Goal: Task Accomplishment & Management: Complete application form

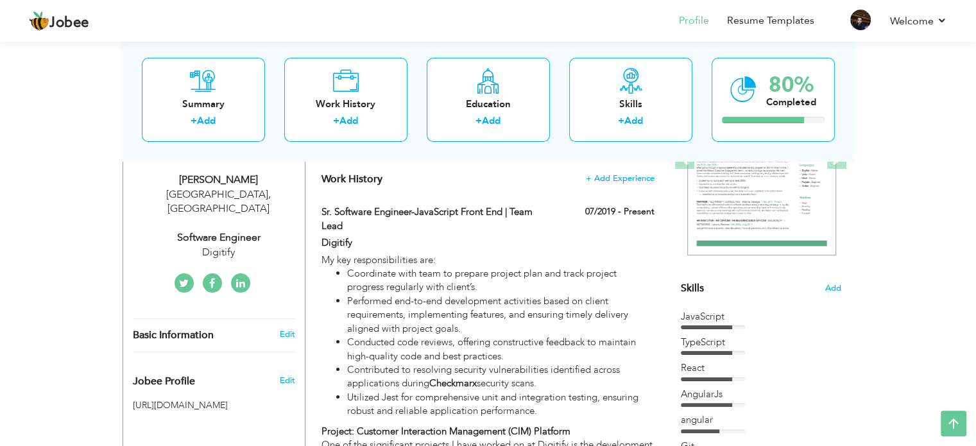
scroll to position [193, 0]
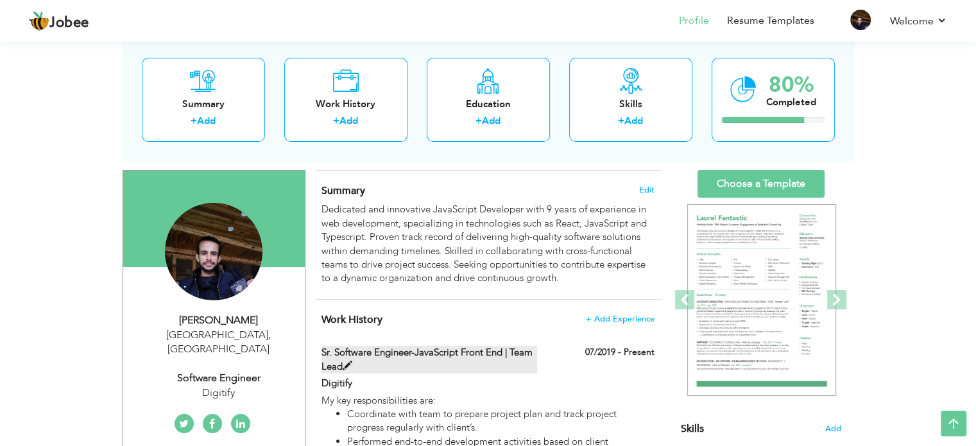
scroll to position [0, 0]
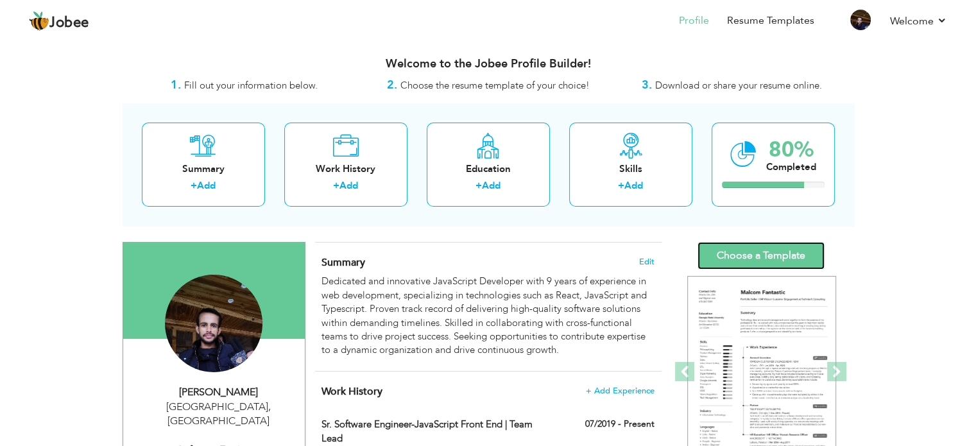
click at [761, 256] on link "Choose a Template" at bounding box center [761, 256] width 127 height 28
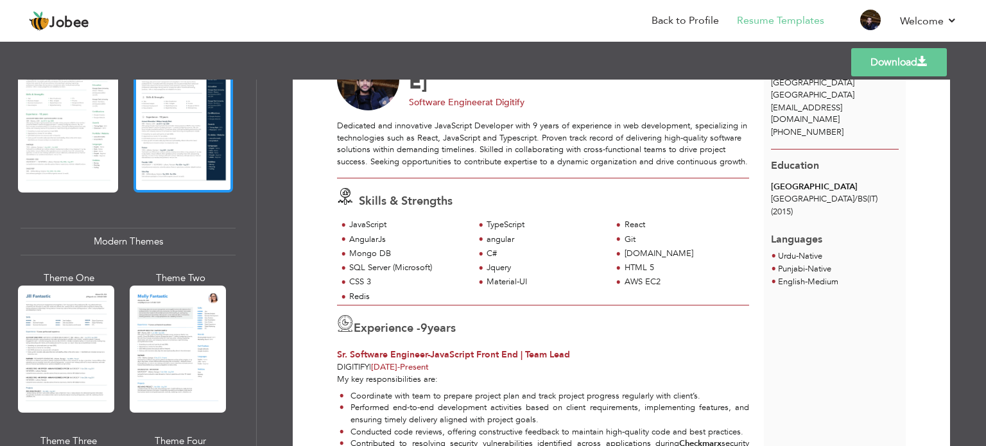
scroll to position [449, 0]
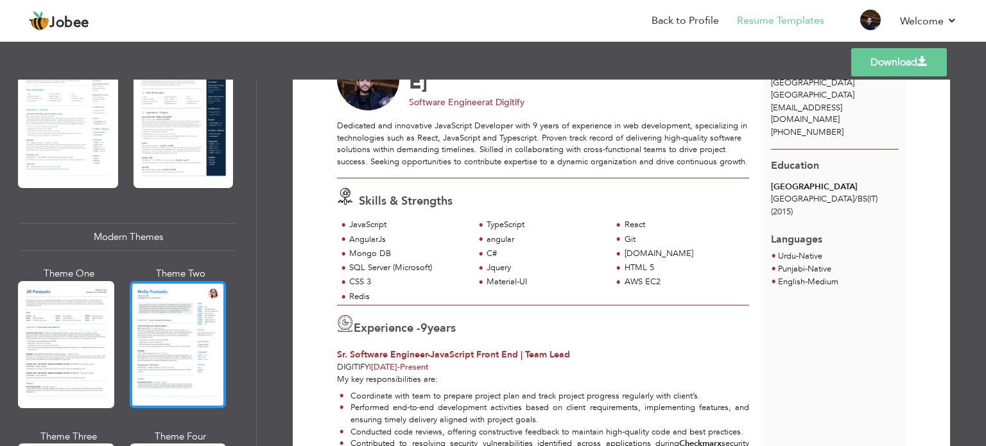
click at [159, 345] on div at bounding box center [178, 344] width 96 height 127
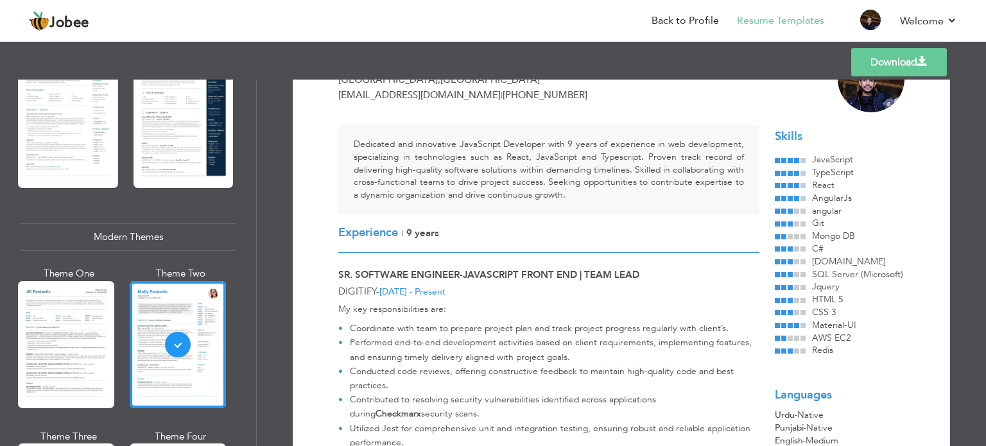
scroll to position [73, 0]
click at [890, 68] on link "Download" at bounding box center [899, 62] width 96 height 28
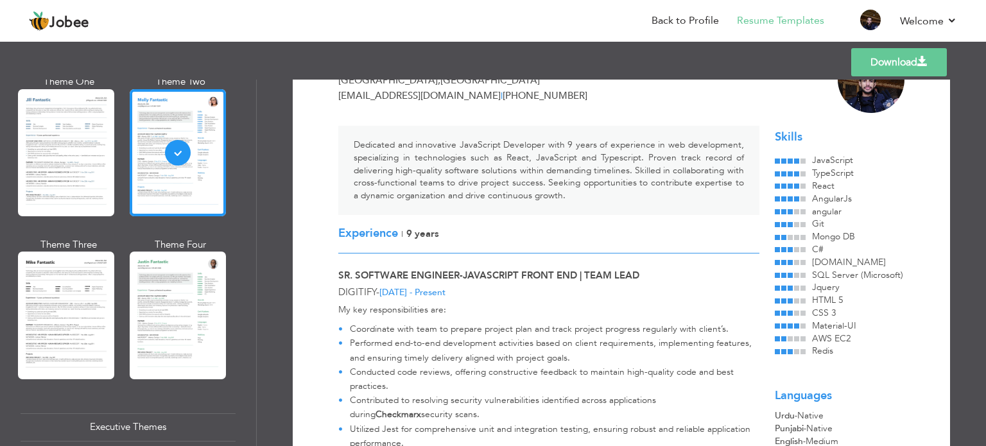
scroll to position [642, 0]
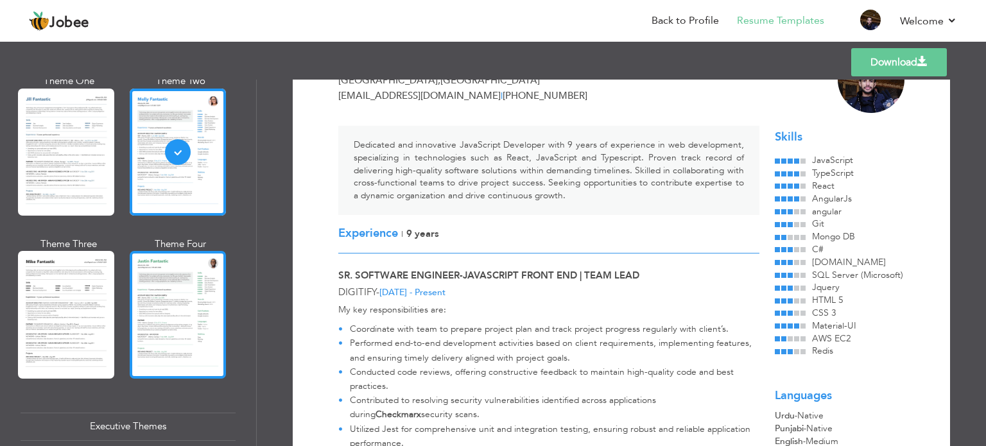
click at [177, 307] on div at bounding box center [178, 314] width 96 height 127
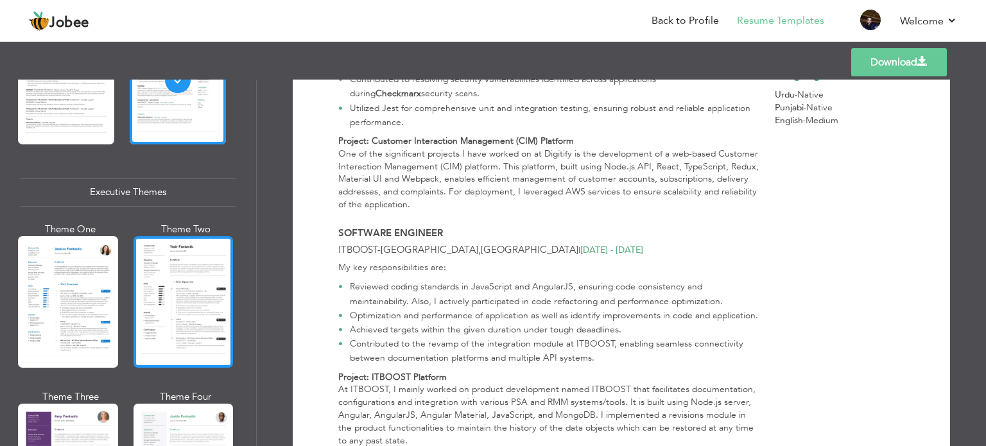
scroll to position [899, 0]
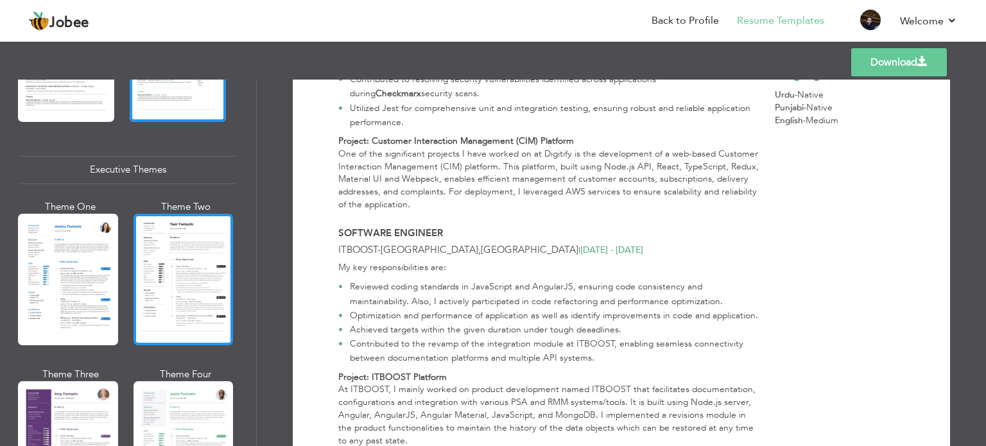
click at [187, 277] on div at bounding box center [184, 280] width 100 height 132
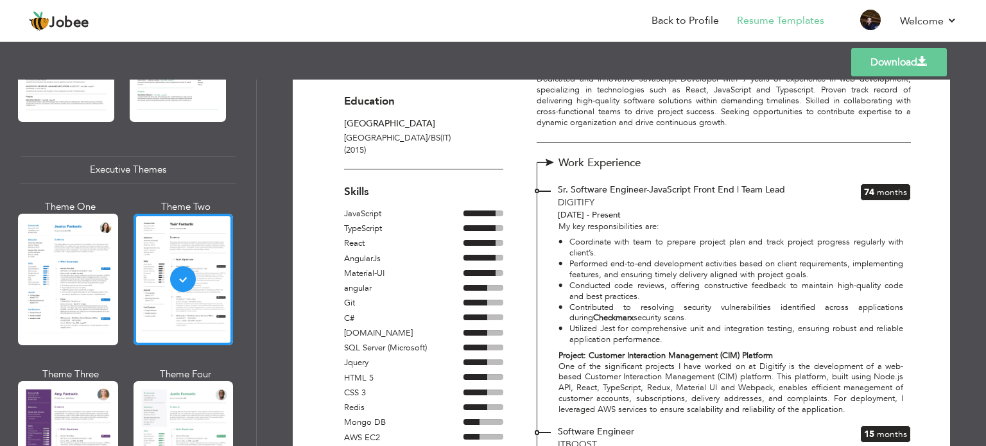
scroll to position [128, 0]
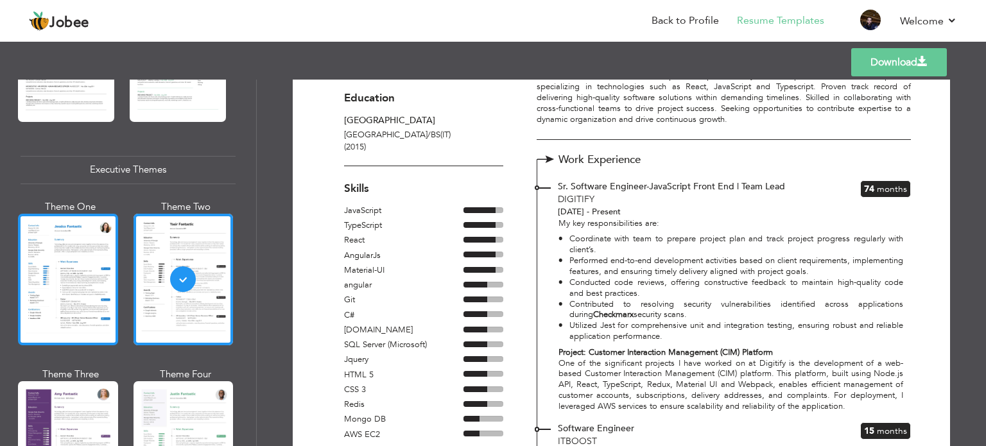
click at [87, 274] on div at bounding box center [68, 280] width 100 height 132
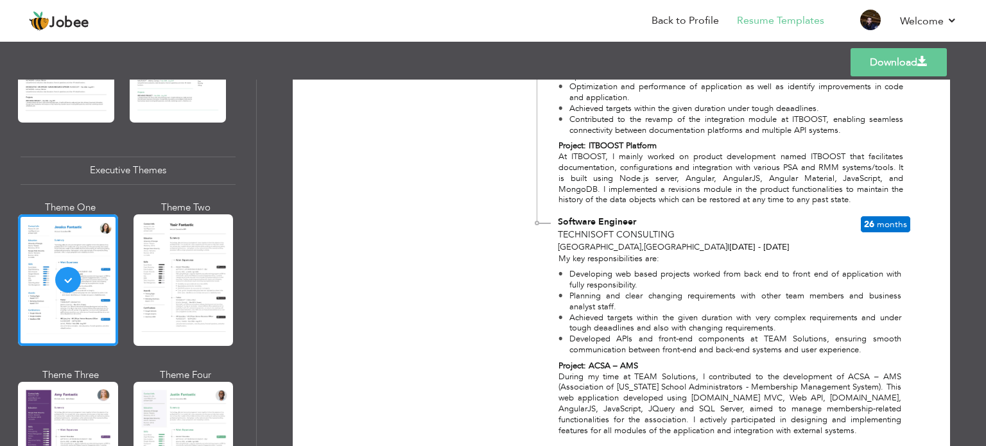
scroll to position [642, 0]
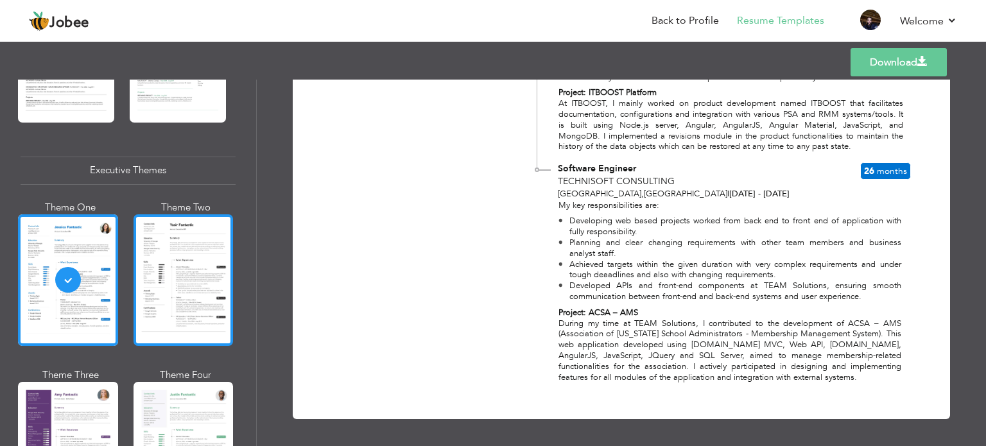
click at [211, 257] on div at bounding box center [184, 280] width 100 height 132
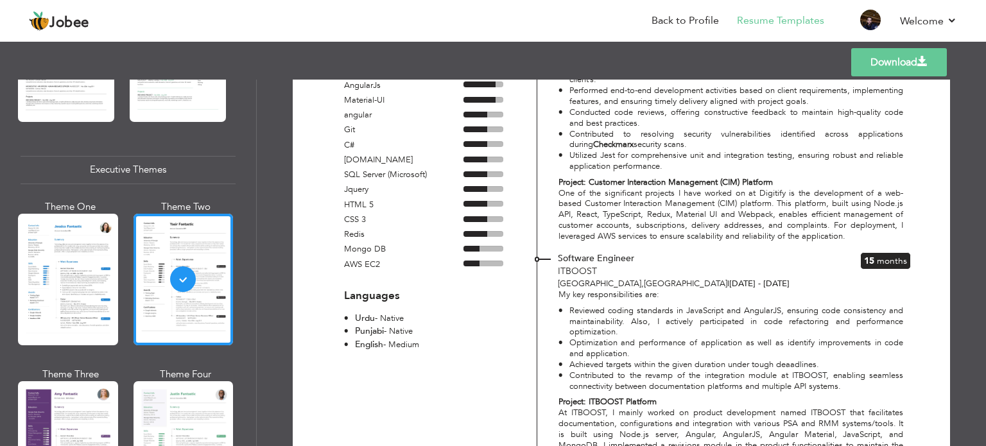
scroll to position [321, 0]
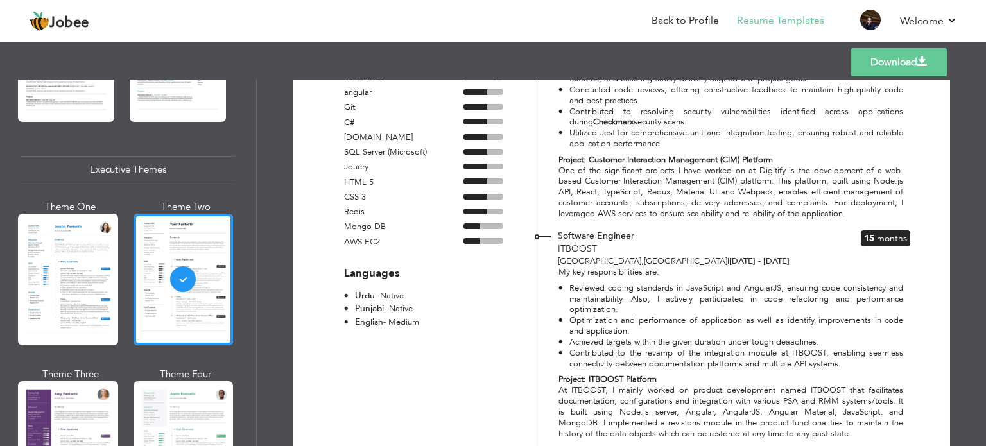
click at [867, 66] on link "Download" at bounding box center [899, 62] width 96 height 28
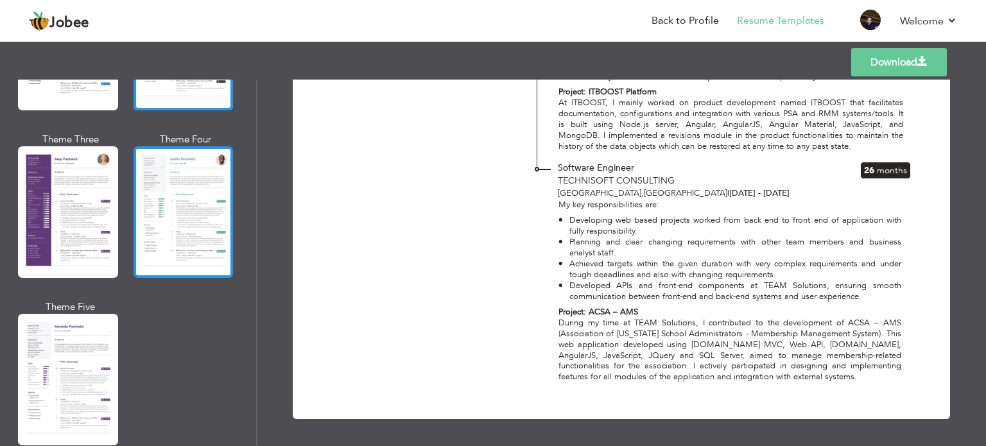
scroll to position [1155, 0]
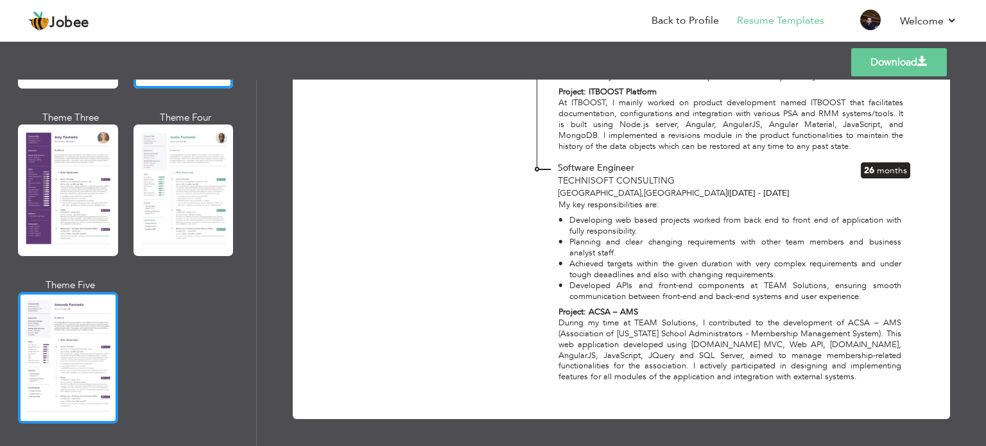
click at [93, 349] on div at bounding box center [68, 358] width 100 height 132
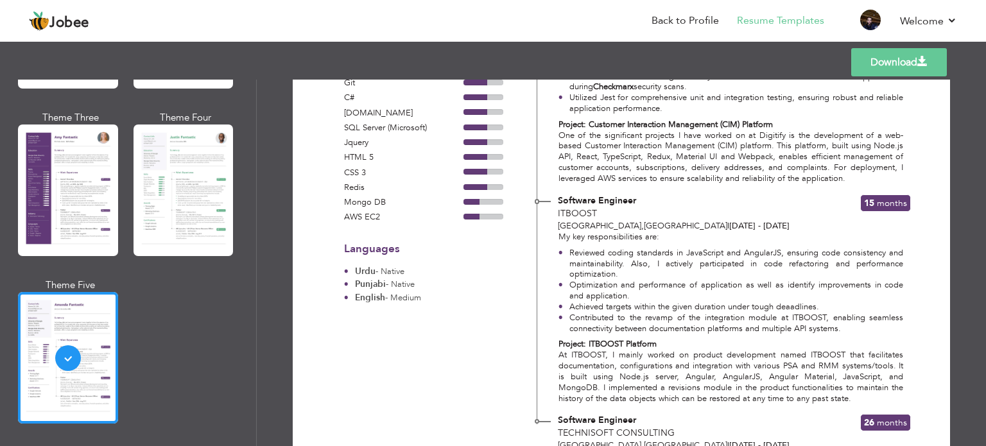
scroll to position [362, 0]
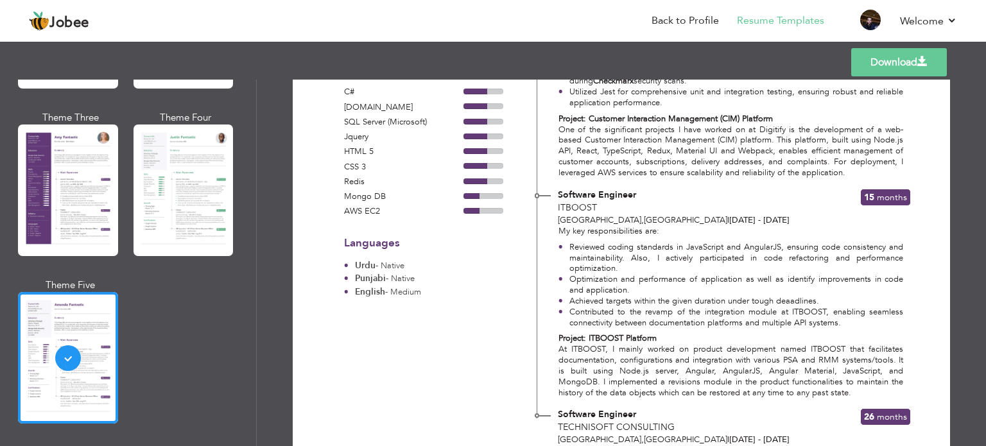
click at [906, 64] on link "Download" at bounding box center [899, 62] width 96 height 28
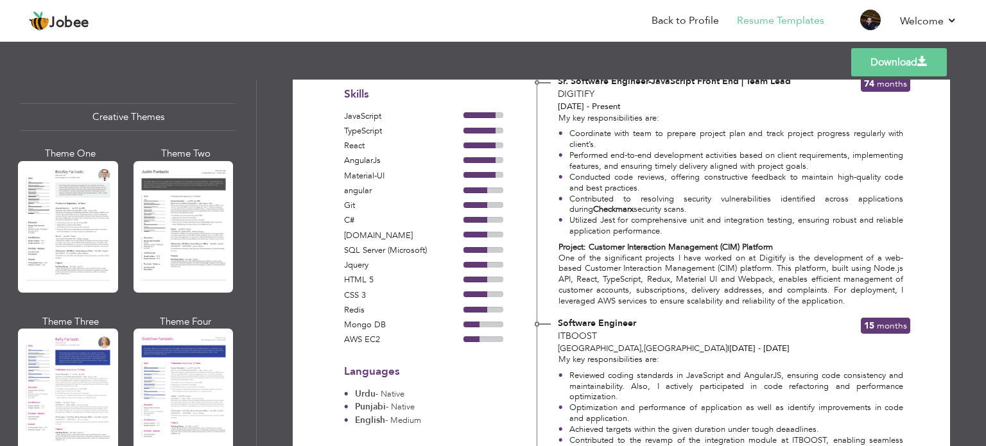
scroll to position [1476, 0]
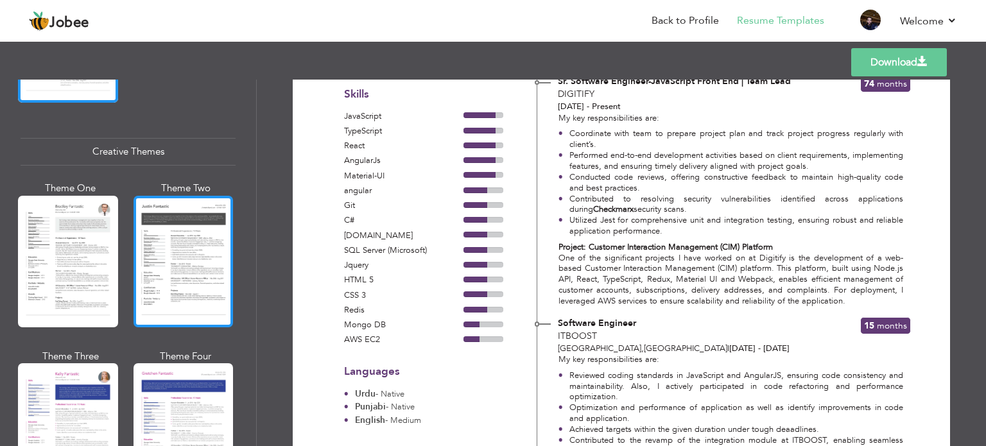
click at [180, 245] on div at bounding box center [184, 262] width 100 height 132
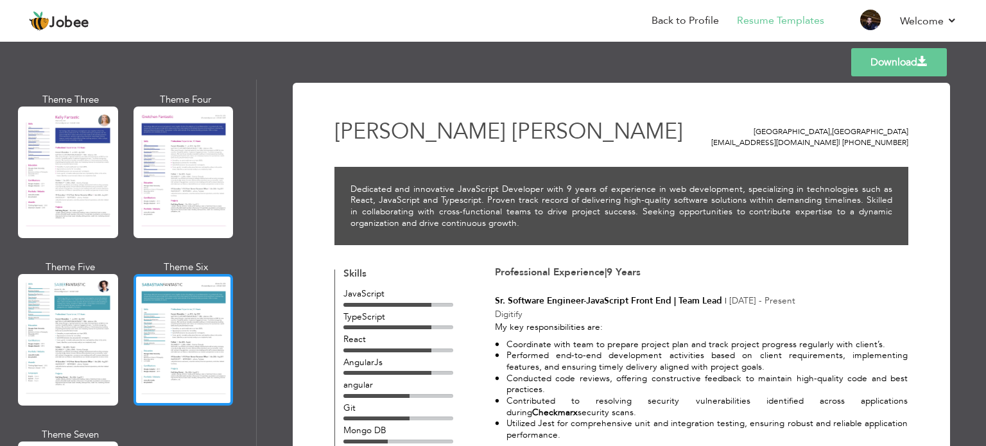
scroll to position [1797, 0]
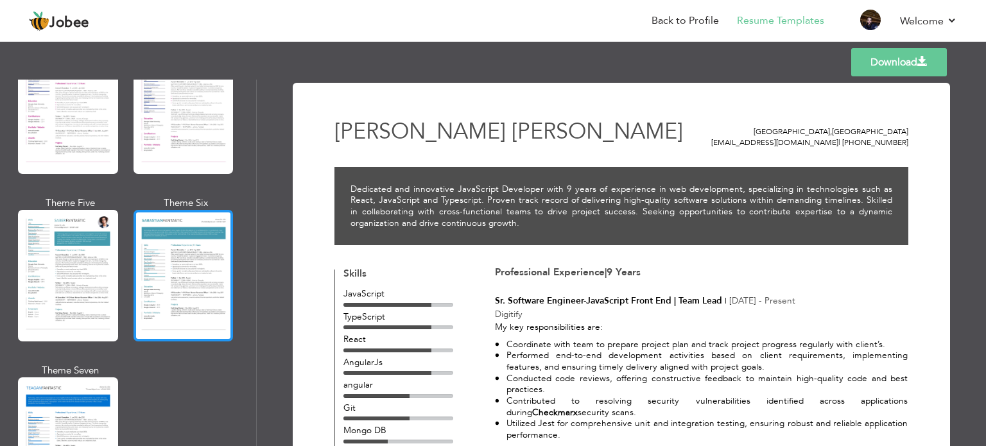
click at [203, 292] on div at bounding box center [184, 276] width 100 height 132
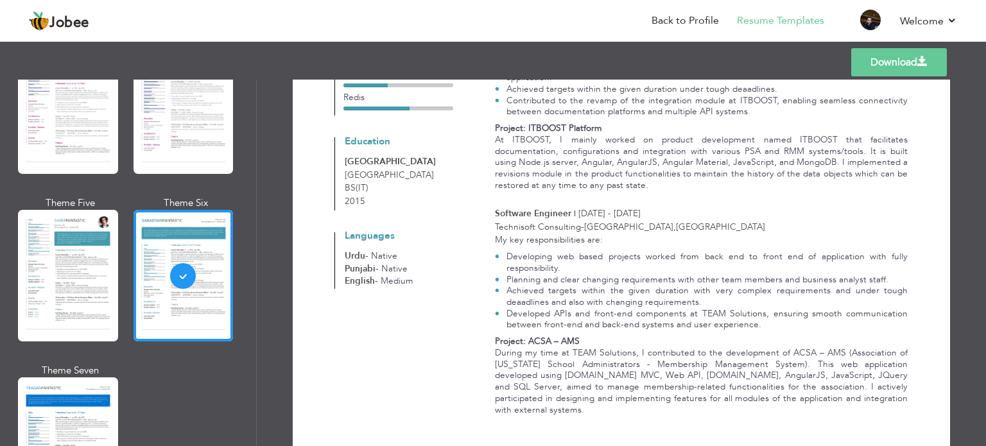
scroll to position [564, 0]
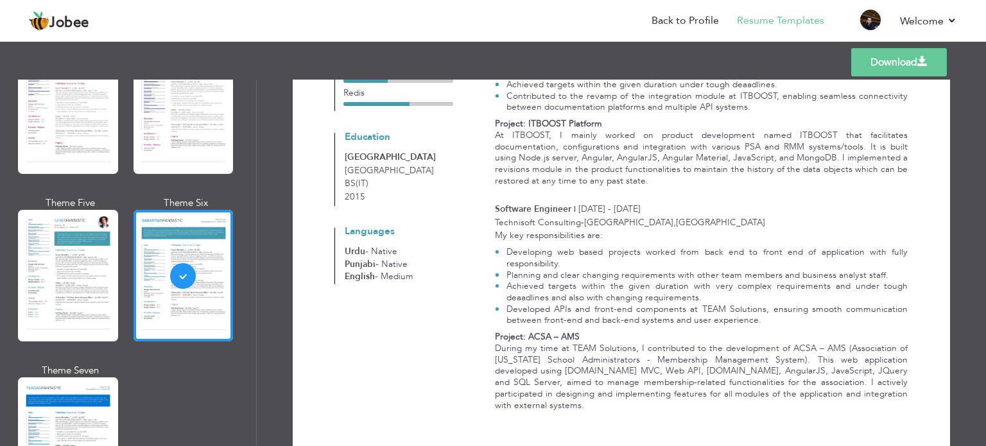
click at [870, 66] on link "Download" at bounding box center [899, 62] width 96 height 28
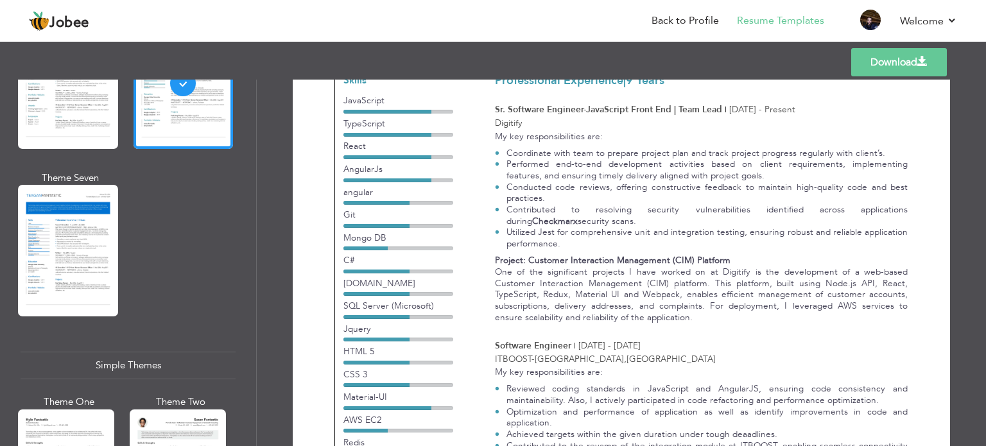
scroll to position [243, 0]
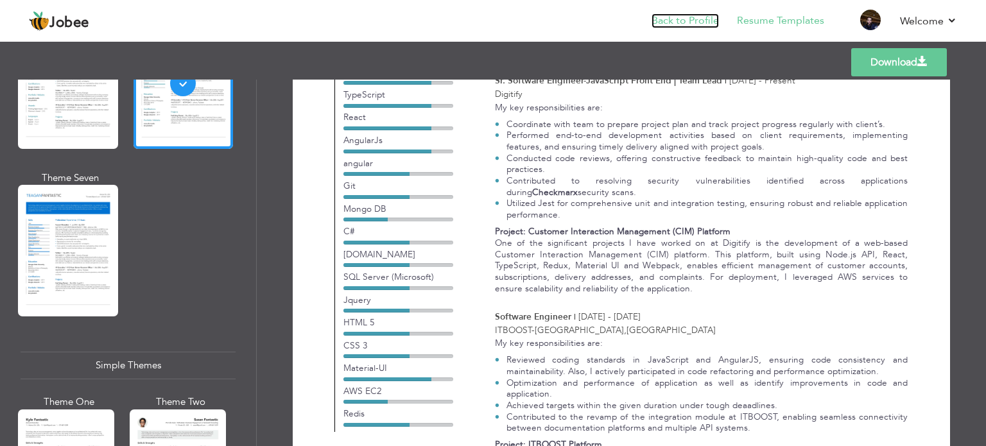
click at [705, 22] on link "Back to Profile" at bounding box center [684, 20] width 67 height 15
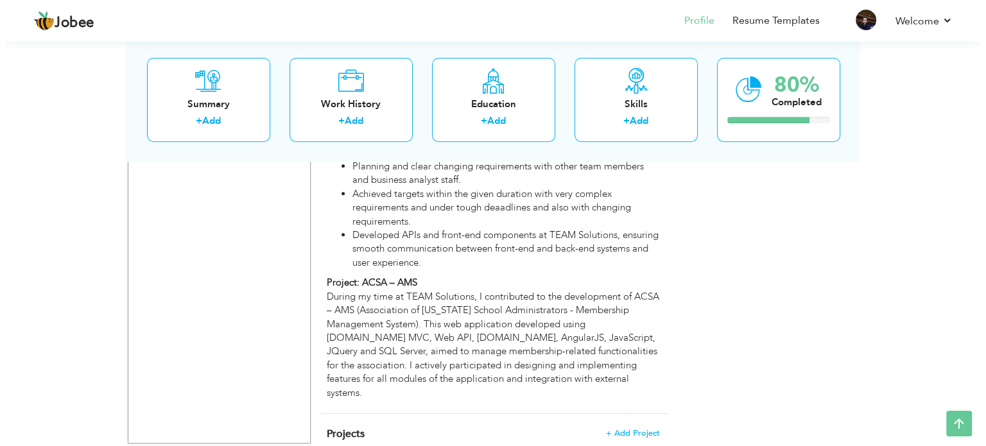
scroll to position [1031, 0]
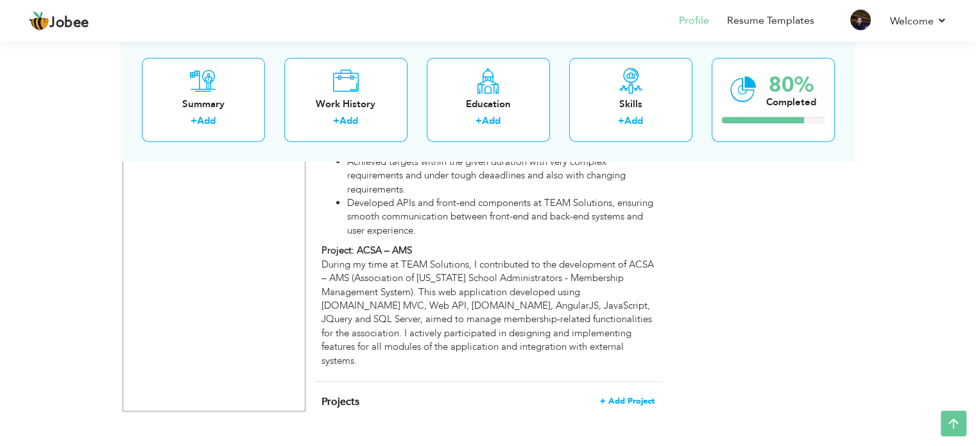
click at [622, 397] on span "+ Add Project" at bounding box center [627, 401] width 55 height 9
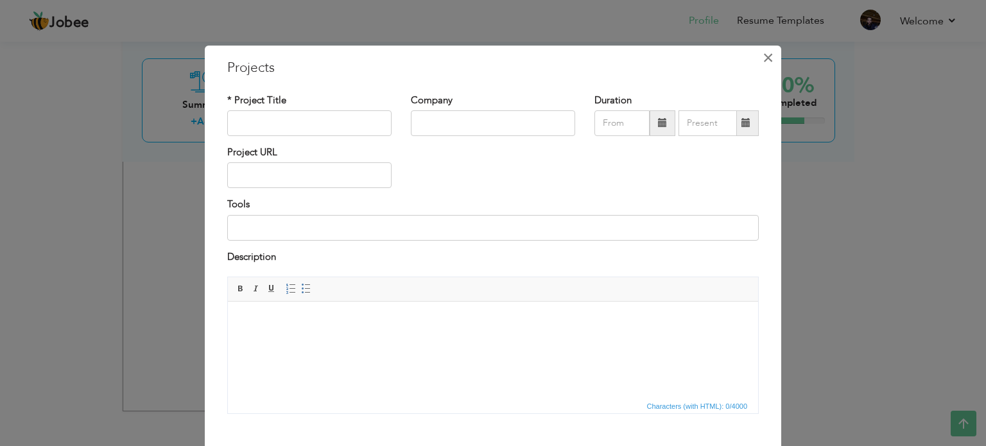
click at [763, 61] on span "×" at bounding box center [768, 57] width 11 height 23
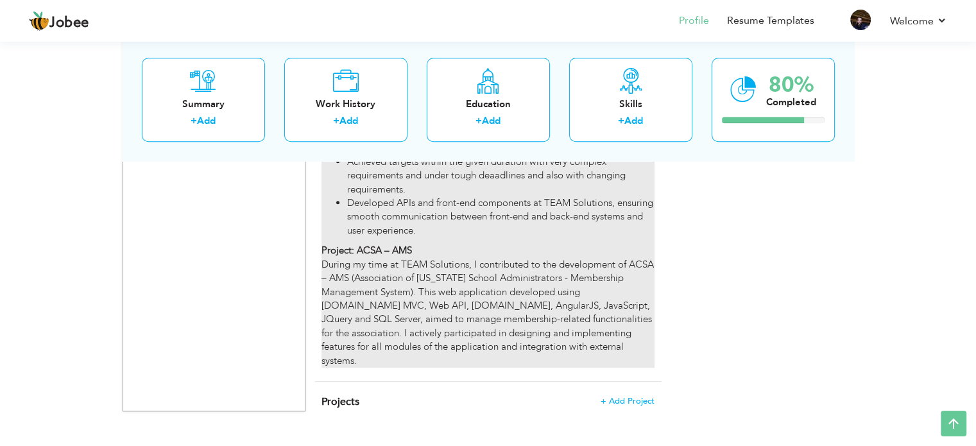
click at [519, 254] on p "Project: ACSA – AMS During my time at TEAM Solutions, I contributed to the deve…" at bounding box center [488, 306] width 332 height 124
type input "Software Engineer"
type input "Technisoft Consulting"
type input "10/2015"
type input "12/2017"
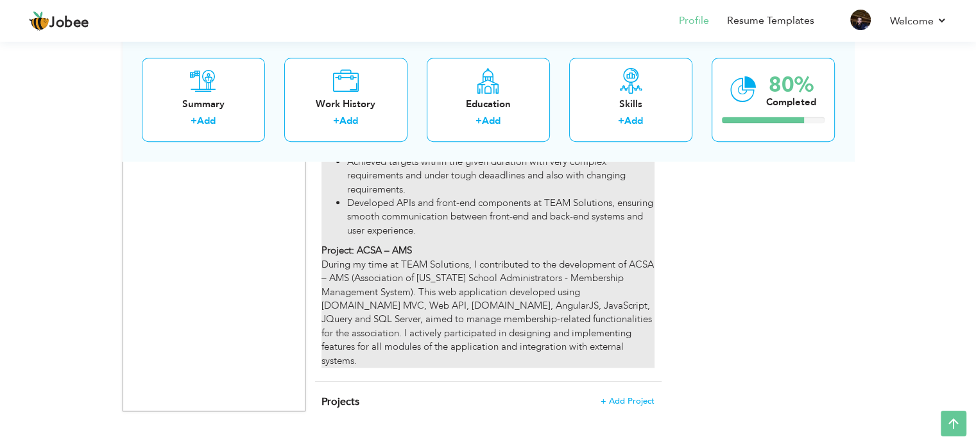
type input "[GEOGRAPHIC_DATA]"
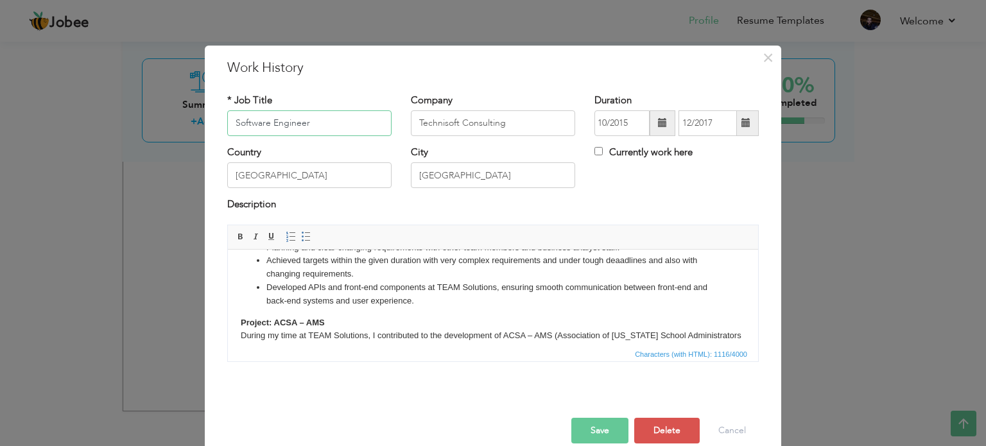
scroll to position [106, 0]
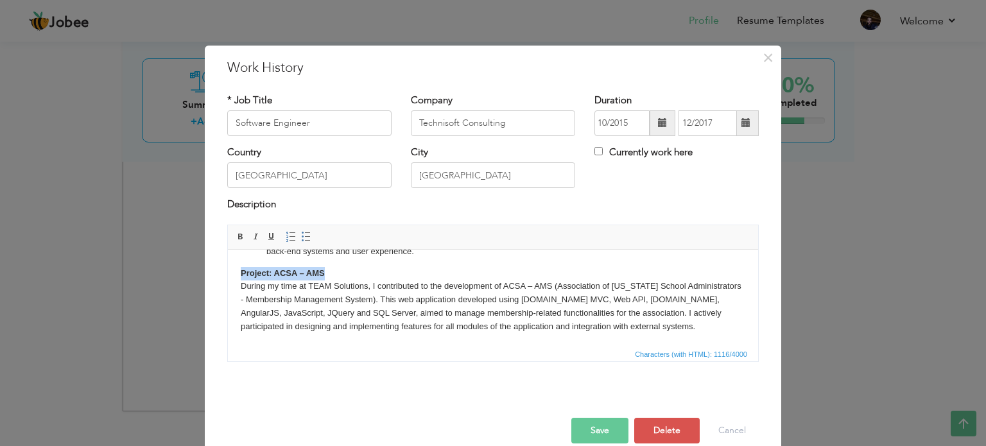
drag, startPoint x: 241, startPoint y: 272, endPoint x: 334, endPoint y: 270, distance: 92.4
click at [334, 270] on p "Project: ACSA – AMS During my time at TEAM Solutions, I contributed to the deve…" at bounding box center [493, 299] width 504 height 67
copy strong "Project: ACSA – AMS"
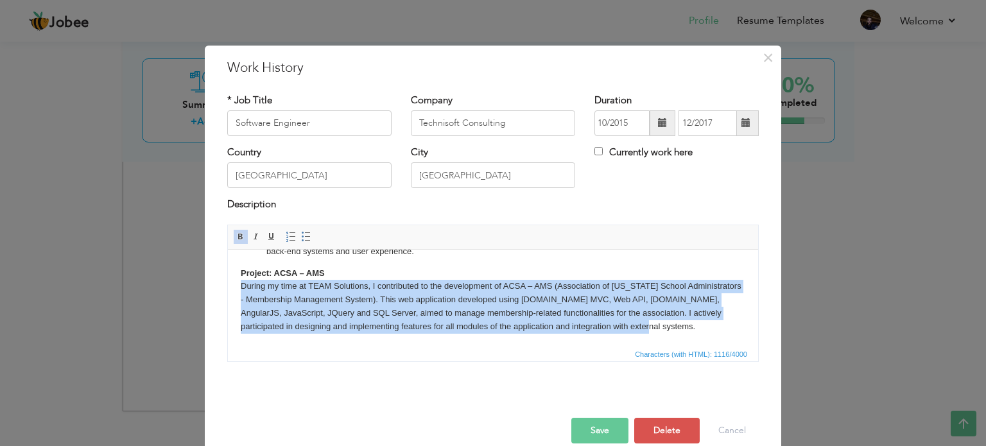
drag, startPoint x: 604, startPoint y: 329, endPoint x: 239, endPoint y: 286, distance: 367.7
click at [239, 286] on html "My key responsibilities are: Developing web based projects worked from back end…" at bounding box center [493, 244] width 530 height 203
copy p "During my time at TEAM Solutions, I contributed to the development of ACSA – AM…"
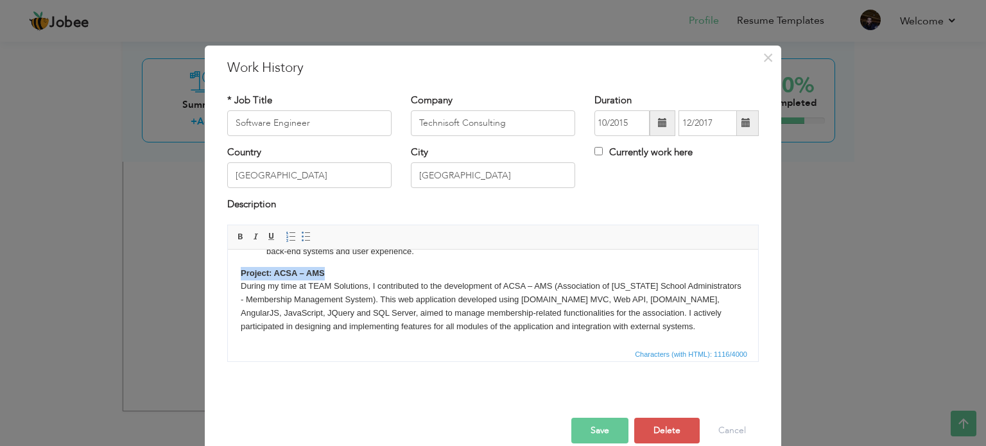
drag, startPoint x: 324, startPoint y: 272, endPoint x: 234, endPoint y: 265, distance: 90.1
click at [234, 265] on html "My key responsibilities are: Developing web based projects worked from back end…" at bounding box center [493, 244] width 530 height 203
copy strong "Project: ACSA – AMS"
click at [730, 427] on button "Cancel" at bounding box center [731, 431] width 53 height 26
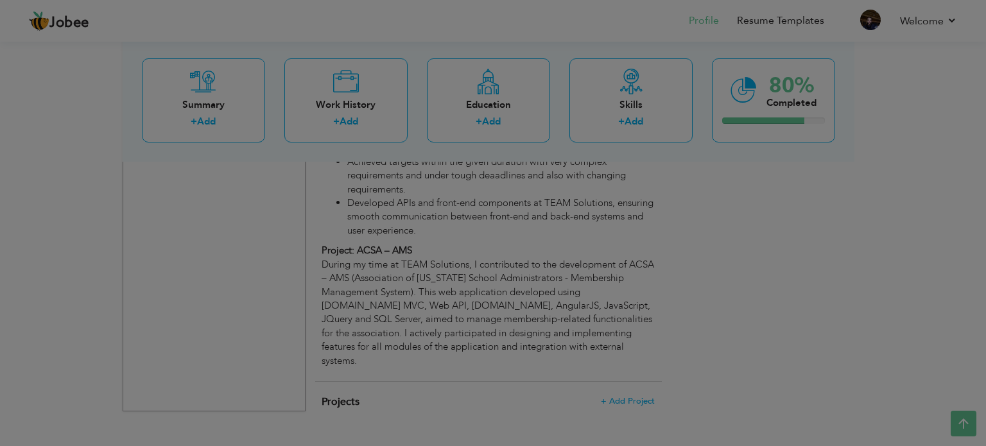
scroll to position [0, 0]
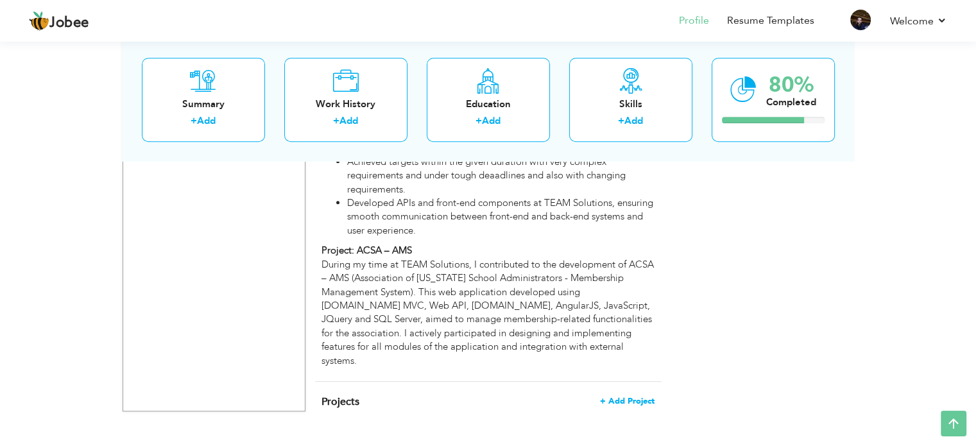
click at [626, 397] on span "+ Add Project" at bounding box center [627, 401] width 55 height 9
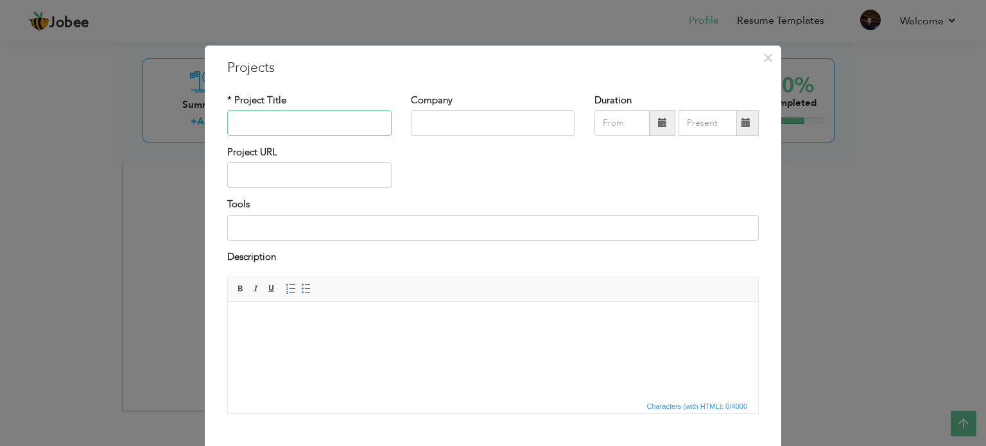
paste input "Project: ACSA – AMS"
type input "Project: ACSA – AMS"
click at [260, 331] on html at bounding box center [493, 321] width 530 height 39
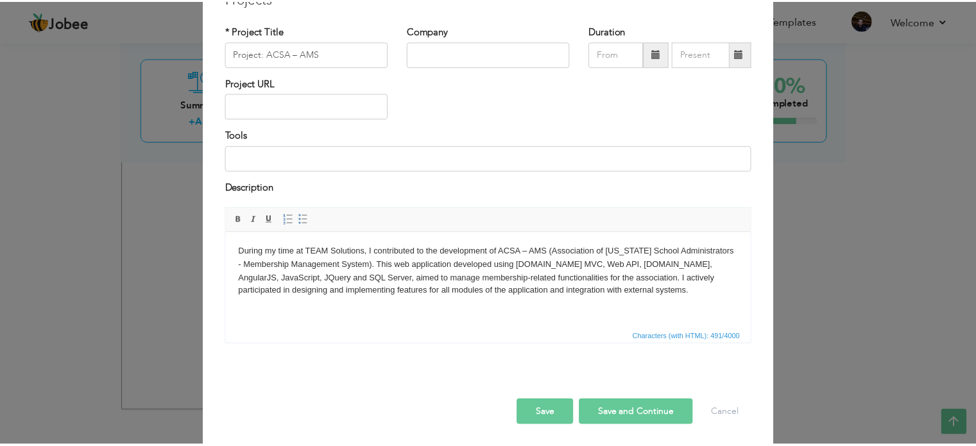
scroll to position [71, 0]
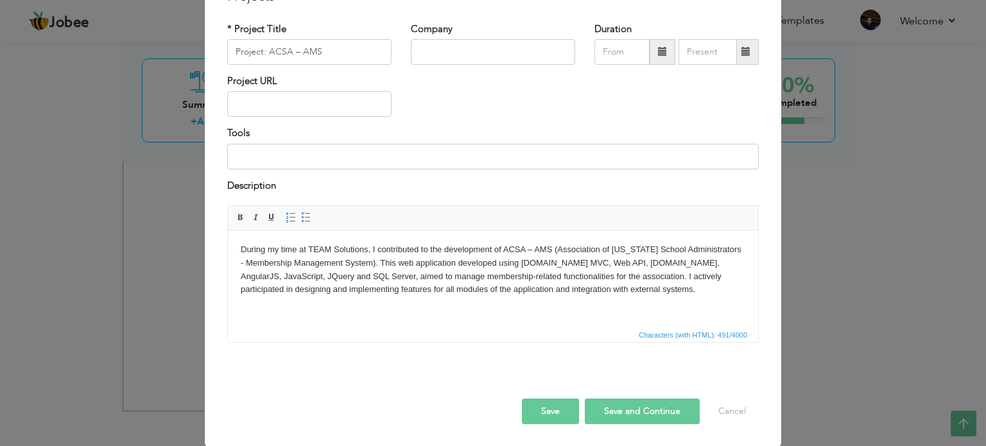
click at [537, 409] on button "Save" at bounding box center [550, 412] width 57 height 26
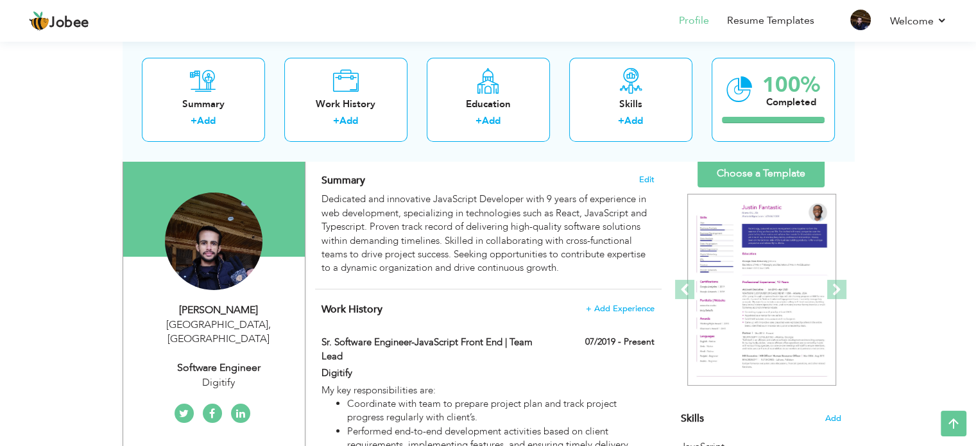
scroll to position [0, 0]
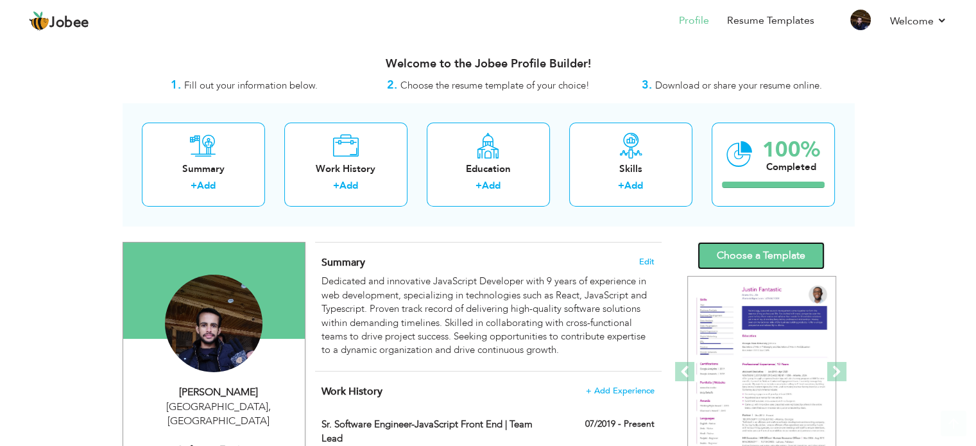
click at [754, 257] on link "Choose a Template" at bounding box center [761, 256] width 127 height 28
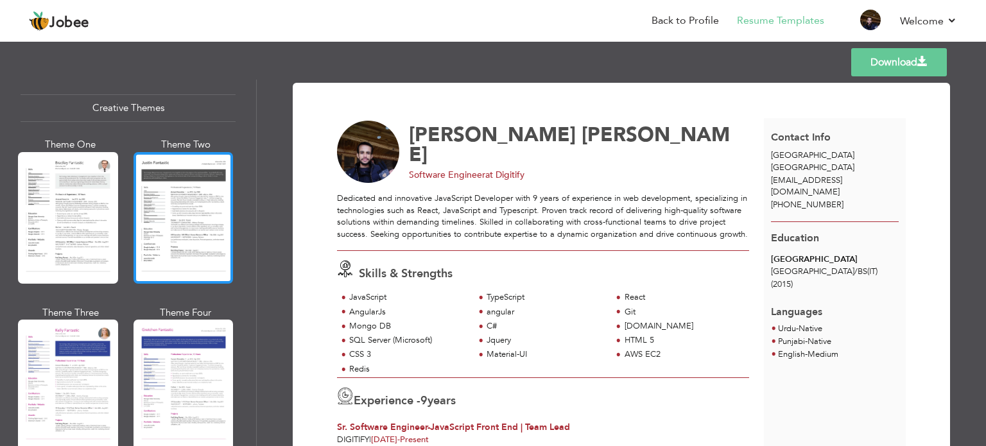
scroll to position [1669, 0]
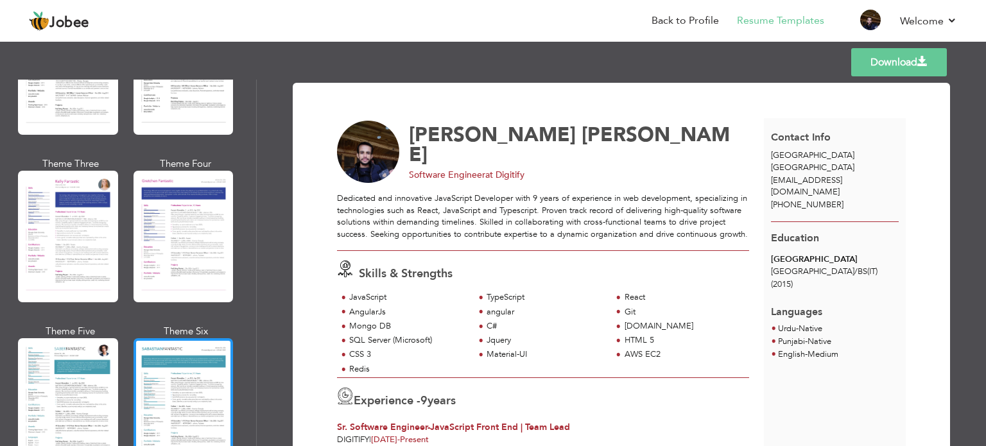
click at [181, 357] on div at bounding box center [184, 404] width 100 height 132
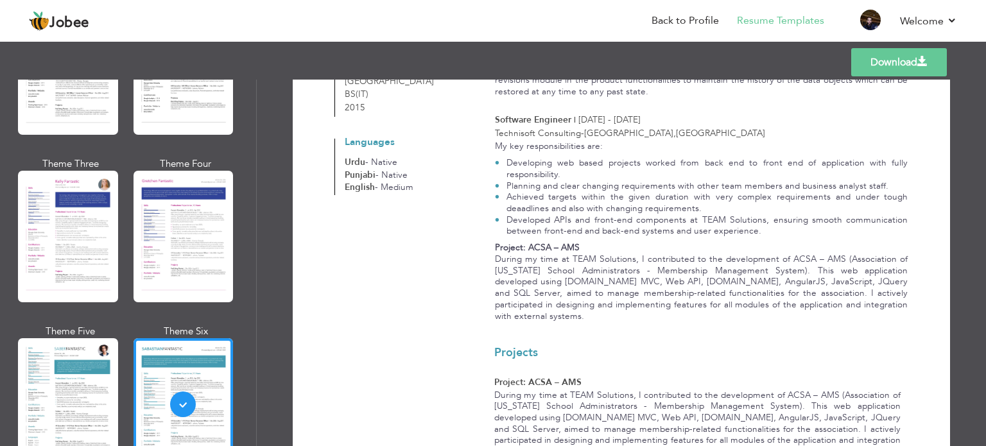
scroll to position [674, 0]
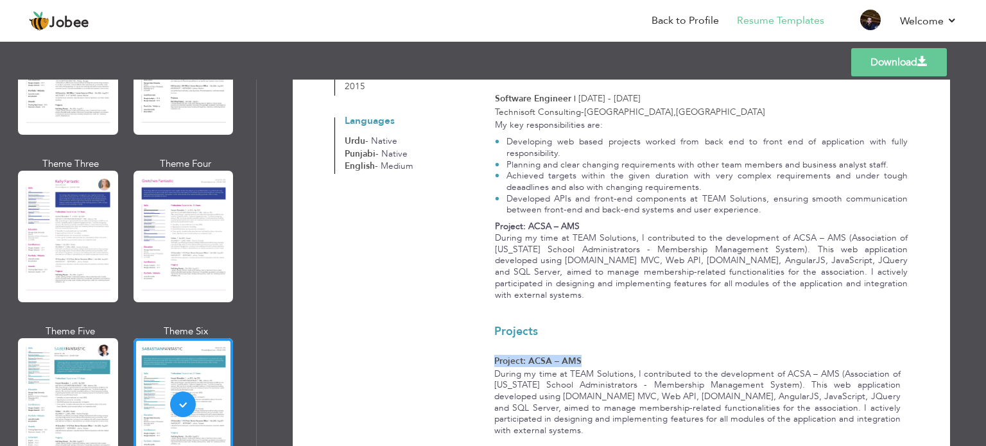
drag, startPoint x: 493, startPoint y: 318, endPoint x: 594, endPoint y: 318, distance: 101.4
click at [594, 355] on p "Project: ACSA – AMS" at bounding box center [697, 361] width 406 height 12
click at [628, 355] on p "Project: ACSA – AMS" at bounding box center [697, 361] width 406 height 12
click at [559, 315] on div "Projects Project: ACSA – AMS" at bounding box center [697, 341] width 439 height 53
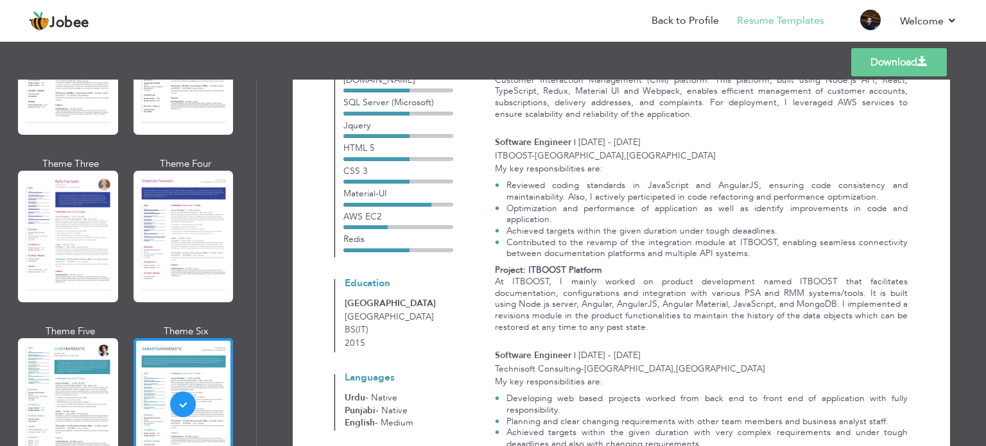
scroll to position [353, 0]
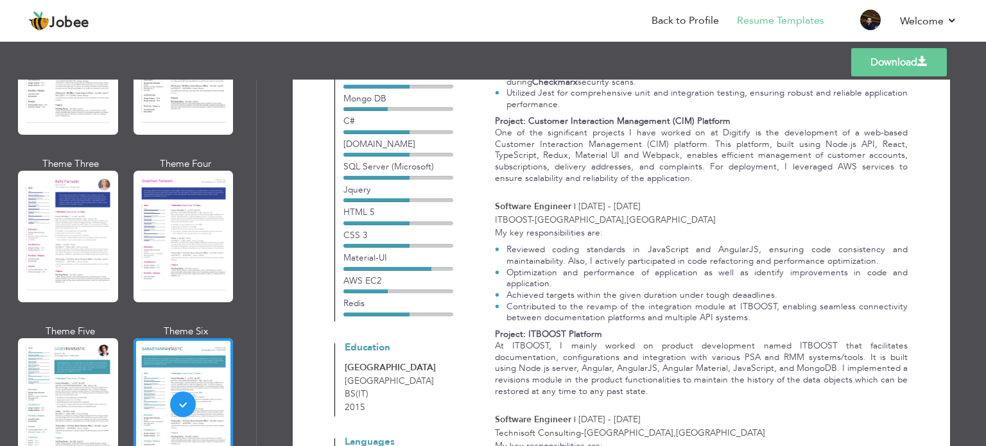
click at [881, 67] on link "Download" at bounding box center [899, 62] width 96 height 28
click at [689, 19] on link "Back to Profile" at bounding box center [684, 20] width 67 height 15
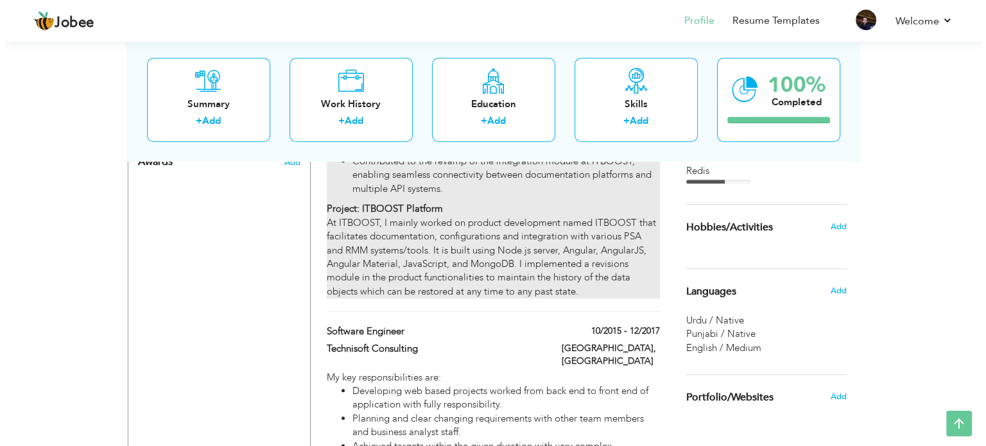
scroll to position [834, 0]
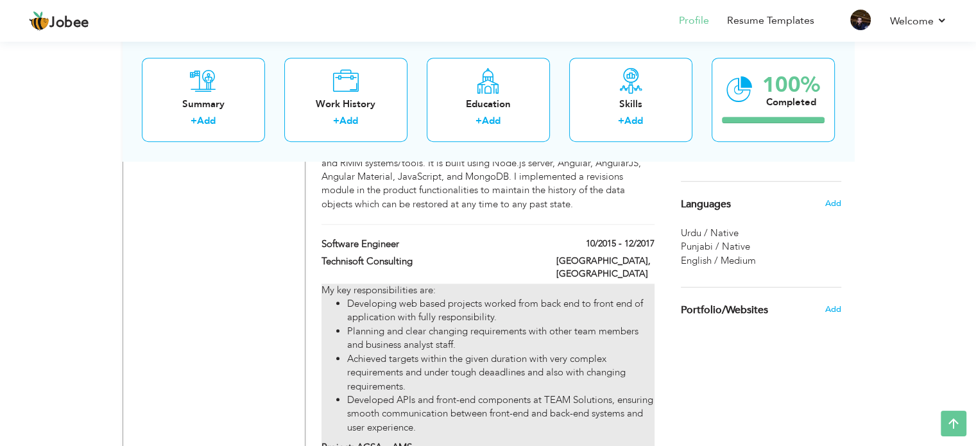
click at [454, 352] on li "Achieved targets within the given duration with very complex requirements and u…" at bounding box center [500, 372] width 307 height 41
type input "Software Engineer"
type input "Technisoft Consulting"
type input "10/2015"
type input "12/2017"
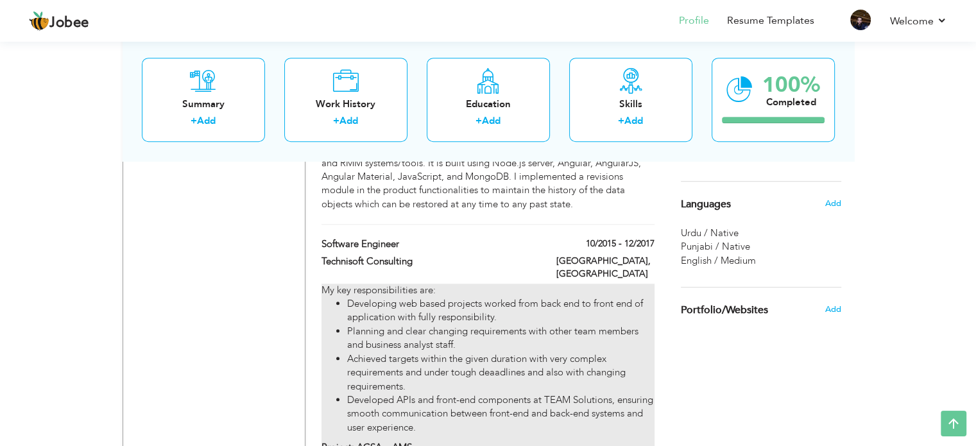
type input "[GEOGRAPHIC_DATA]"
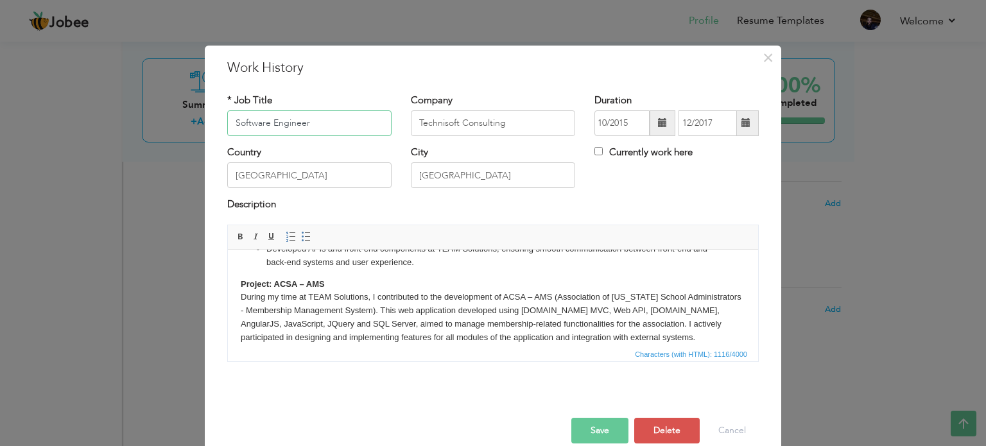
scroll to position [106, 0]
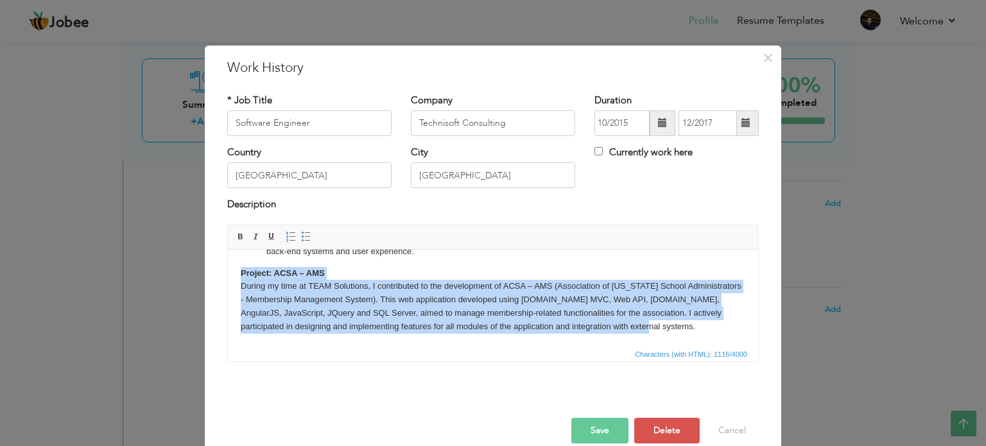
drag, startPoint x: 601, startPoint y: 327, endPoint x: 234, endPoint y: 274, distance: 370.9
click at [234, 274] on html "My key responsibilities are: Developing web based projects worked from back end…" at bounding box center [493, 244] width 530 height 203
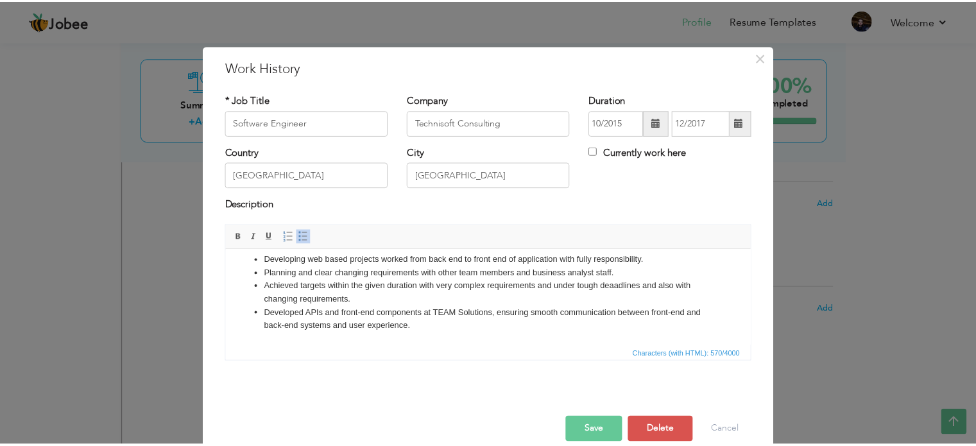
scroll to position [0, 0]
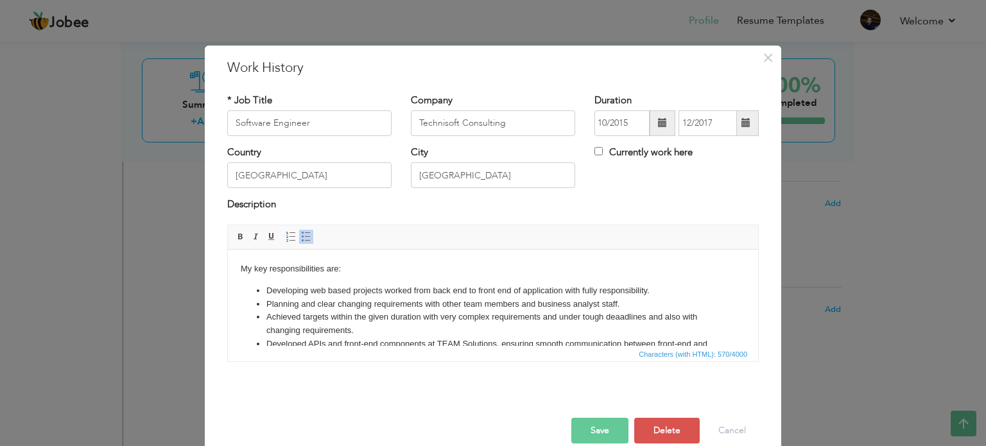
click at [595, 429] on button "Save" at bounding box center [599, 431] width 57 height 26
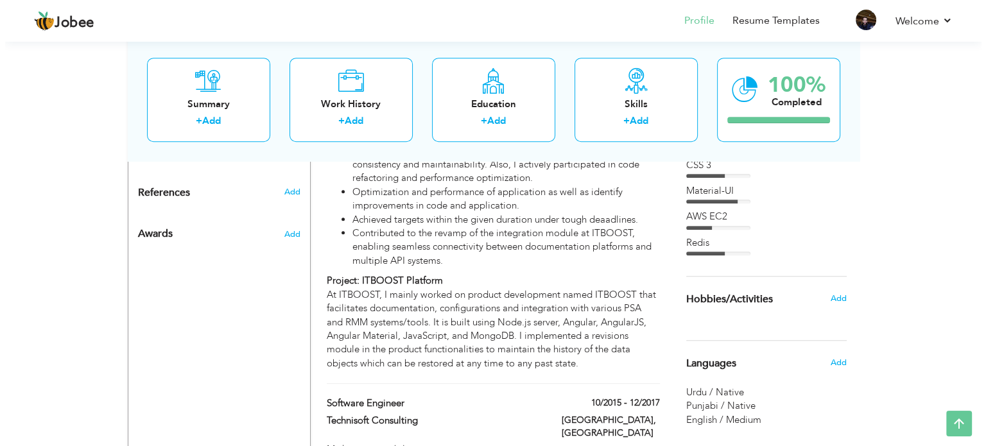
scroll to position [642, 0]
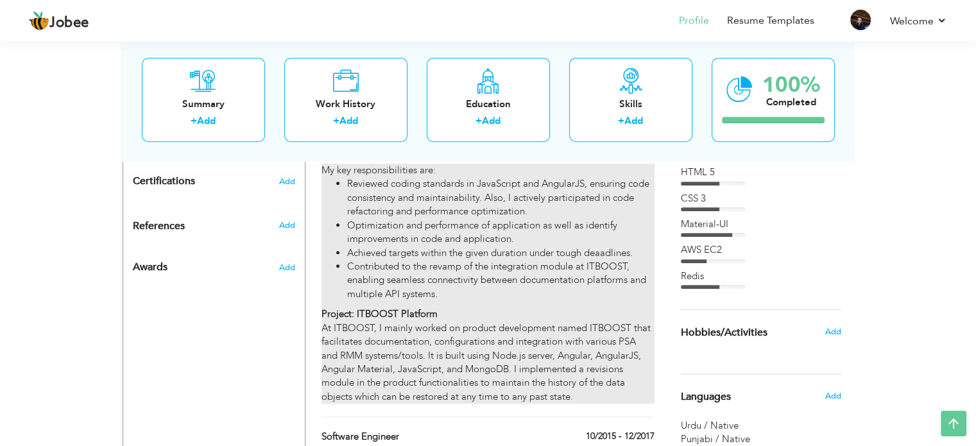
click at [460, 323] on div "My key responsibilities are: Reviewed coding standards in JavaScript and Angula…" at bounding box center [488, 284] width 332 height 240
type input "ITBOOST"
type input "01/2018"
type input "04/2019"
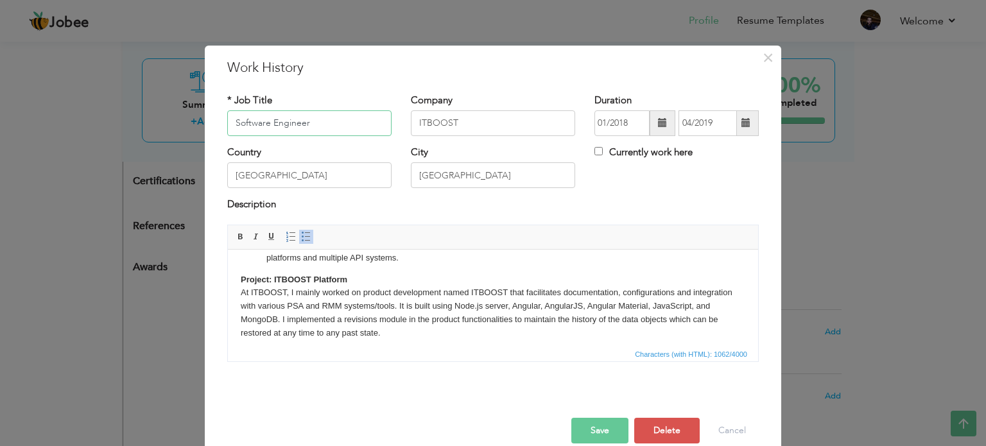
scroll to position [106, 0]
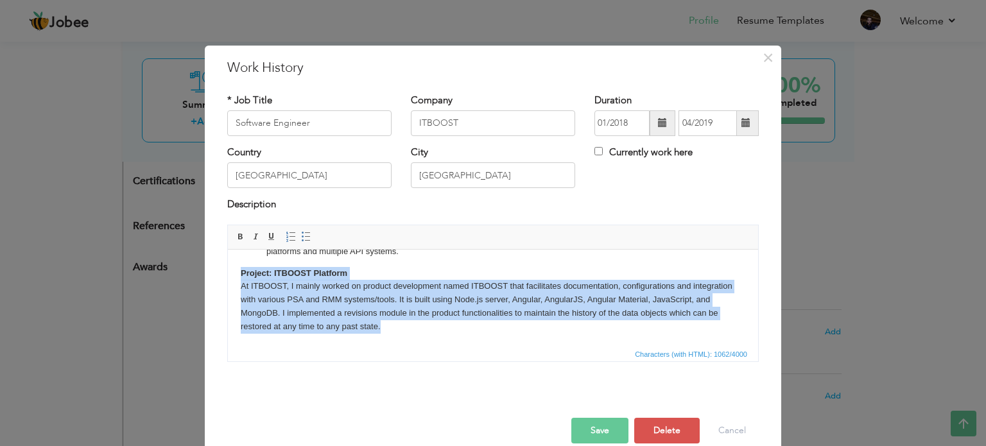
drag, startPoint x: 381, startPoint y: 327, endPoint x: 234, endPoint y: 272, distance: 157.6
click at [234, 272] on html "My key responsibilities are: Reviewed coding standards in JavaScript and Angula…" at bounding box center [493, 244] width 530 height 203
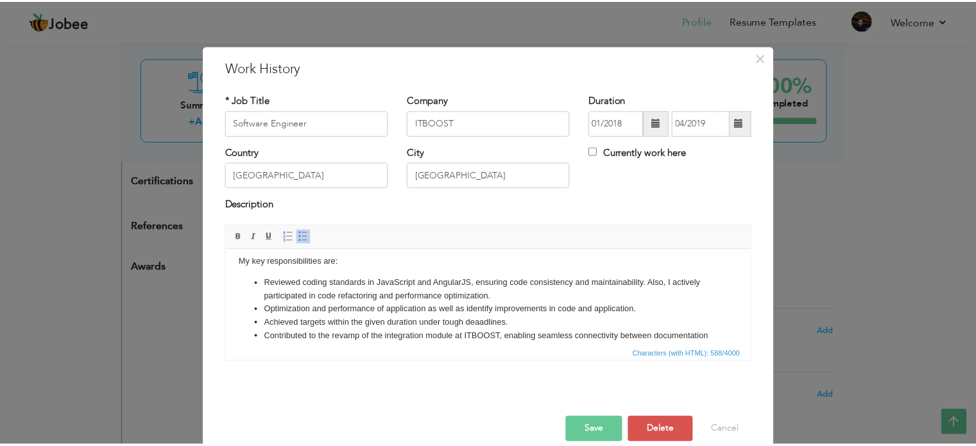
scroll to position [0, 0]
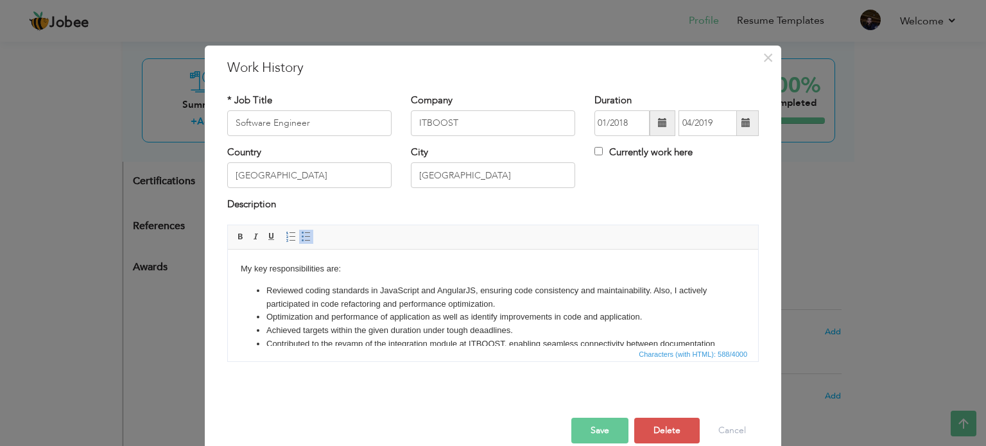
click at [598, 434] on button "Save" at bounding box center [599, 431] width 57 height 26
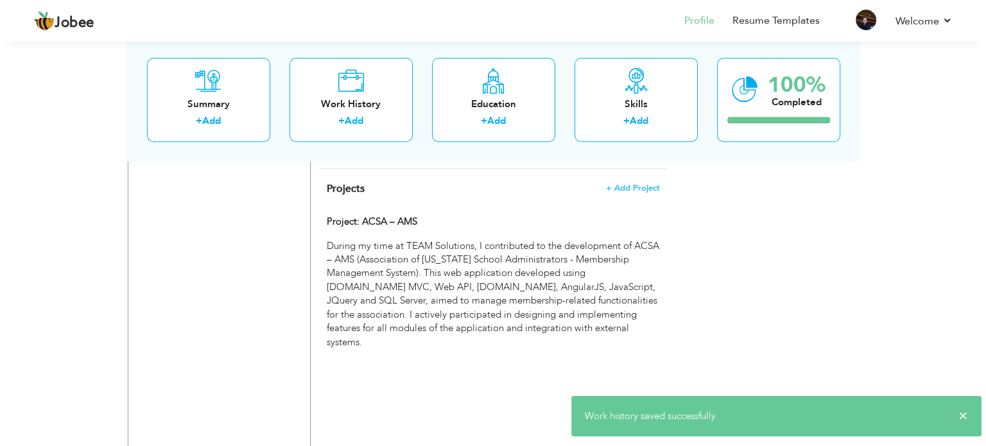
scroll to position [963, 0]
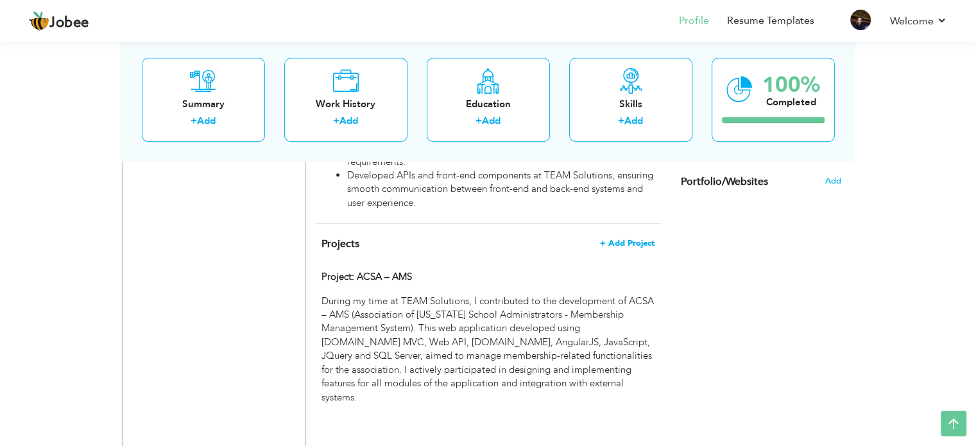
click at [616, 239] on span "+ Add Project" at bounding box center [627, 243] width 55 height 9
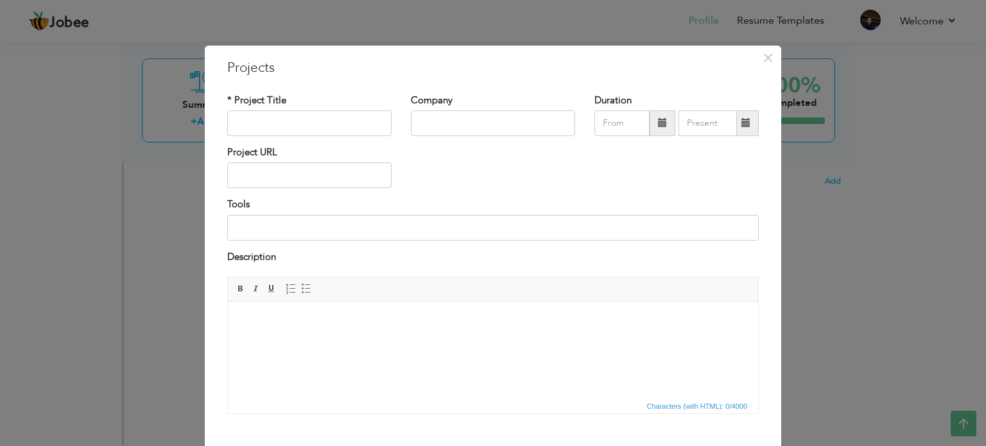
click at [277, 311] on html at bounding box center [493, 321] width 530 height 39
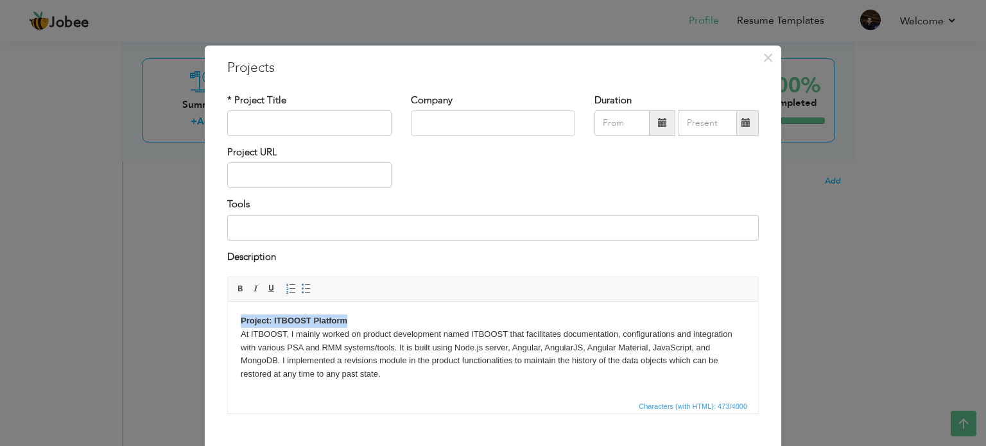
drag, startPoint x: 353, startPoint y: 321, endPoint x: 233, endPoint y: 322, distance: 120.0
click at [233, 322] on html "Project: ITBOOST Platform At ITBOOST, I mainly worked on product development na…" at bounding box center [493, 348] width 530 height 92
click at [268, 128] on input "text" at bounding box center [309, 123] width 164 height 26
paste input "Project: ITBOOST Platform"
type input "Project: ITBOOST Platform"
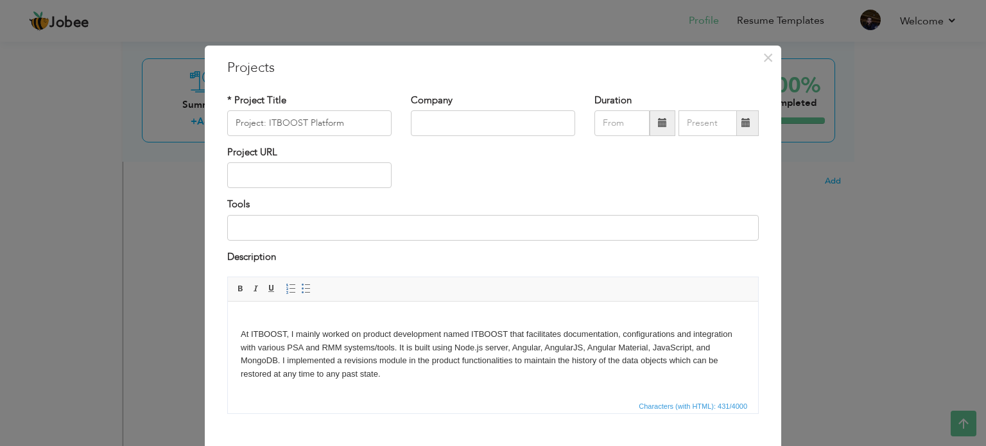
click at [241, 331] on body "At ITBOOST, I mainly worked on product development named ITBOOST that facilitat…" at bounding box center [493, 348] width 504 height 67
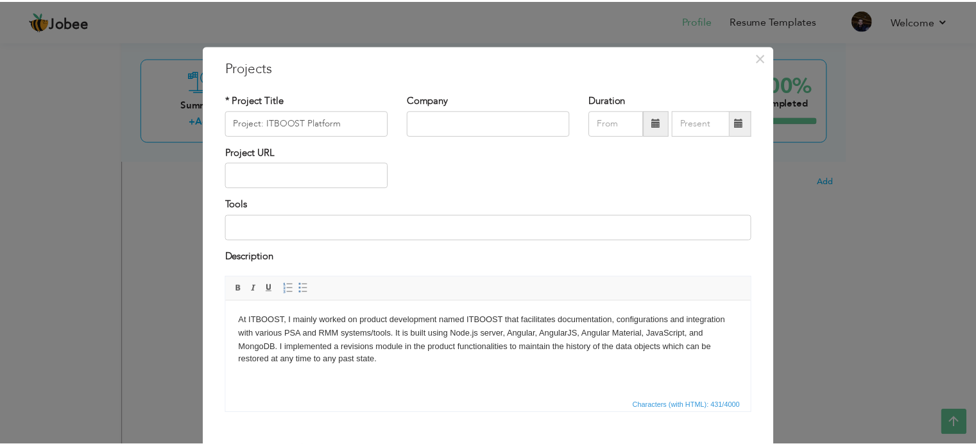
scroll to position [71, 0]
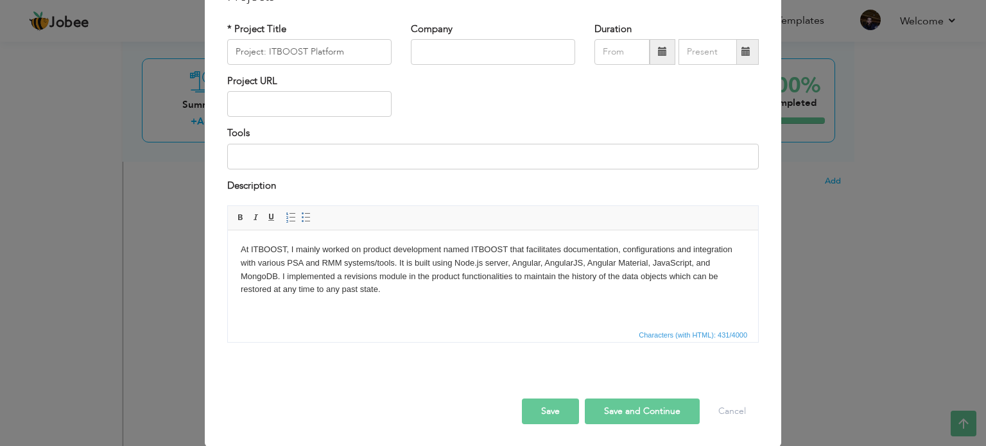
click at [548, 413] on button "Save" at bounding box center [550, 412] width 57 height 26
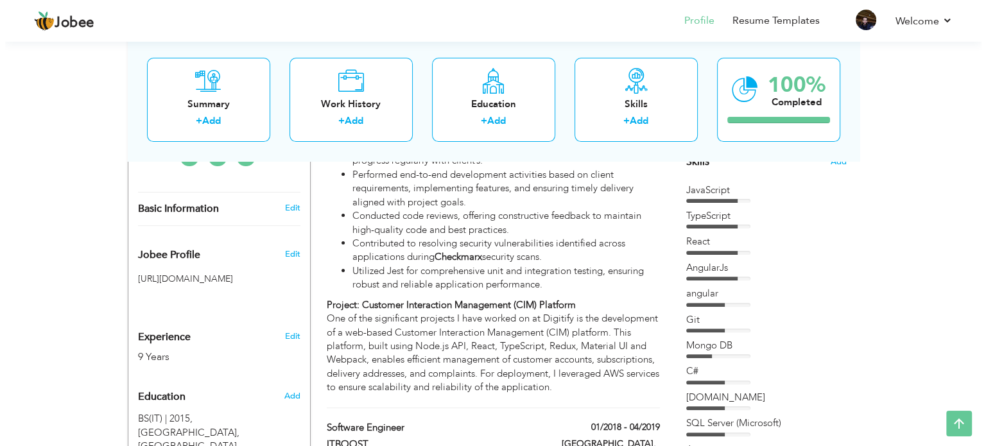
scroll to position [318, 0]
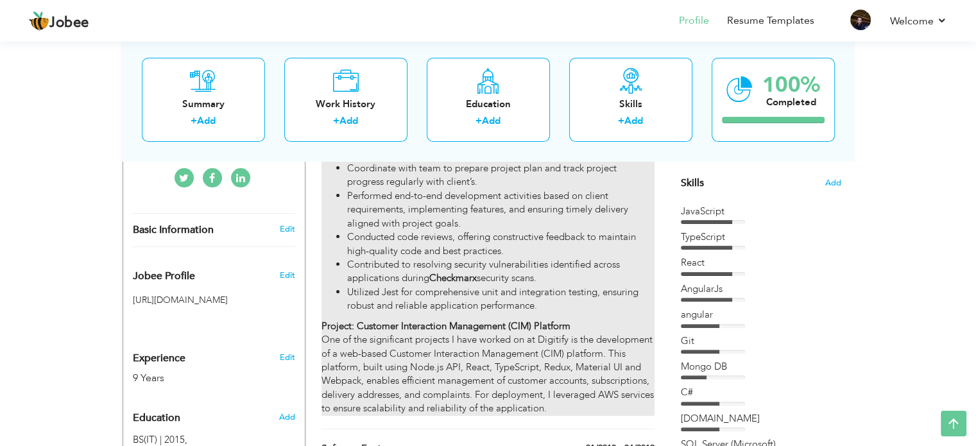
click at [448, 286] on li "Utilized Jest for comprehensive unit and integration testing, ensuring robust a…" at bounding box center [500, 300] width 307 height 28
type input "Sr. Software Engineer-JavaScript Front End | Team Lead"
type input "Digitify"
type input "07/2019"
checkbox input "true"
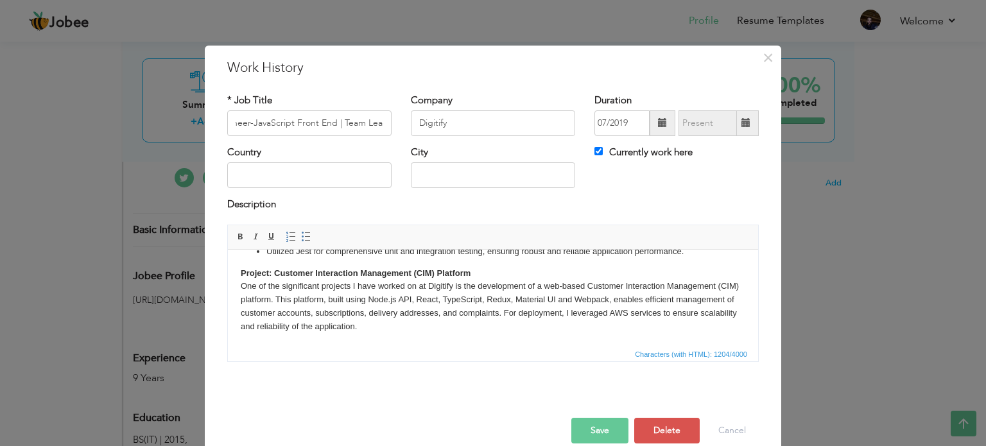
scroll to position [0, 0]
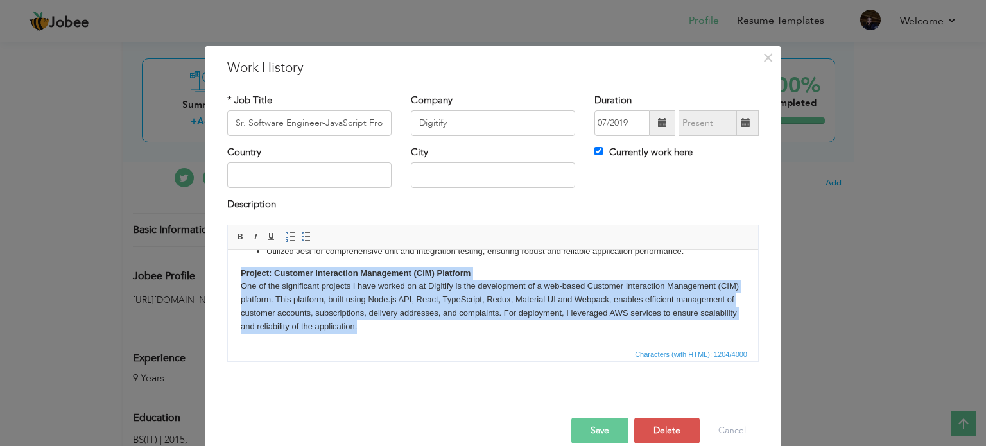
drag, startPoint x: 426, startPoint y: 326, endPoint x: 231, endPoint y: 270, distance: 202.3
click at [231, 270] on html "My key responsibilities are: Coordinate with team to prepare project plan and t…" at bounding box center [493, 244] width 530 height 203
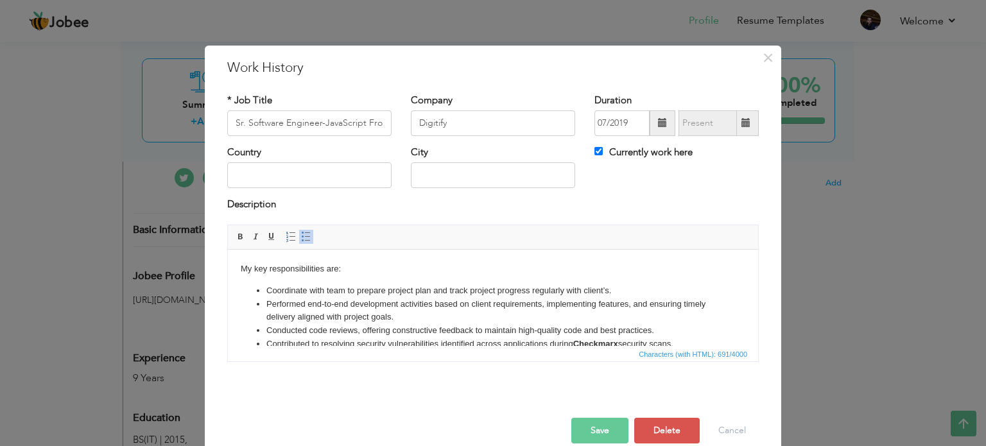
click at [594, 430] on button "Save" at bounding box center [599, 431] width 57 height 26
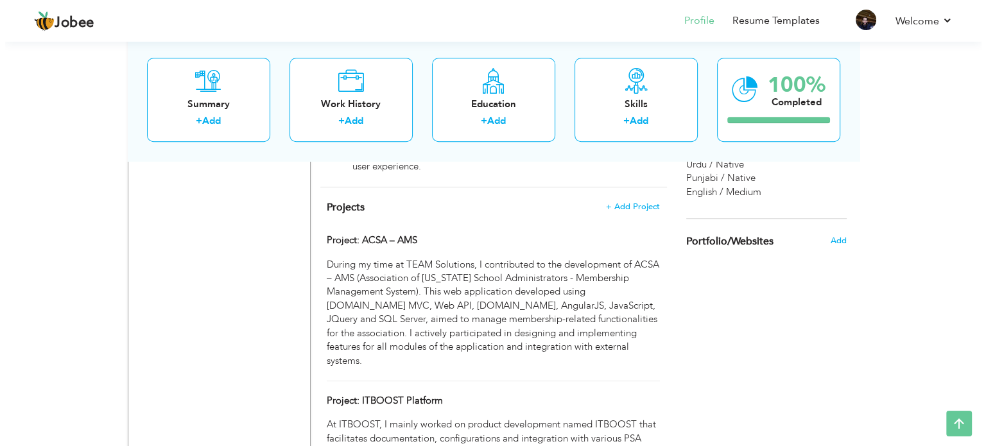
scroll to position [895, 0]
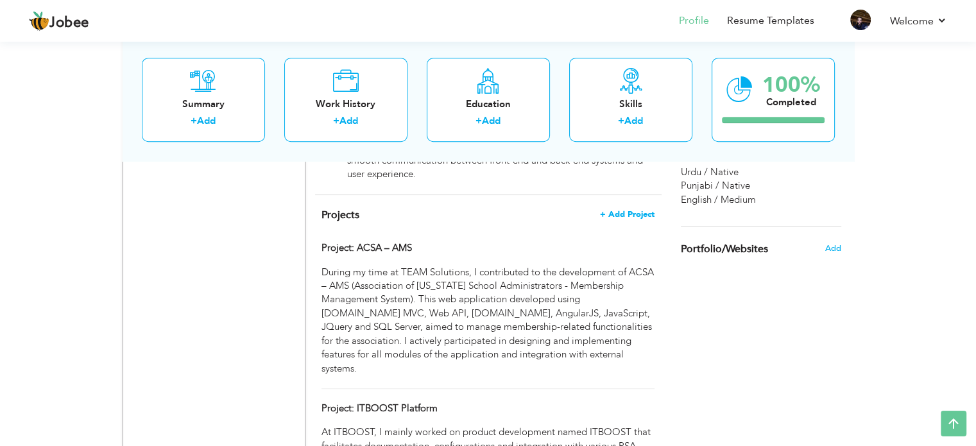
click at [610, 210] on span "+ Add Project" at bounding box center [627, 214] width 55 height 9
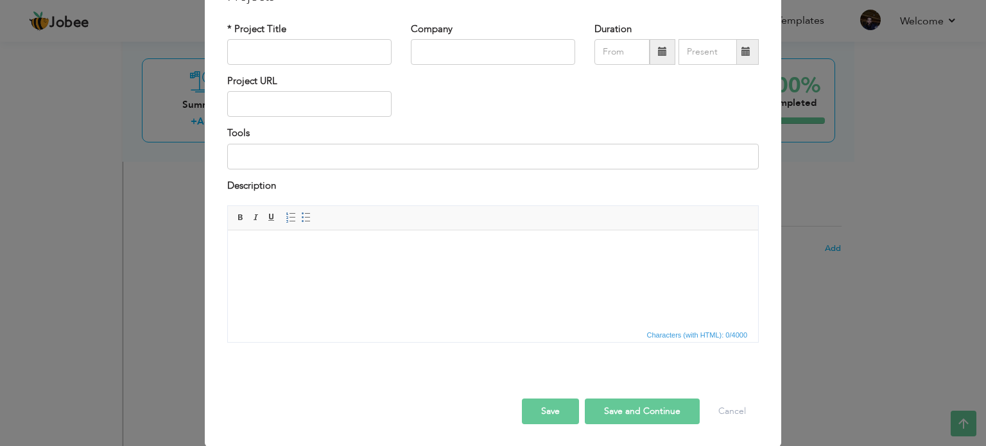
scroll to position [0, 0]
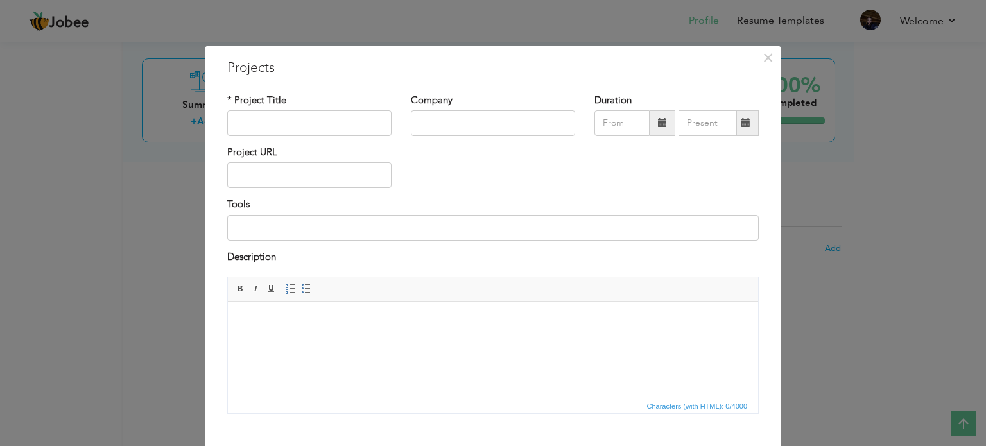
click at [406, 341] on html at bounding box center [493, 321] width 530 height 39
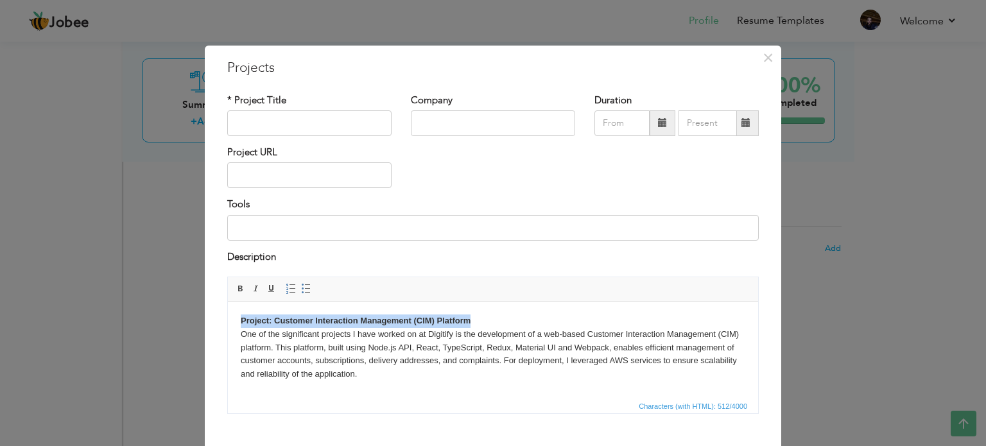
drag, startPoint x: 471, startPoint y: 320, endPoint x: 228, endPoint y: 322, distance: 243.3
click at [228, 322] on html "Project: Customer Interaction Management (CIM) Platform One of the significant …" at bounding box center [493, 348] width 530 height 92
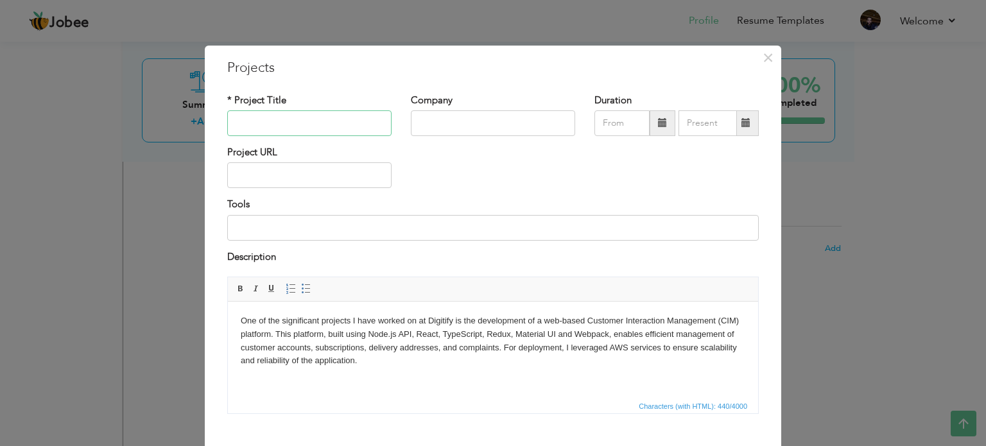
click at [298, 128] on input "text" at bounding box center [309, 123] width 164 height 26
paste input "Project: Customer Interaction Management (CIM) Platform"
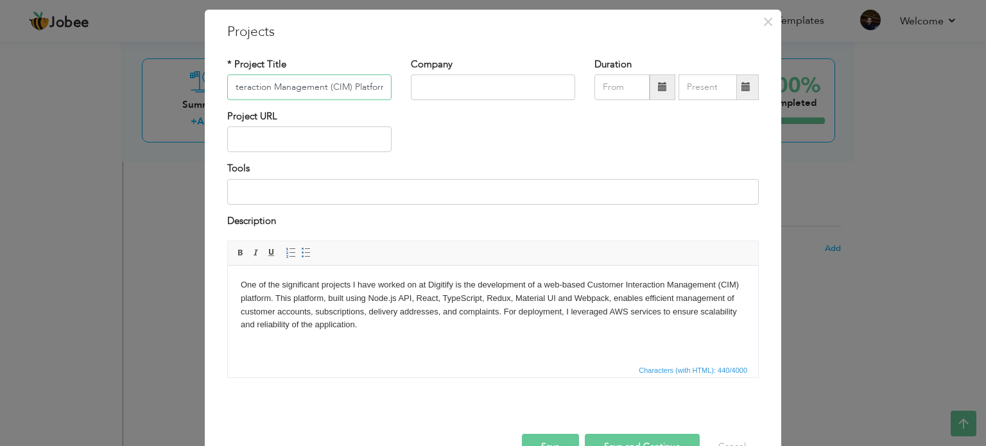
scroll to position [71, 0]
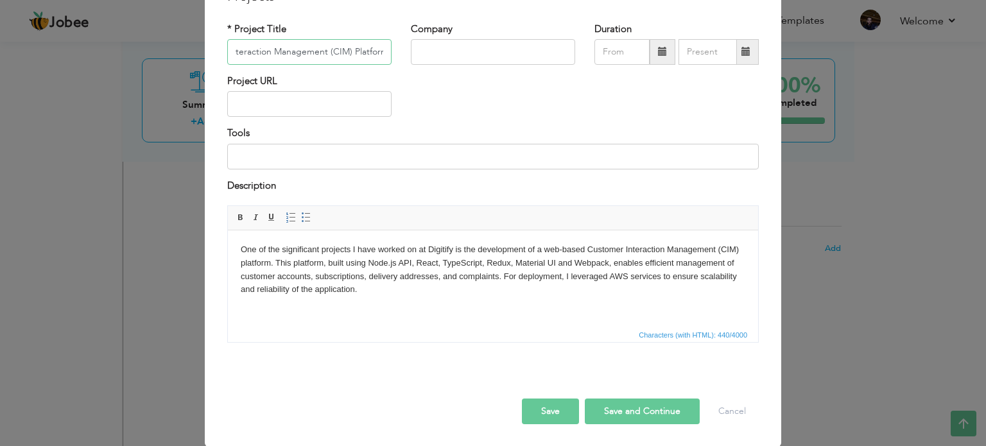
type input "Project: Customer Interaction Management (CIM) Platform"
click at [559, 413] on button "Save" at bounding box center [550, 412] width 57 height 26
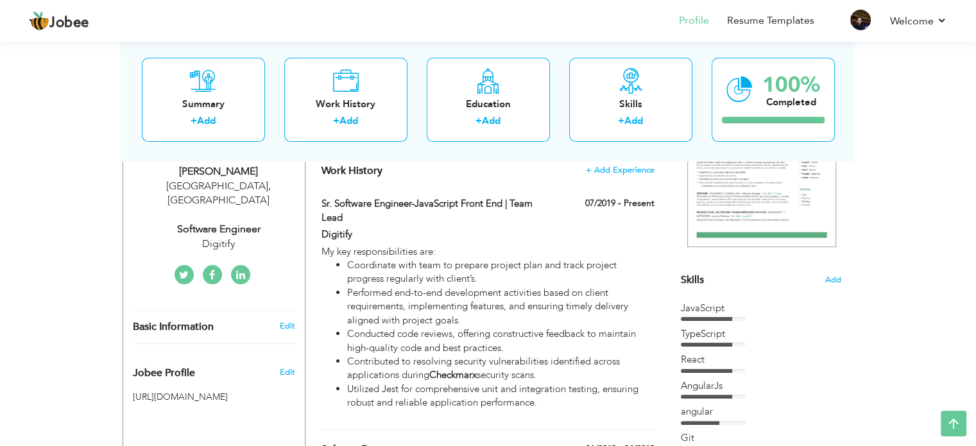
scroll to position [0, 0]
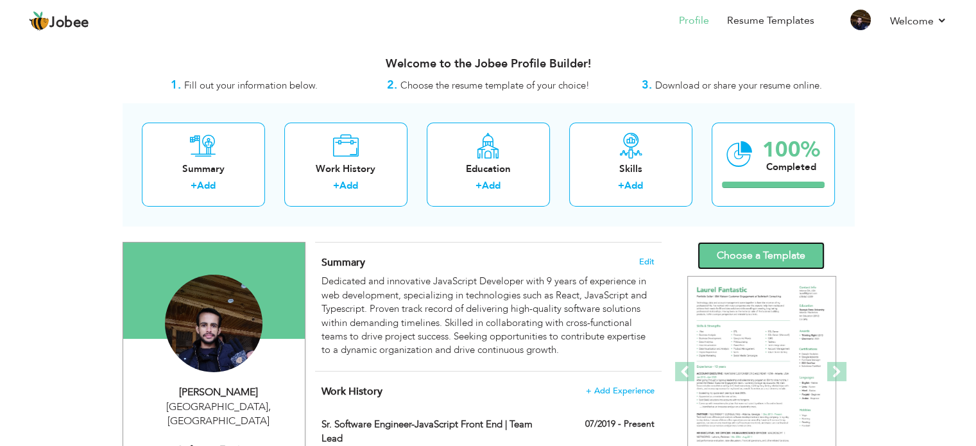
click at [737, 258] on link "Choose a Template" at bounding box center [761, 256] width 127 height 28
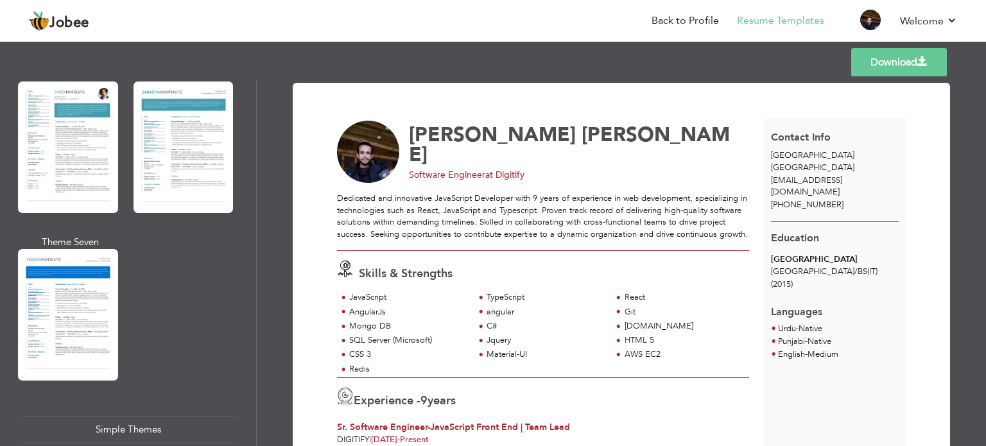
scroll to position [1861, 0]
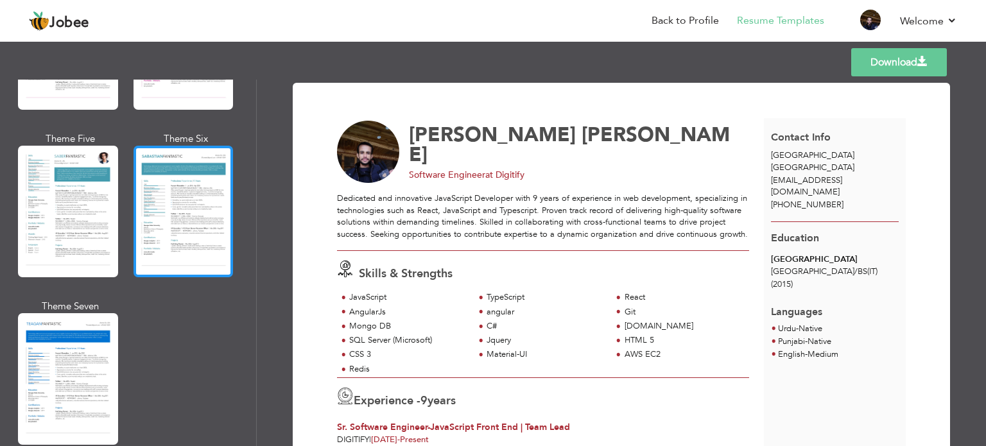
click at [196, 200] on div at bounding box center [184, 212] width 100 height 132
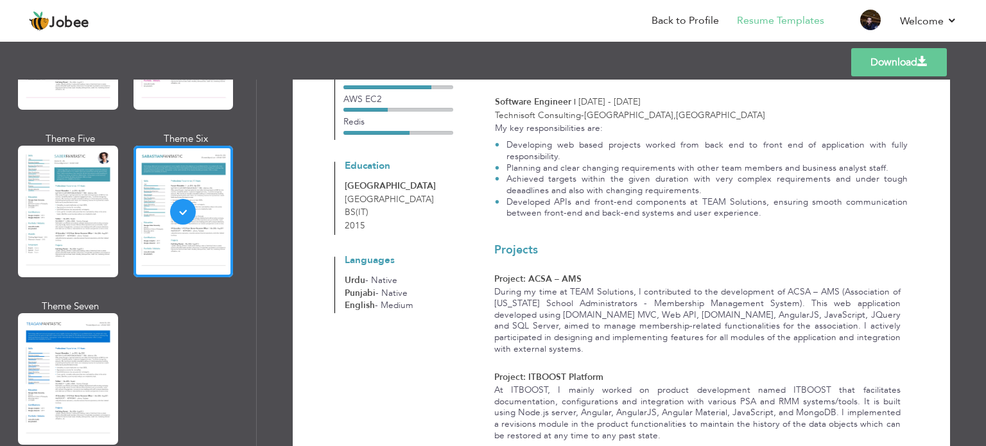
scroll to position [637, 0]
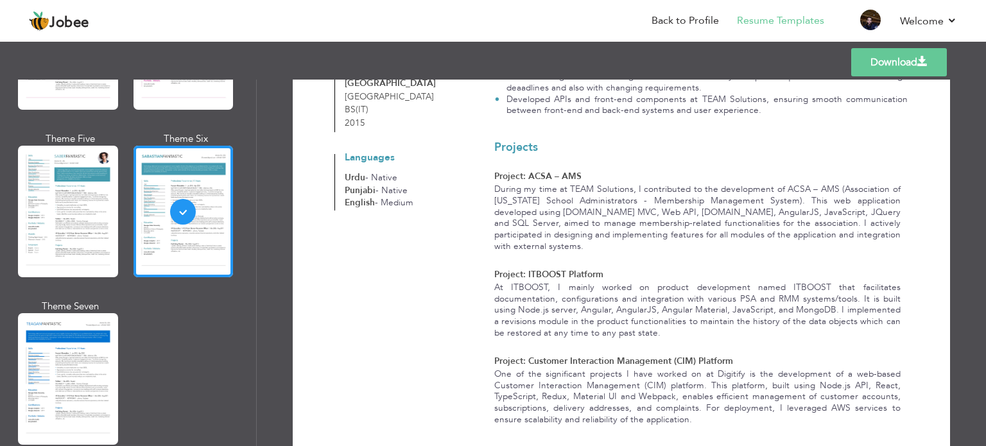
click at [897, 59] on link "Download" at bounding box center [899, 62] width 96 height 28
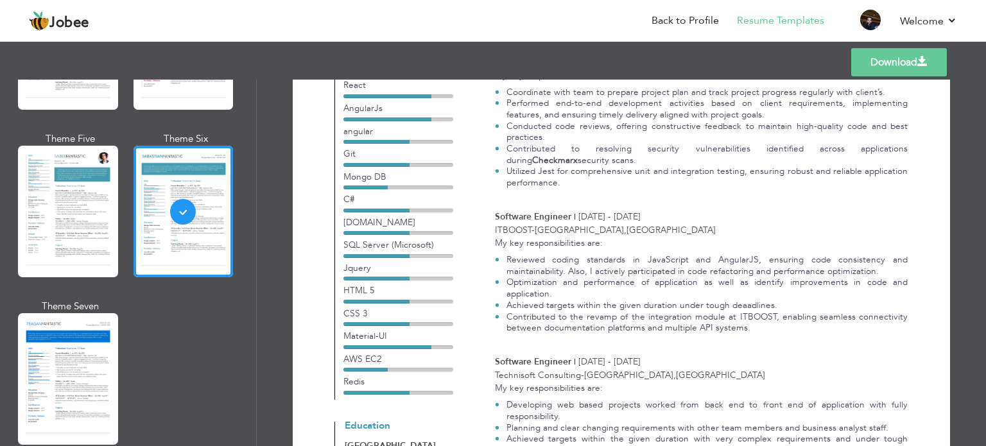
scroll to position [252, 0]
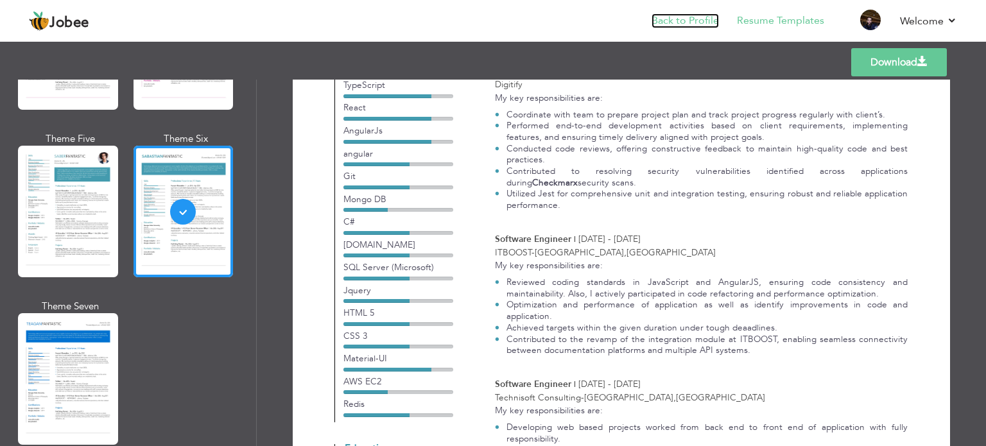
click at [705, 17] on link "Back to Profile" at bounding box center [684, 20] width 67 height 15
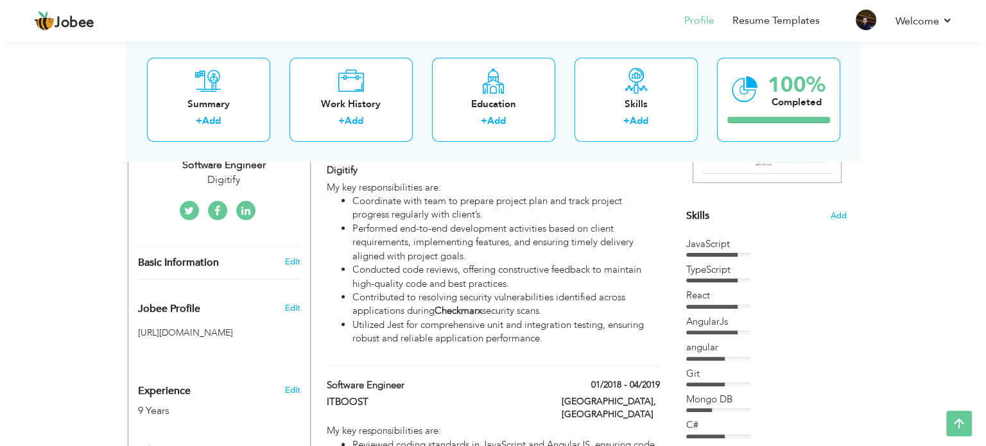
scroll to position [257, 0]
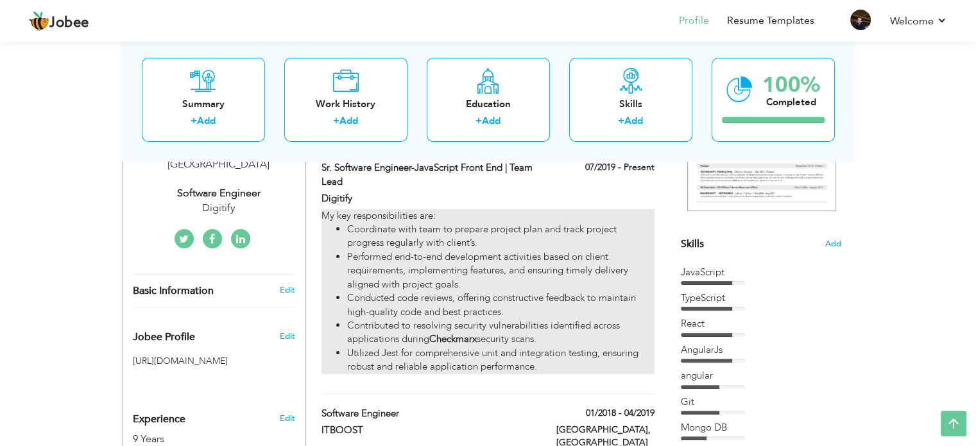
click at [420, 285] on li "Performed end-to-end development activities based on client requirements, imple…" at bounding box center [500, 270] width 307 height 41
type input "Sr. Software Engineer-JavaScript Front End | Team Lead"
type input "Digitify"
type input "07/2019"
checkbox input "true"
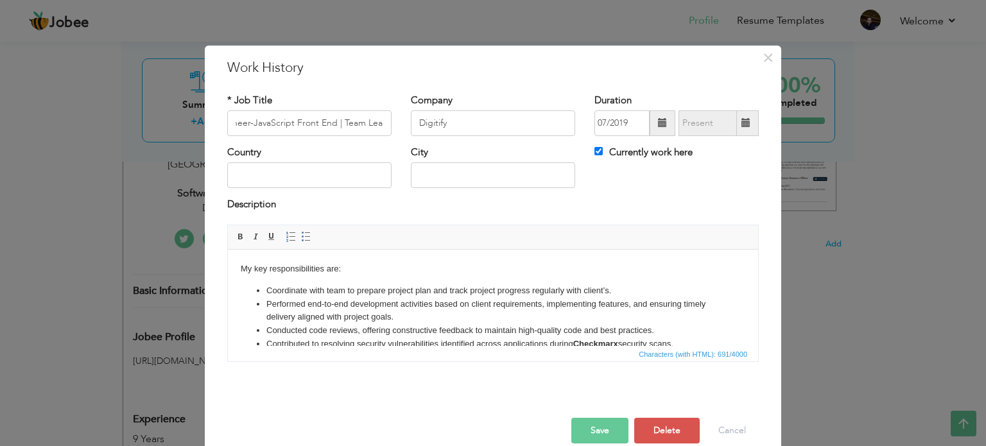
scroll to position [0, 0]
click at [266, 290] on li "Coordinate with team to prepare project plan and track project progress regular…" at bounding box center [492, 290] width 453 height 13
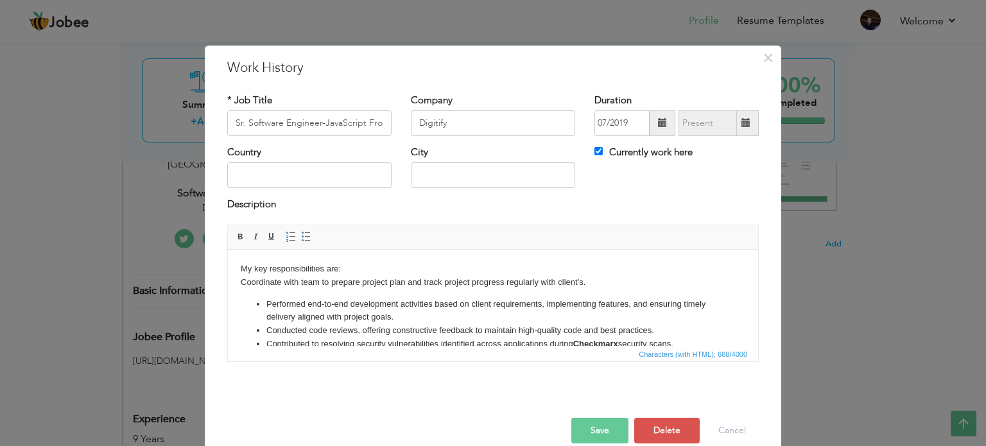
click at [267, 304] on li "Performed end-to-end development activities based on client requirements, imple…" at bounding box center [492, 310] width 453 height 27
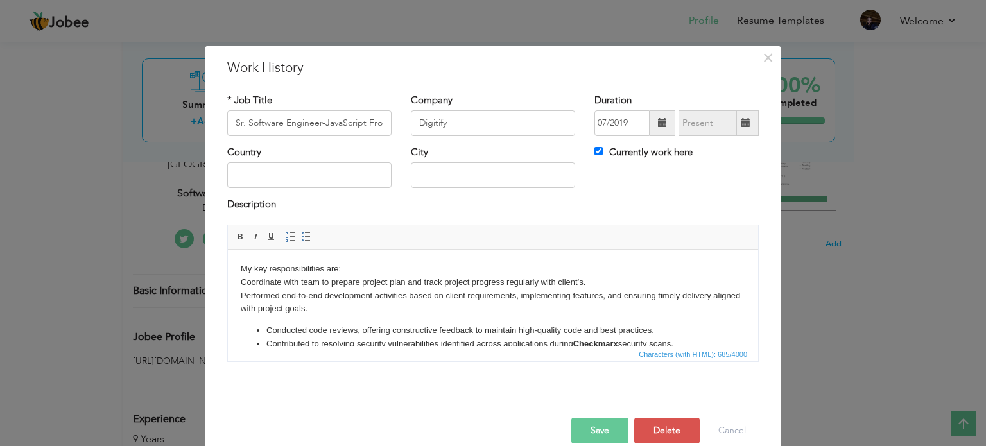
click at [264, 329] on ul "Conducted code reviews, offering constructive feedback to maintain high-quality…" at bounding box center [493, 343] width 504 height 40
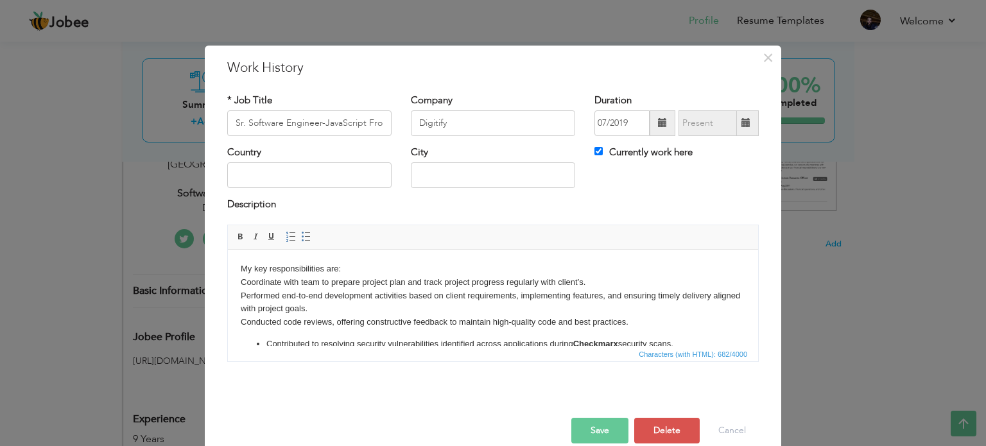
click at [264, 343] on ul "Contributed to resolving security vulnerabilities identified across application…" at bounding box center [493, 350] width 504 height 27
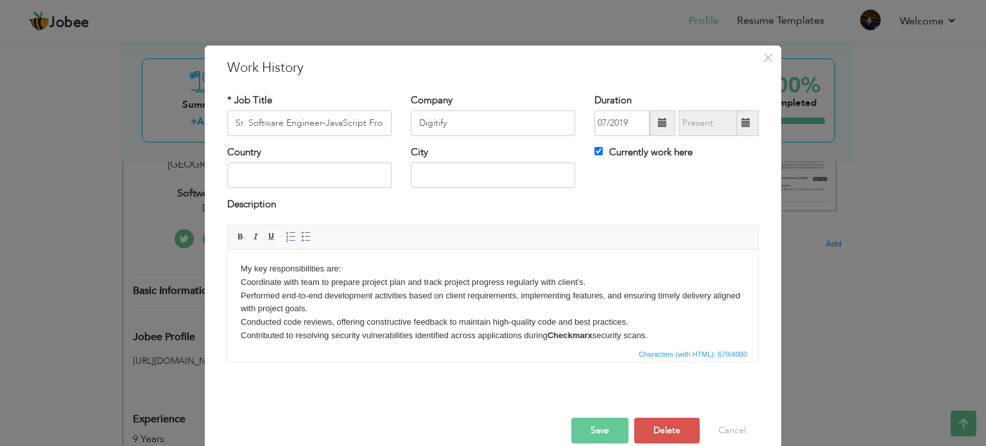
click at [239, 284] on html "My key responsibilities are: Coordinate with team to prepare project plan and t…" at bounding box center [493, 313] width 530 height 128
click at [241, 267] on body "My key responsibilities are: Coordinate with team to prepare project plan and t…" at bounding box center [493, 313] width 504 height 102
click at [551, 334] on strong "Checkmarx" at bounding box center [569, 335] width 45 height 10
click at [262, 346] on span "Characters (with HTML): 679/4000" at bounding box center [493, 353] width 530 height 15
click at [657, 338] on body "My key responsibilities are: Coordinate with team to prepare project plan and t…" at bounding box center [493, 313] width 504 height 102
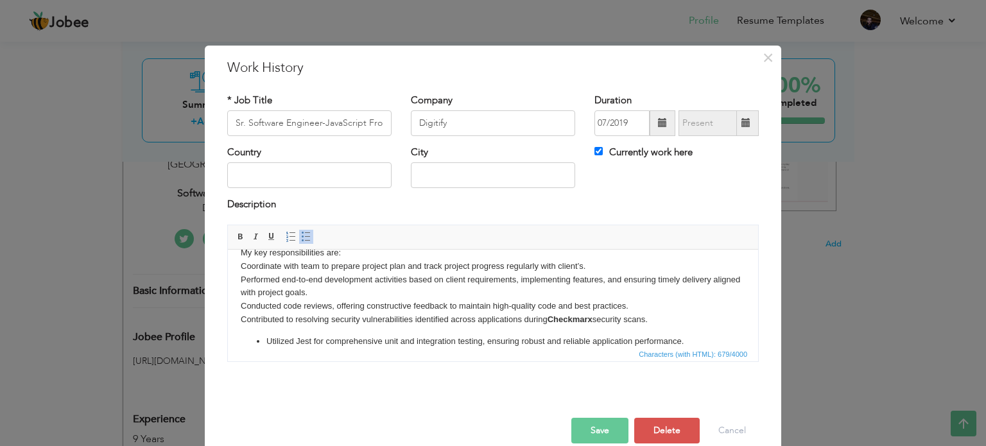
scroll to position [31, 0]
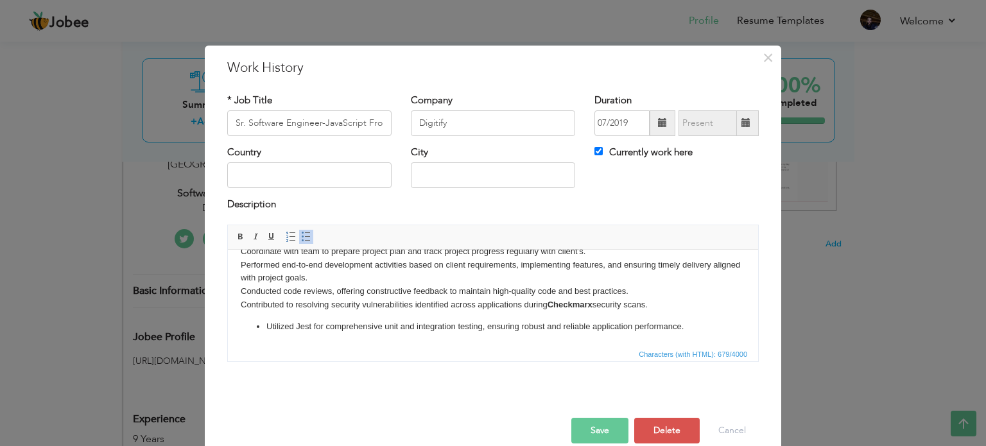
click at [266, 326] on li "Utilized Jest for comprehensive unit and integration testing, ensuring robust a…" at bounding box center [492, 326] width 453 height 13
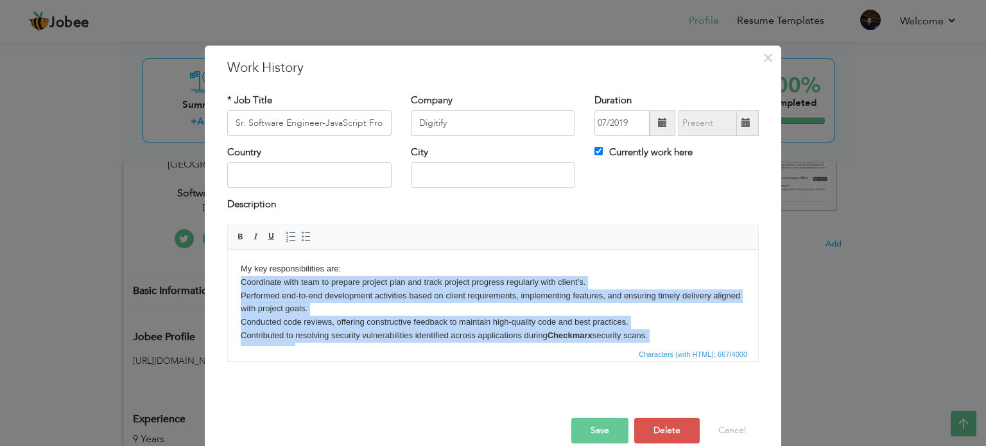
scroll to position [22, 0]
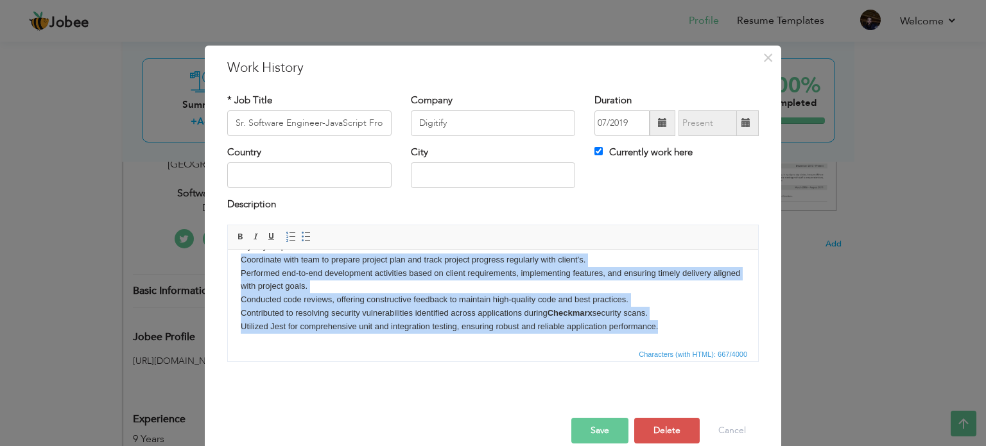
drag, startPoint x: 240, startPoint y: 282, endPoint x: 703, endPoint y: 331, distance: 465.4
click at [703, 331] on body "My key responsibilities are: Coordinate with team to prepare project plan and t…" at bounding box center [493, 286] width 504 height 94
click at [305, 239] on link "Insert/Remove Bulleted List" at bounding box center [306, 237] width 14 height 14
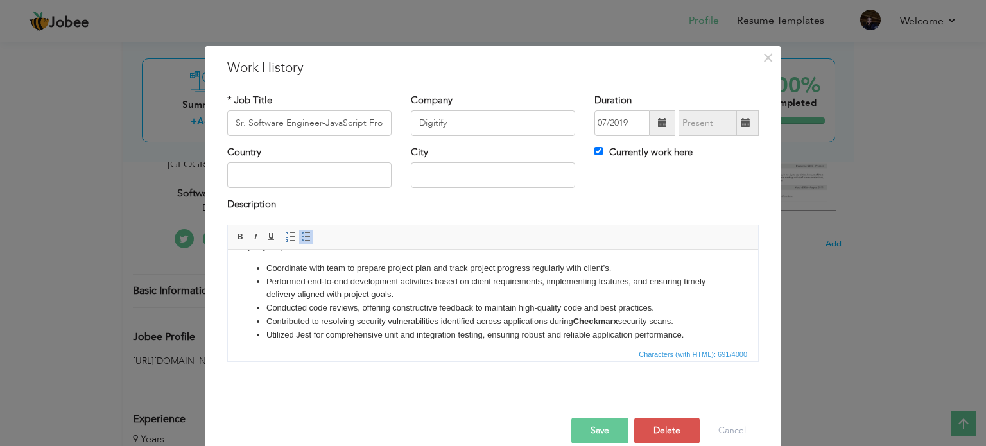
click at [402, 291] on li "Performed end-to-end development activities based on client requirements, imple…" at bounding box center [492, 288] width 453 height 27
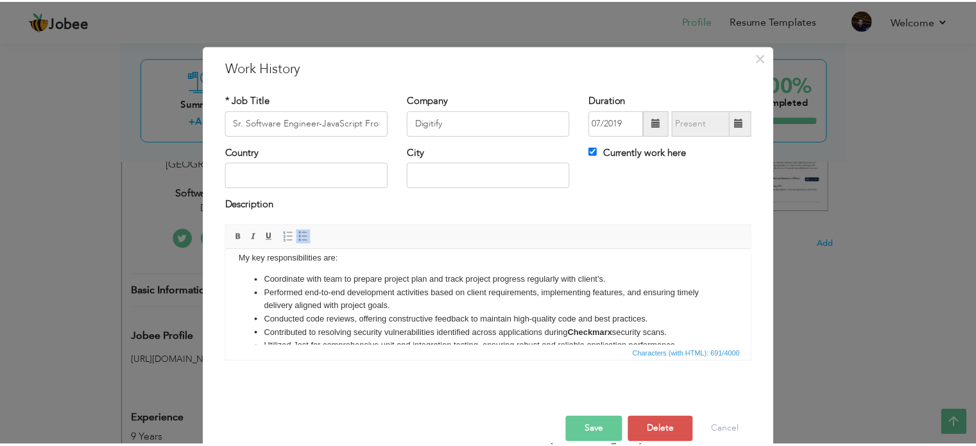
scroll to position [0, 0]
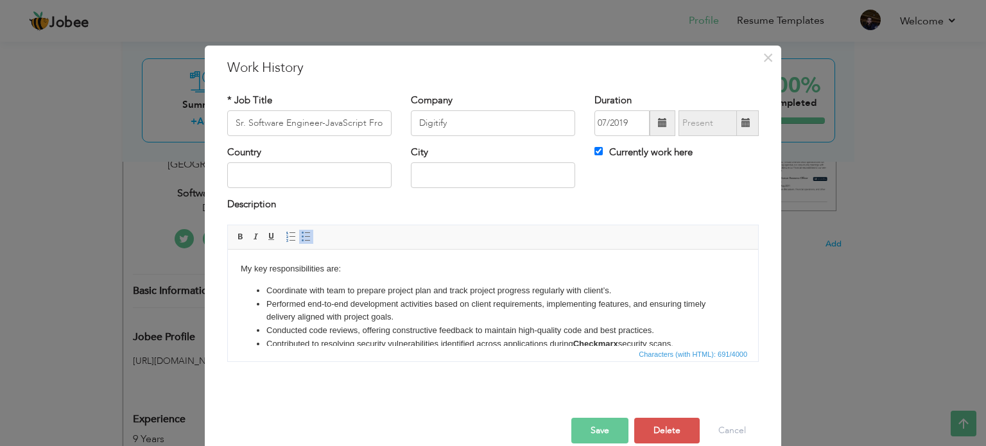
click at [608, 426] on button "Save" at bounding box center [599, 431] width 57 height 26
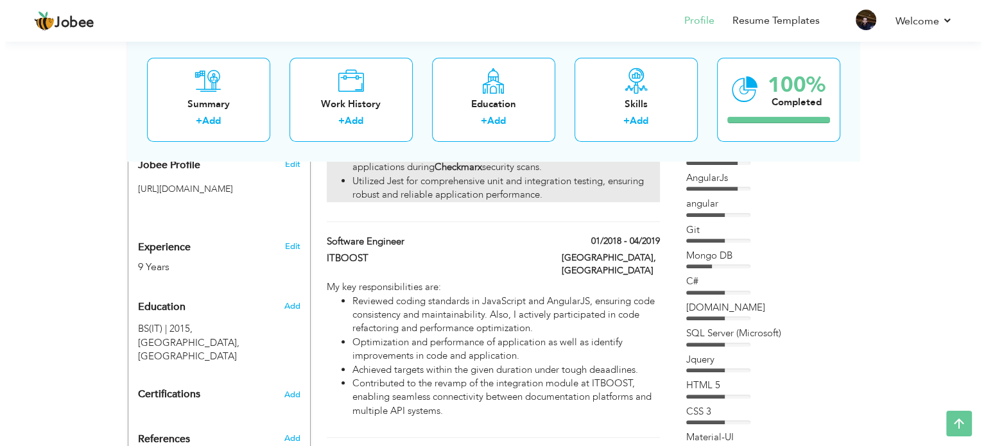
scroll to position [449, 0]
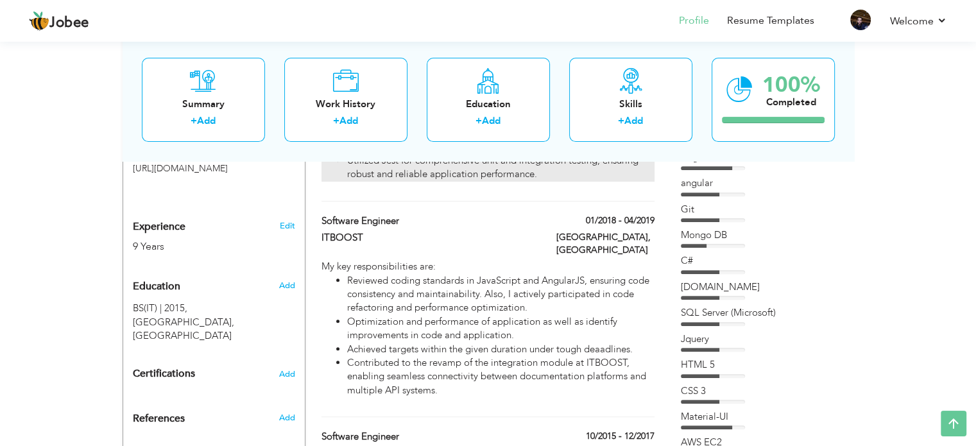
click at [439, 287] on li "Reviewed coding standards in JavaScript and AngularJS, ensuring code consistenc…" at bounding box center [500, 294] width 307 height 41
type input "Software Engineer"
type input "ITBOOST"
type input "01/2018"
type input "04/2019"
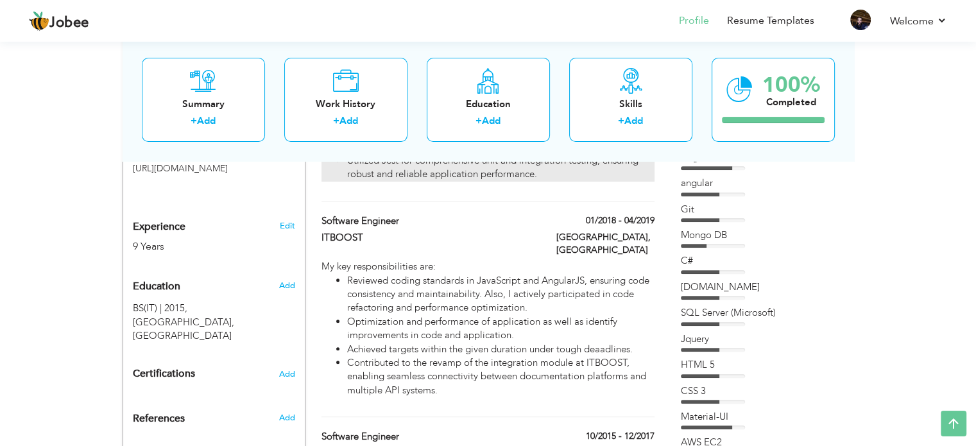
type input "[GEOGRAPHIC_DATA]"
checkbox input "false"
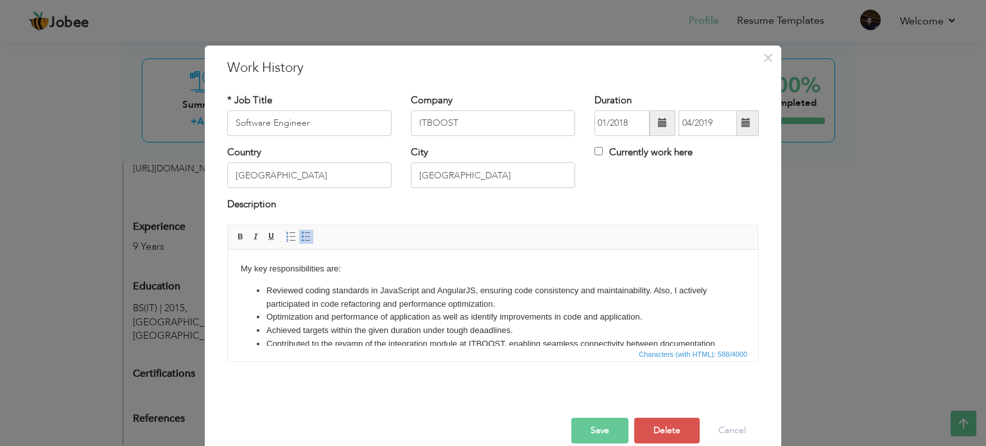
click at [267, 290] on li "Reviewed coding standards in JavaScript and AngularJS, ensuring code consistenc…" at bounding box center [492, 297] width 453 height 27
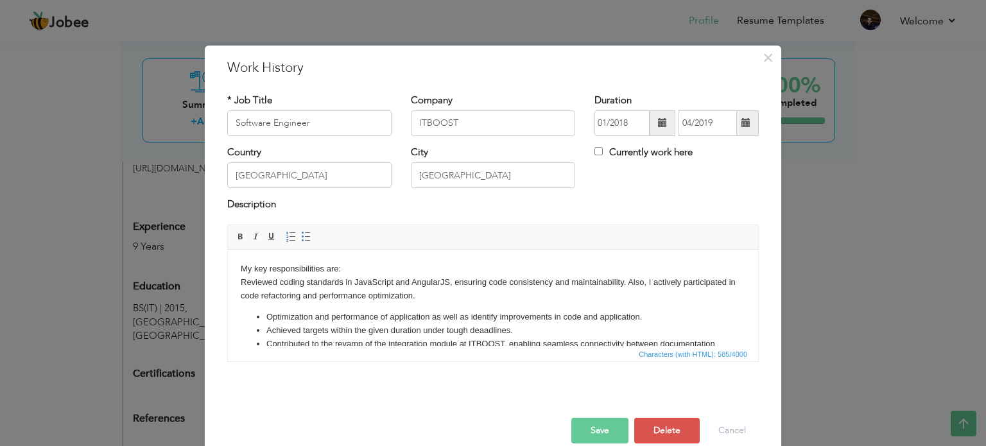
click at [264, 313] on ul "Optimization and performance of application as well as identify improvements in…" at bounding box center [493, 336] width 504 height 53
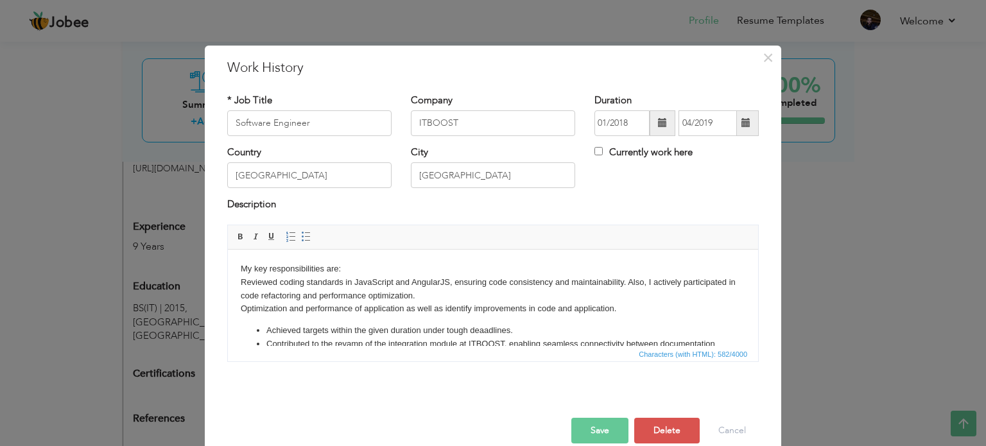
click at [266, 328] on li "Achieved targets within the given duration under tough deaadlines." at bounding box center [492, 329] width 453 height 13
click at [265, 340] on ul "Contributed to the revamp of the integration module at ITBOOST, enabling seamle…" at bounding box center [493, 350] width 504 height 27
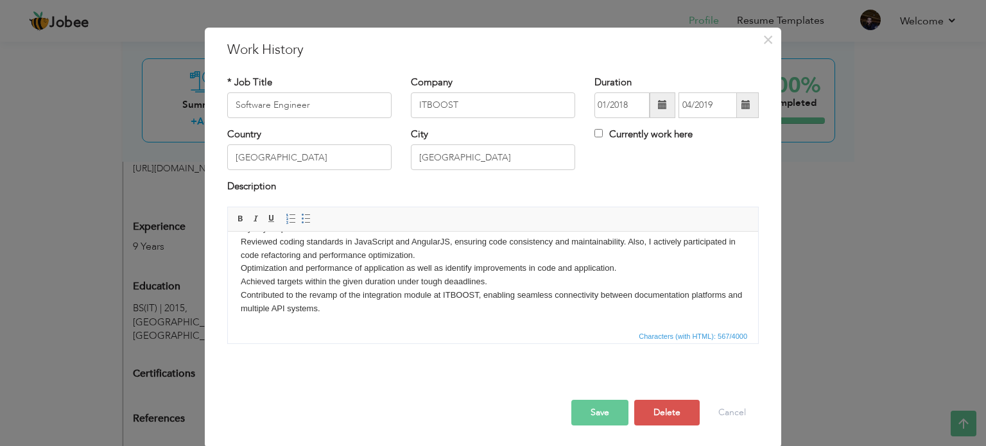
scroll to position [19, 0]
click at [359, 304] on body "My key responsibilities are: Reviewed coding standards in JavaScript and Angula…" at bounding box center [493, 268] width 504 height 94
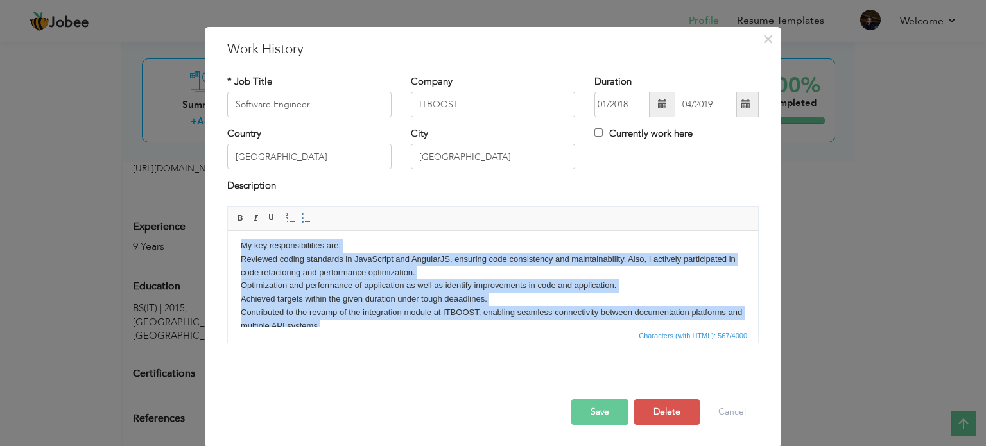
scroll to position [1, 0]
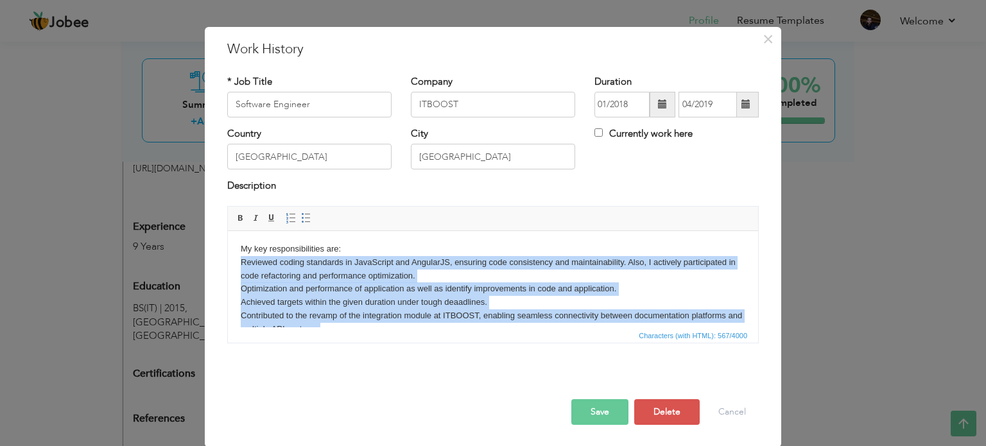
drag, startPoint x: 340, startPoint y: 307, endPoint x: 238, endPoint y: 259, distance: 112.8
click at [238, 259] on html "My key responsibilities are: Reviewed coding standards in JavaScript and Angula…" at bounding box center [493, 288] width 530 height 119
click at [302, 220] on span at bounding box center [306, 218] width 10 height 10
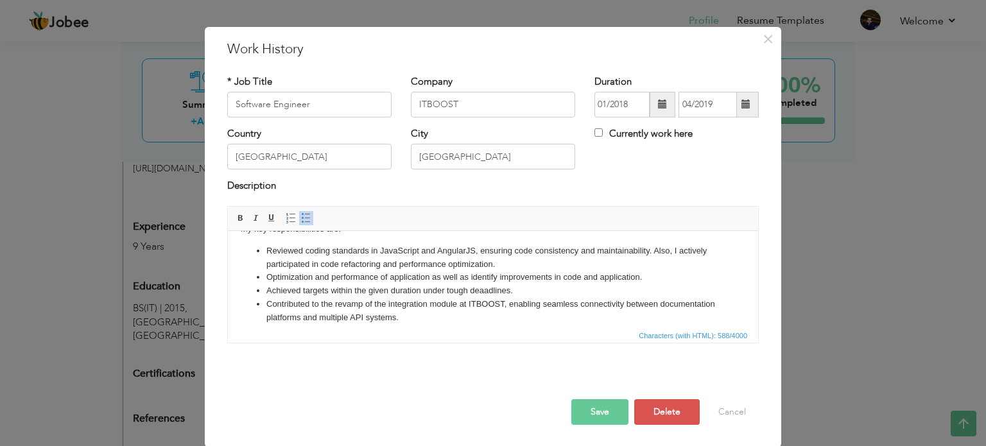
scroll to position [31, 0]
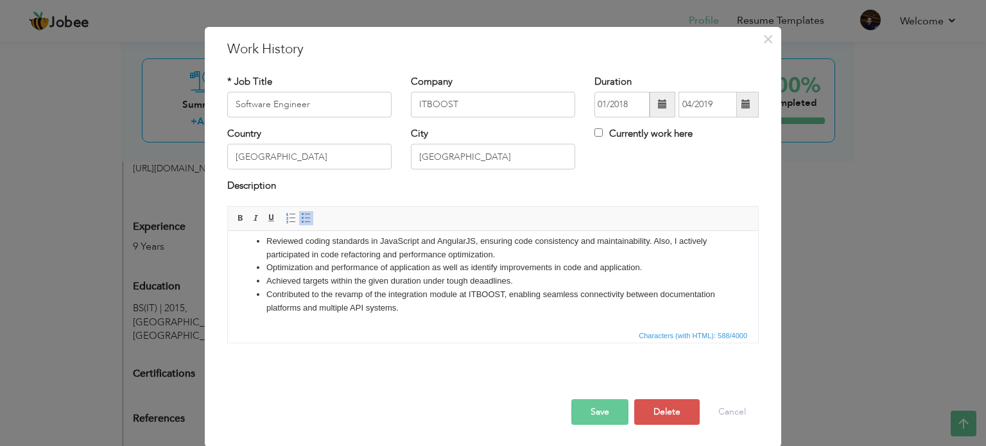
click at [503, 252] on li "Reviewed coding standards in JavaScript and AngularJS, ensuring code consistenc…" at bounding box center [492, 247] width 453 height 27
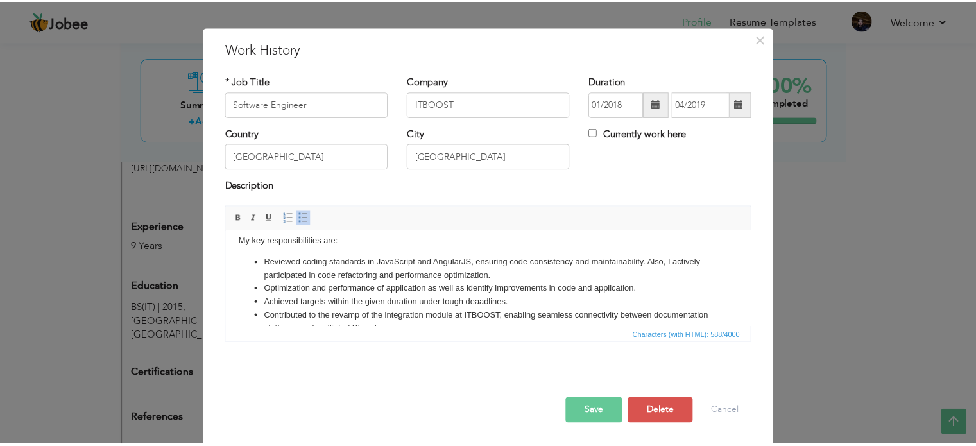
scroll to position [0, 0]
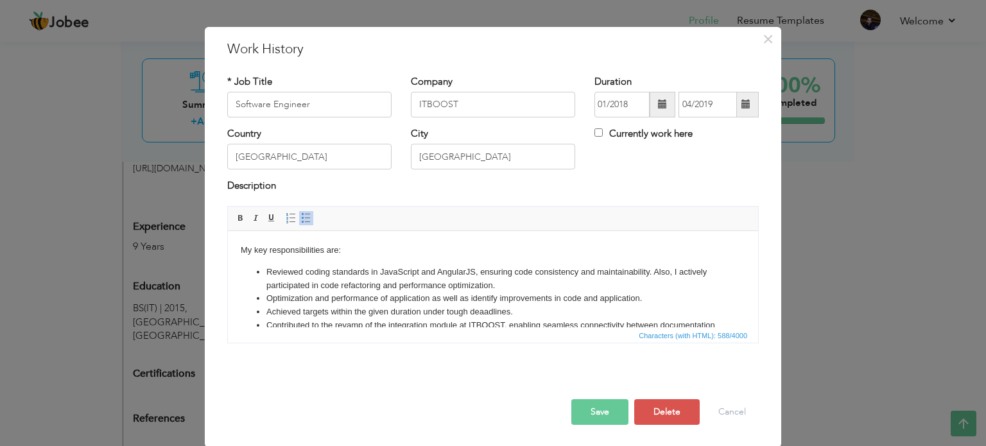
click at [610, 406] on button "Save" at bounding box center [599, 412] width 57 height 26
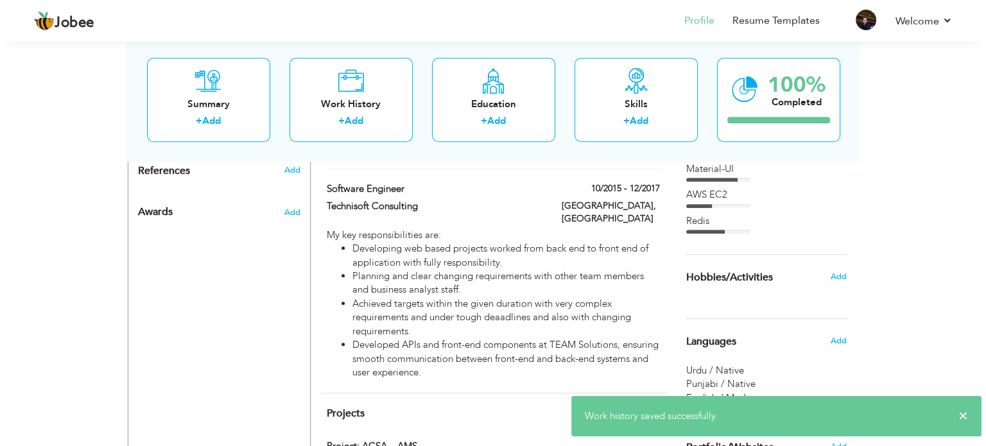
scroll to position [706, 0]
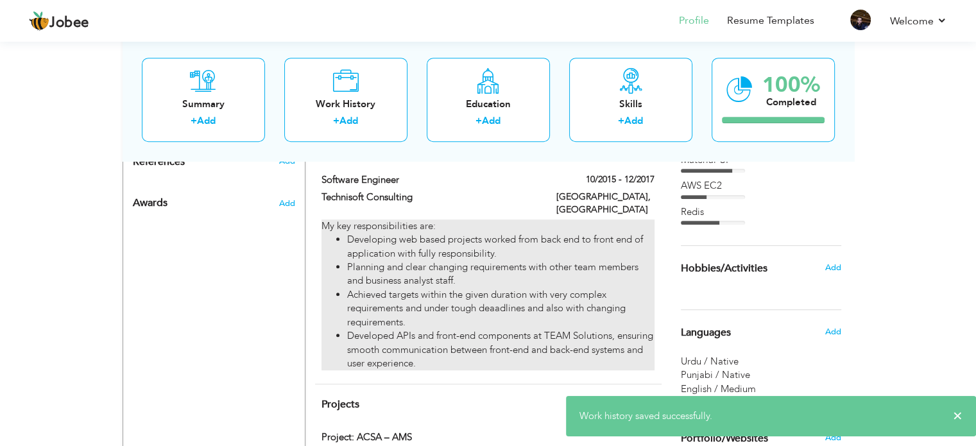
click at [447, 329] on li "Developed APIs and front-end components at TEAM Solutions, ensuring smooth comm…" at bounding box center [500, 349] width 307 height 41
type input "Technisoft Consulting"
type input "10/2015"
type input "12/2017"
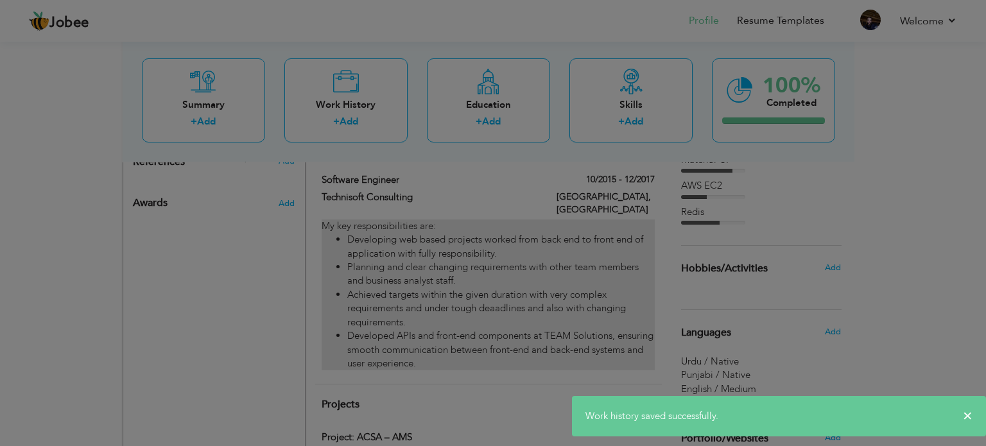
scroll to position [0, 0]
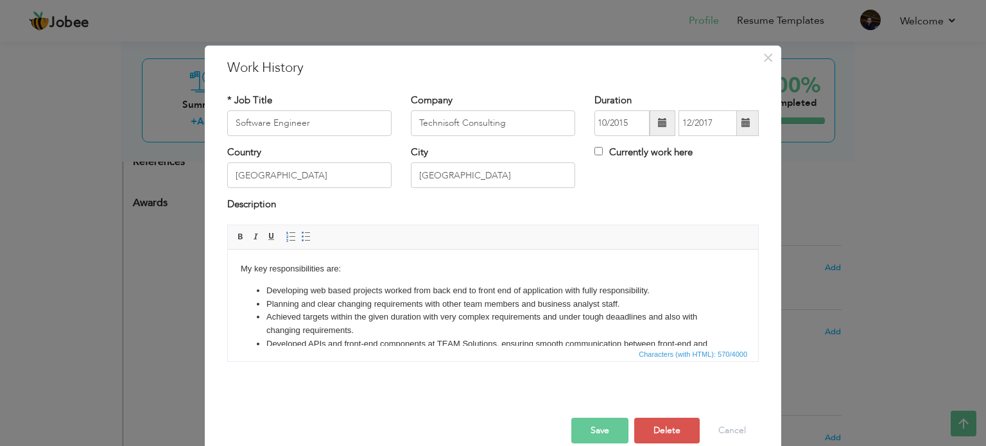
click at [267, 291] on li "Developing web based projects worked from back end to front end of application …" at bounding box center [492, 290] width 453 height 13
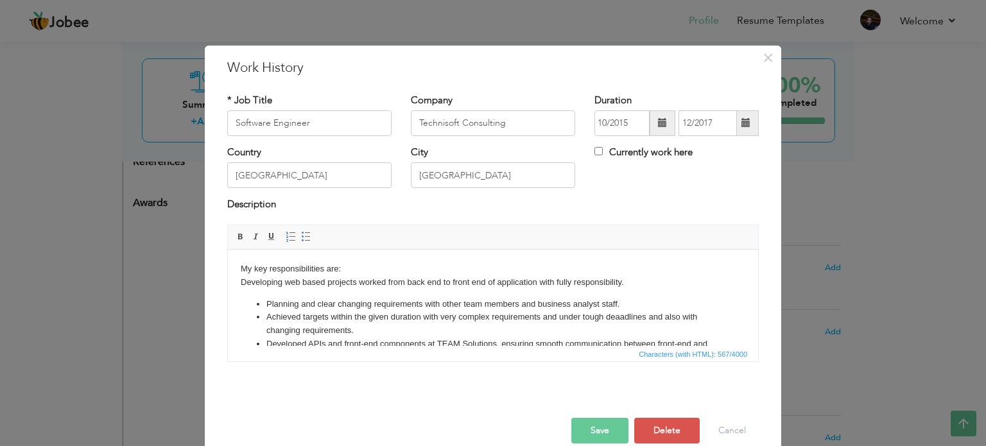
click at [264, 302] on ul "Planning and clear changing requirements with other team members and business a…" at bounding box center [493, 330] width 504 height 67
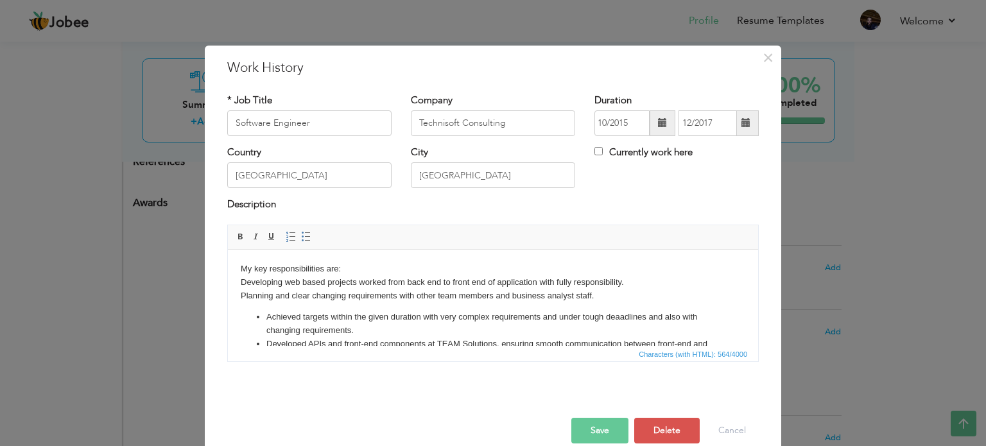
click at [267, 315] on li "Achieved targets within the given duration with very complex requirements and u…" at bounding box center [492, 323] width 453 height 27
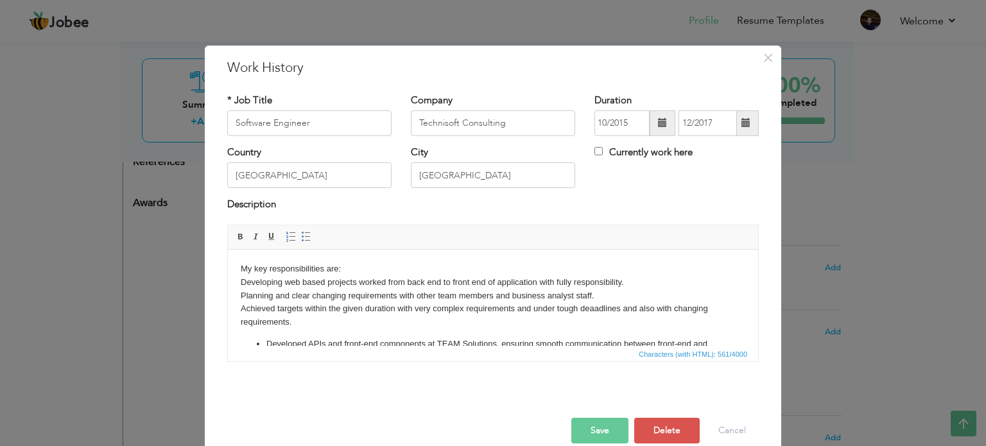
click at [266, 341] on li "Developed APIs and front-end components at TEAM Solutions, ensuring smooth comm…" at bounding box center [492, 350] width 453 height 27
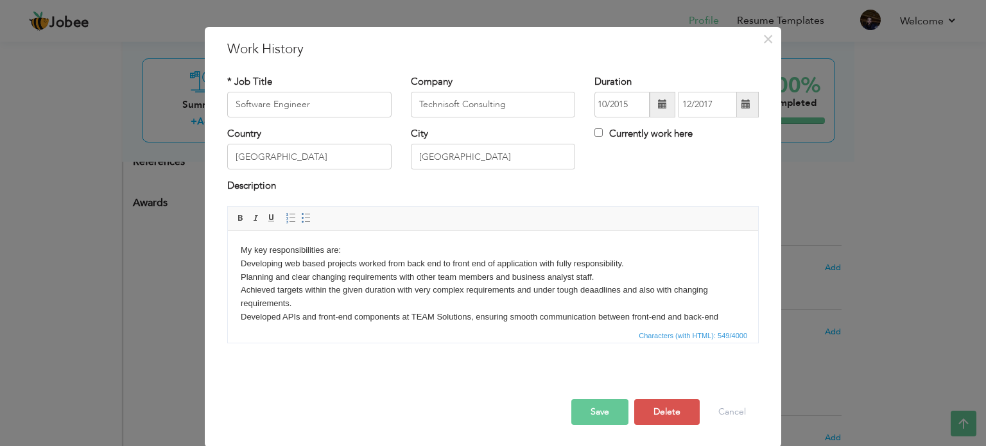
scroll to position [22, 0]
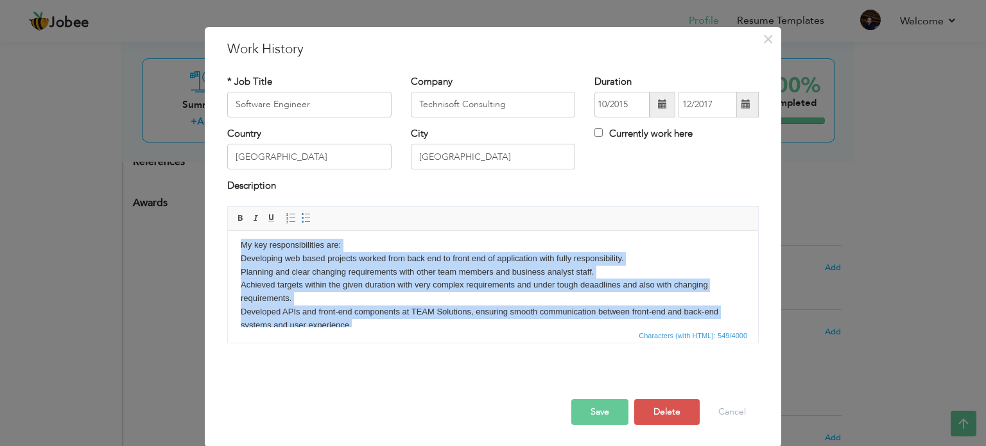
drag, startPoint x: 354, startPoint y: 307, endPoint x: 240, endPoint y: 239, distance: 133.0
click at [241, 239] on body "My key responsibilities are: Developing web based projects worked from back end…" at bounding box center [493, 285] width 504 height 94
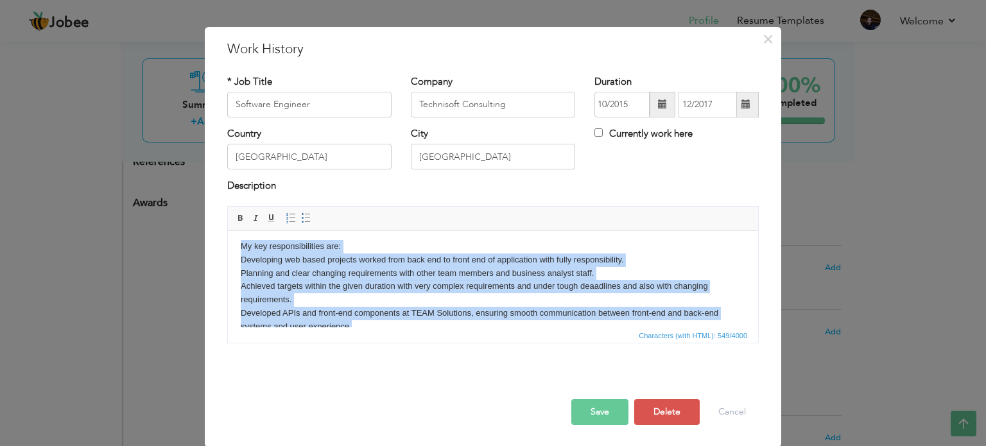
click at [292, 273] on body "My key responsibilities are: Developing web based projects worked from back end…" at bounding box center [493, 286] width 504 height 94
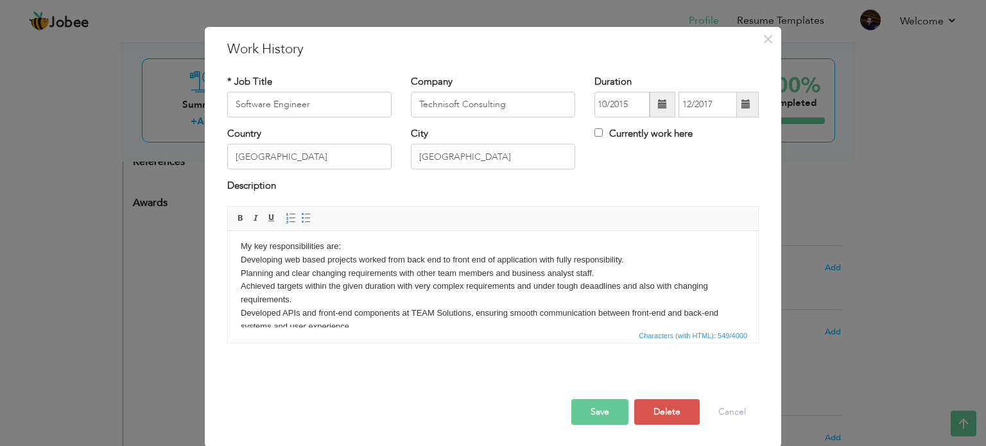
scroll to position [22, 0]
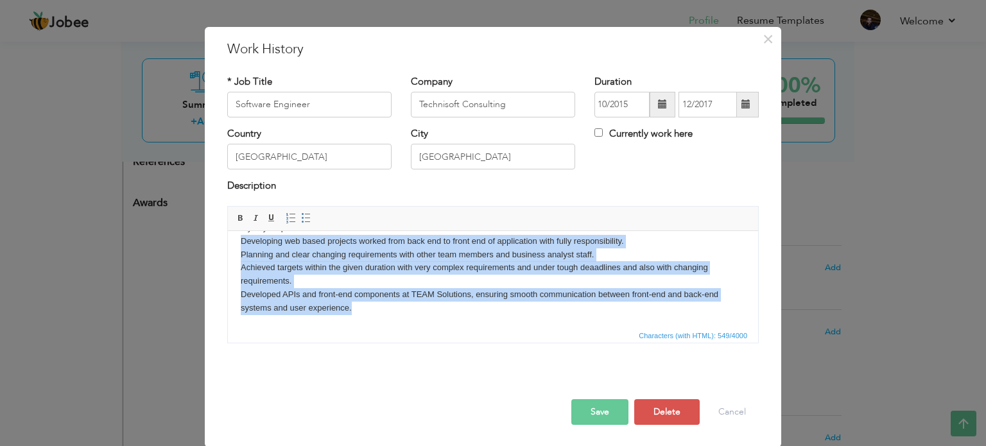
drag, startPoint x: 352, startPoint y: 322, endPoint x: 239, endPoint y: 243, distance: 136.9
click at [239, 243] on html "My key responsibilities are: Developing web based projects worked from back end…" at bounding box center [493, 267] width 530 height 119
click at [302, 220] on span at bounding box center [306, 218] width 10 height 10
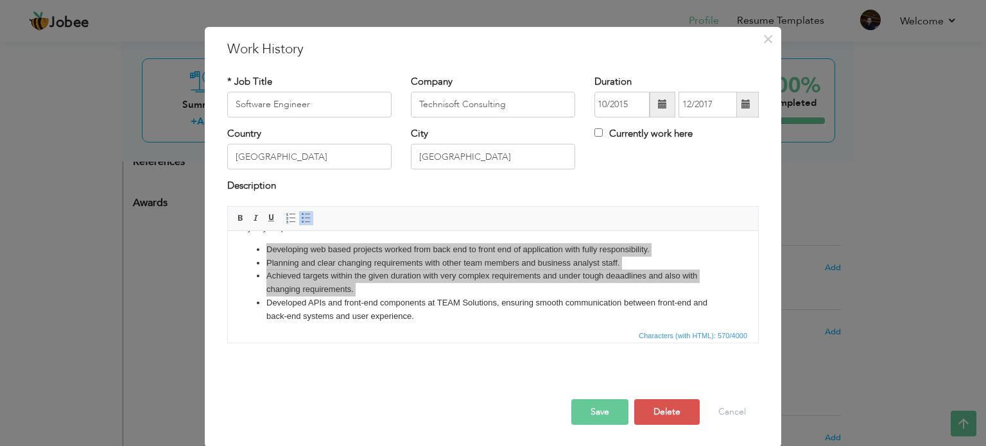
click at [593, 414] on button "Save" at bounding box center [599, 412] width 57 height 26
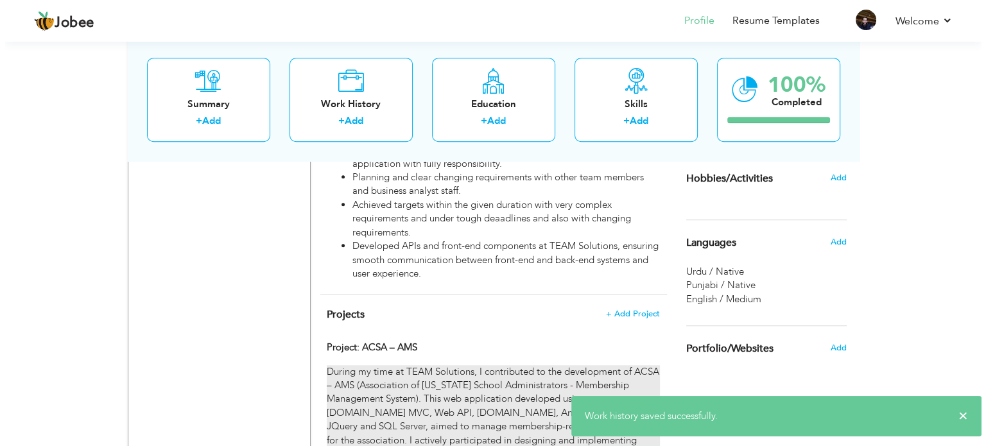
scroll to position [899, 0]
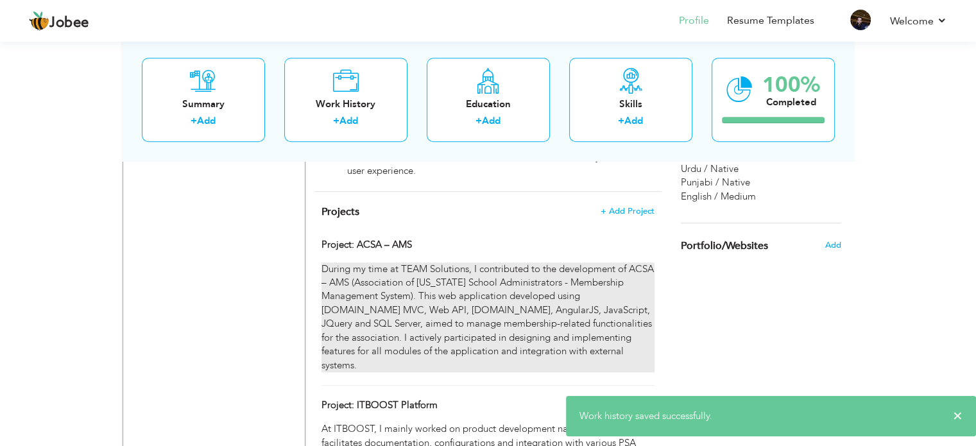
click at [478, 293] on div "During my time at TEAM Solutions, I contributed to the development of ACSA – AM…" at bounding box center [488, 318] width 332 height 110
type input "Project: ACSA – AMS"
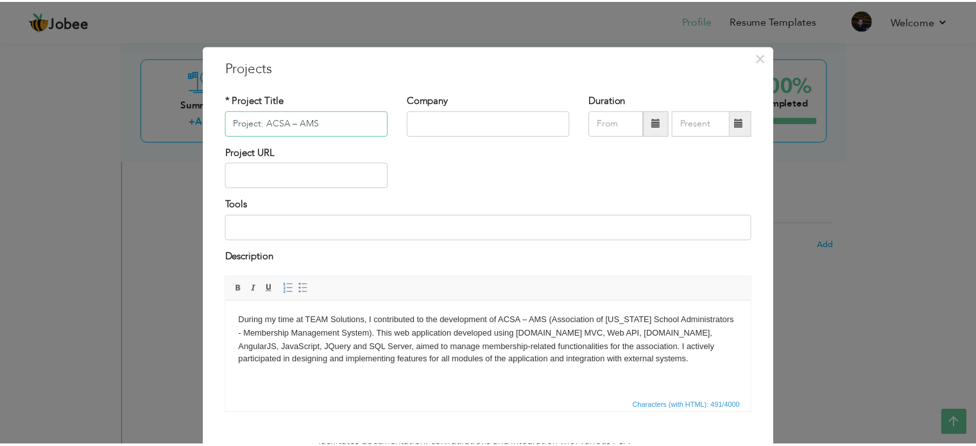
scroll to position [71, 0]
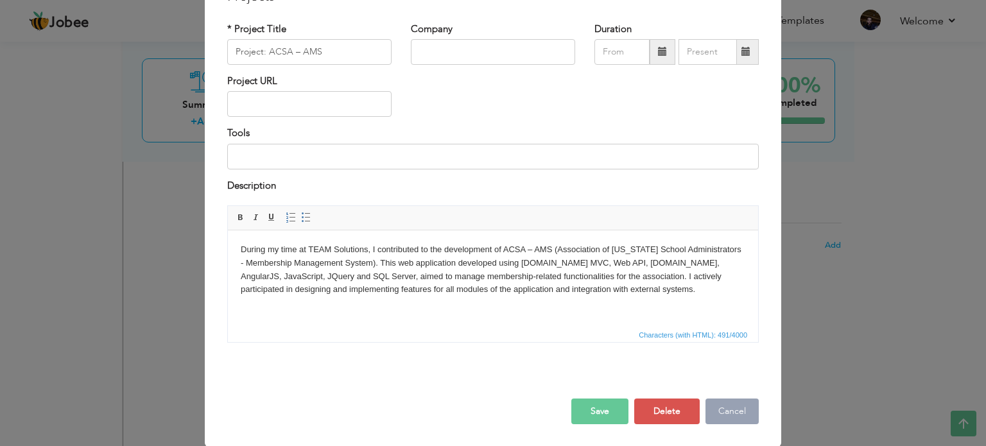
click at [727, 415] on button "Cancel" at bounding box center [731, 412] width 53 height 26
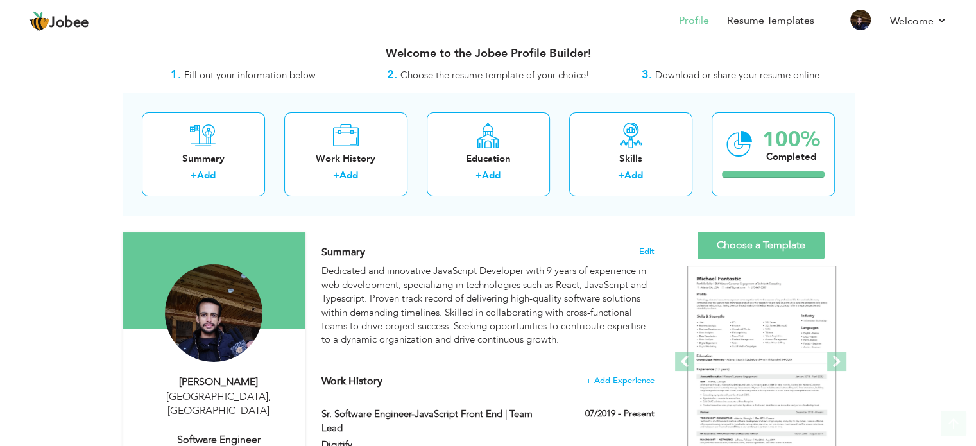
scroll to position [0, 0]
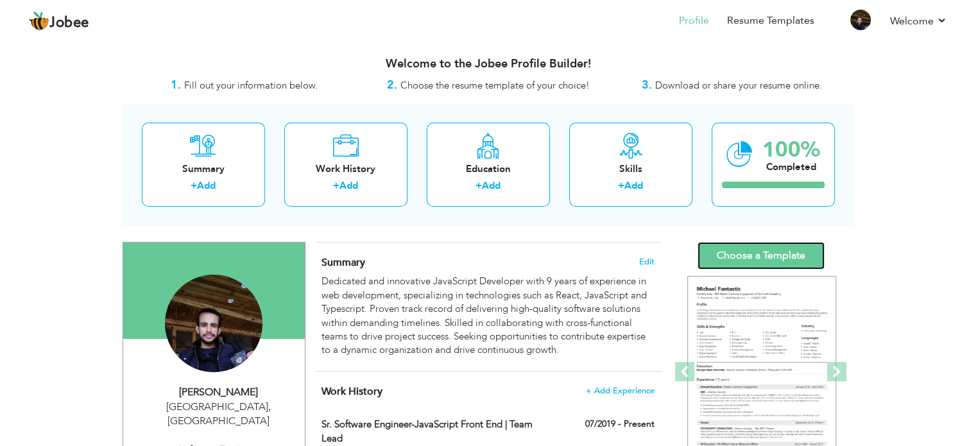
click at [751, 255] on link "Choose a Template" at bounding box center [761, 256] width 127 height 28
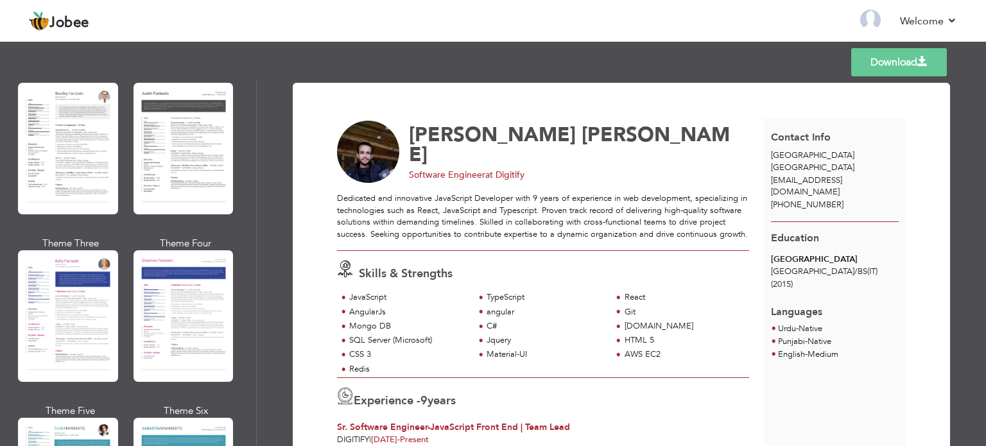
scroll to position [1605, 0]
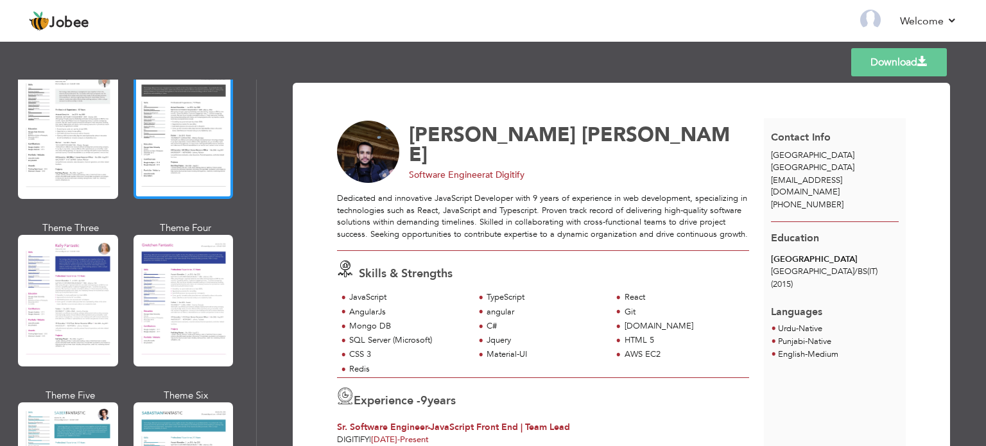
click at [200, 160] on div at bounding box center [184, 133] width 100 height 132
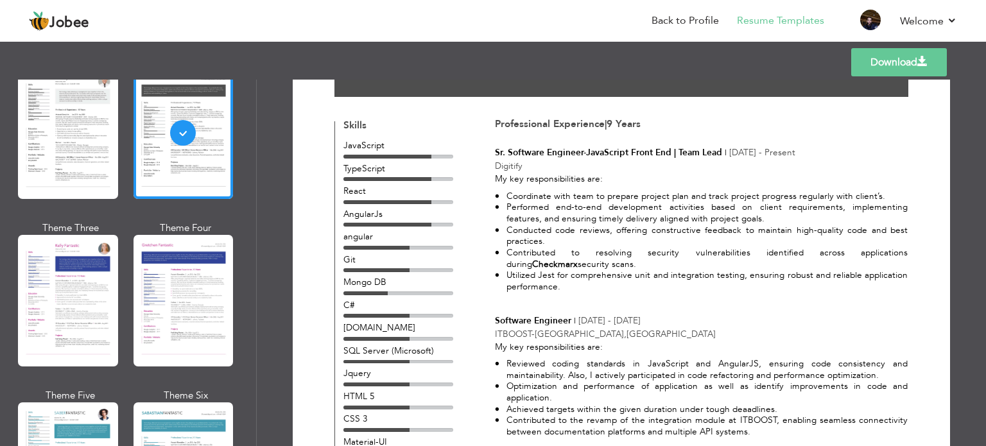
scroll to position [121, 0]
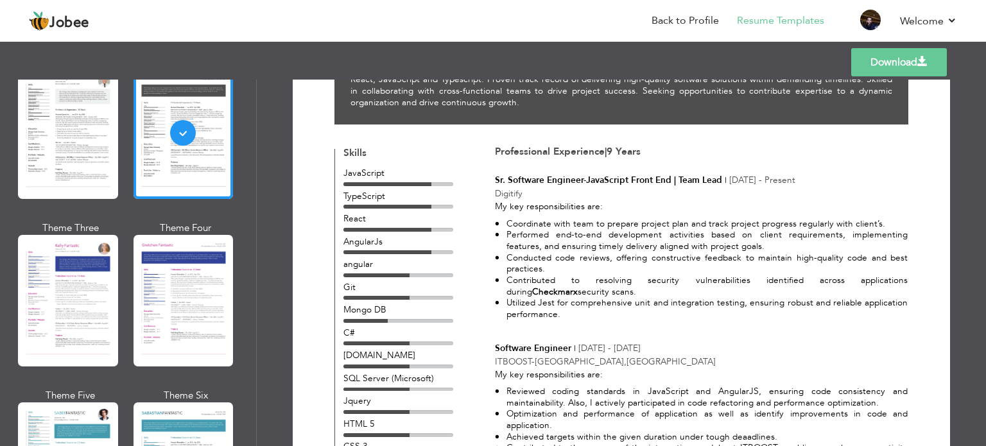
click at [883, 60] on link "Download" at bounding box center [899, 62] width 96 height 28
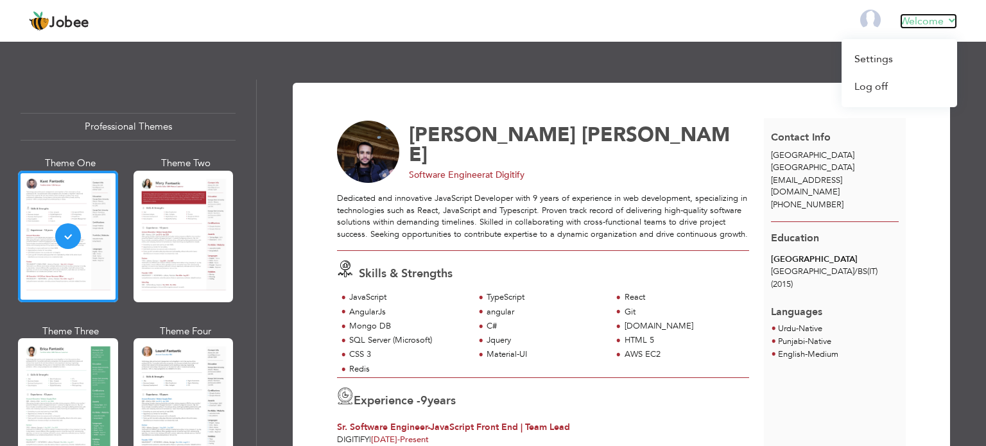
click at [926, 27] on link "Welcome" at bounding box center [928, 20] width 57 height 15
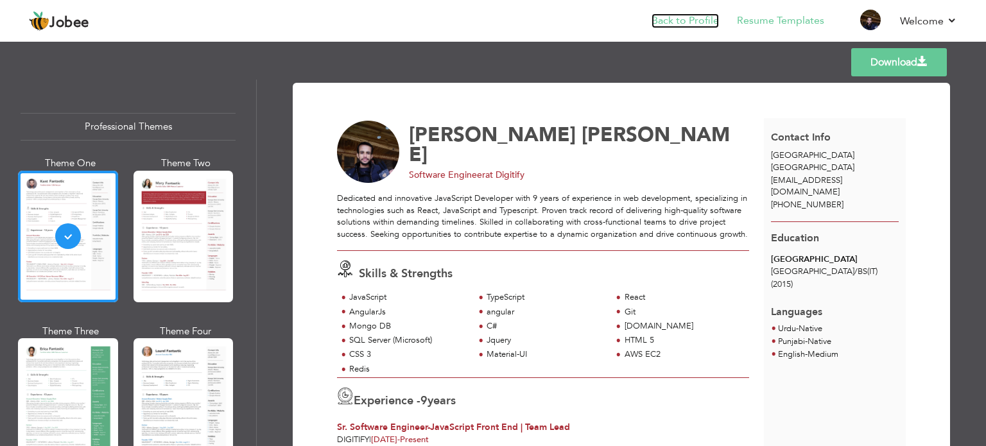
click at [680, 22] on link "Back to Profile" at bounding box center [684, 20] width 67 height 15
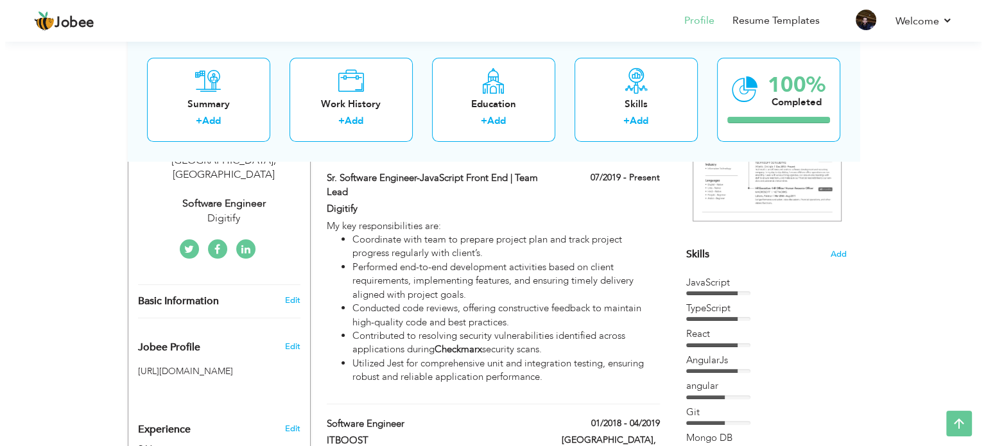
scroll to position [257, 0]
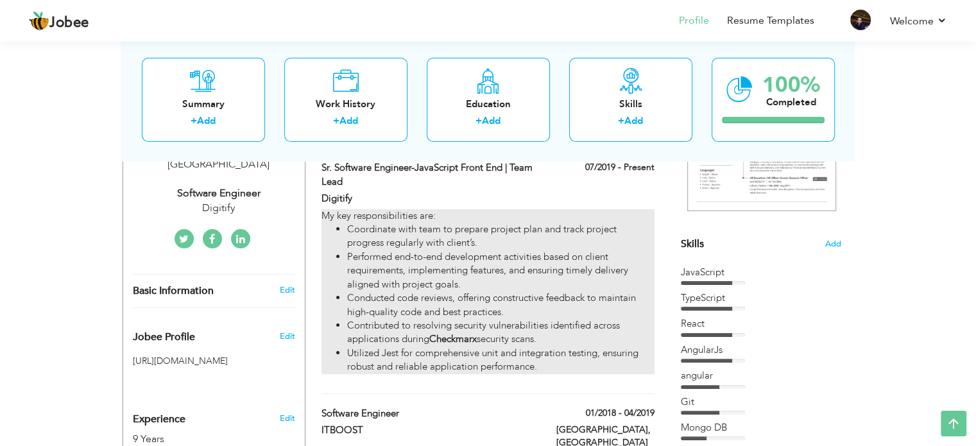
click at [435, 281] on li "Performed end-to-end development activities based on client requirements, imple…" at bounding box center [500, 270] width 307 height 41
type input "Sr. Software Engineer-JavaScript Front End | Team Lead"
type input "Digitify"
type input "07/2019"
checkbox input "true"
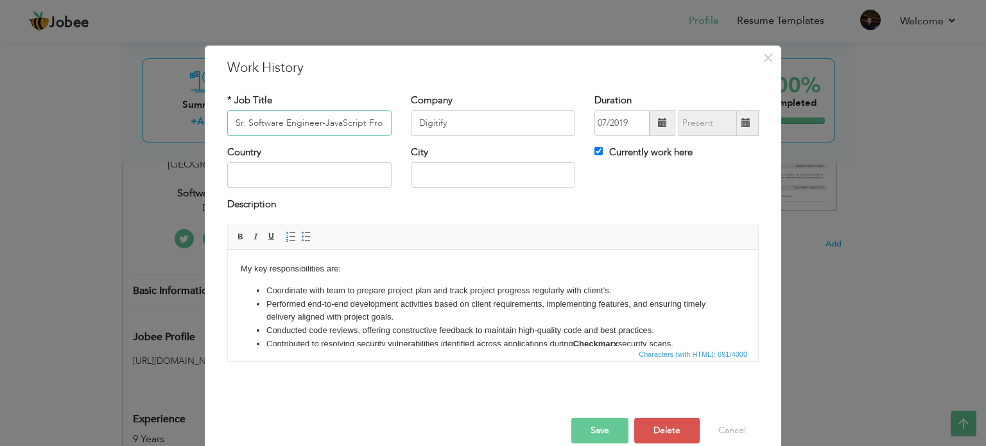
scroll to position [0, 72]
click at [601, 341] on strong "Checkmarx" at bounding box center [595, 343] width 45 height 10
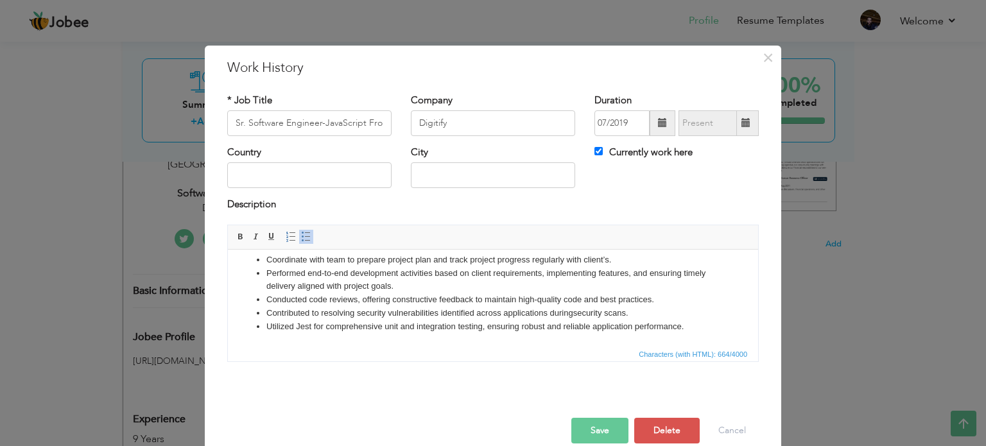
click at [595, 428] on button "Save" at bounding box center [599, 431] width 57 height 26
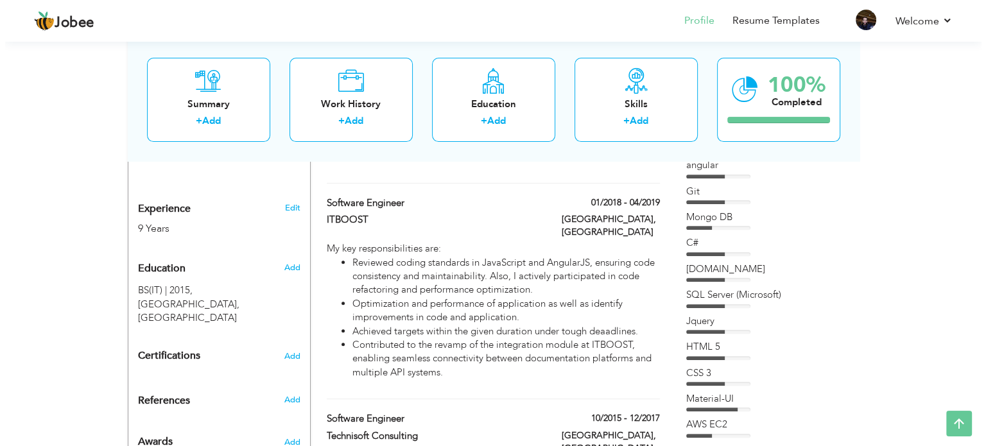
scroll to position [321, 0]
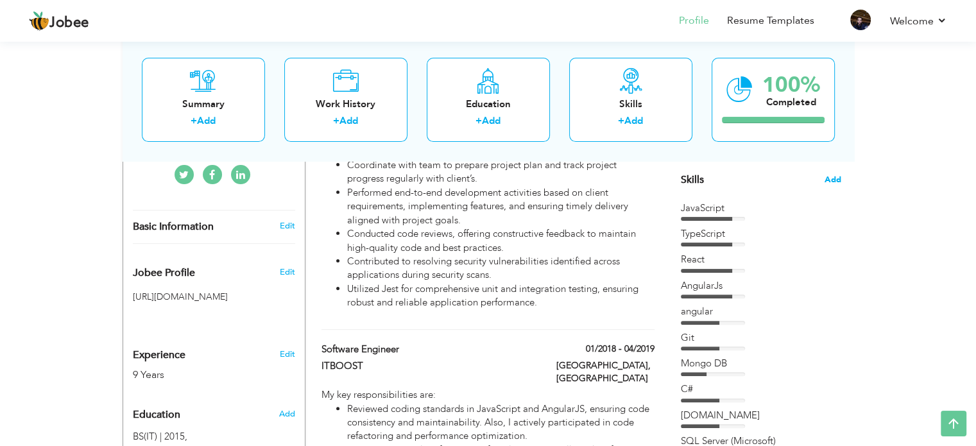
click at [829, 179] on span "Add" at bounding box center [833, 180] width 17 height 12
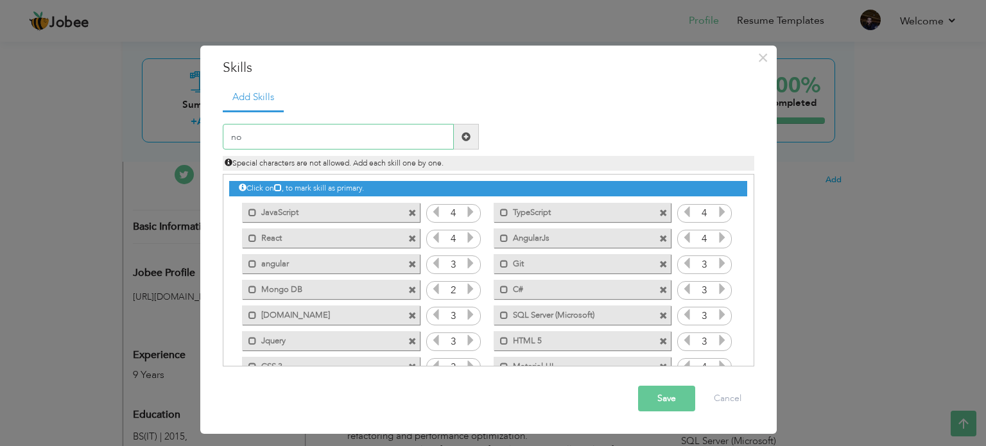
type input "n"
type input "Node.js"
click at [464, 133] on span at bounding box center [465, 136] width 9 height 9
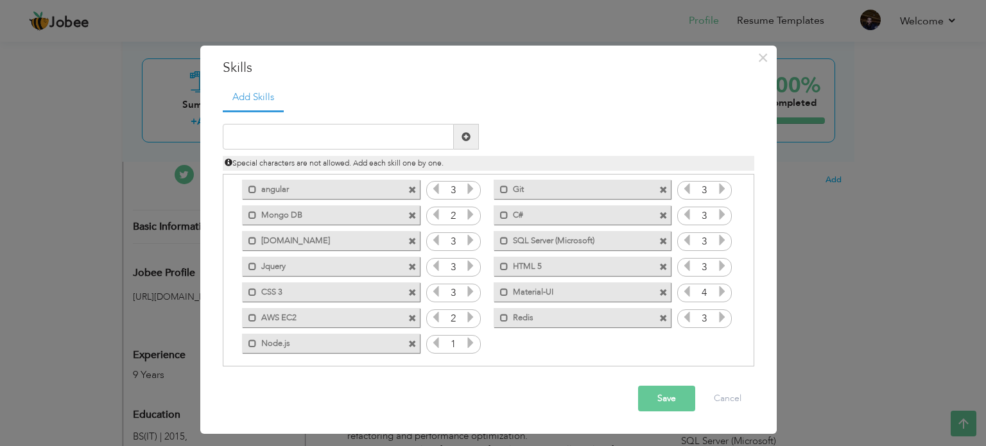
scroll to position [80, 0]
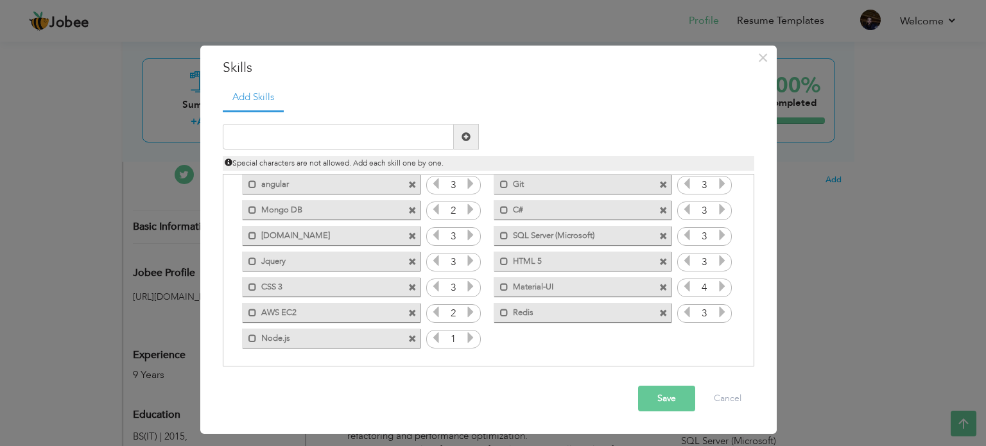
click at [467, 337] on icon at bounding box center [471, 338] width 12 height 12
click at [668, 401] on button "Save" at bounding box center [666, 399] width 57 height 26
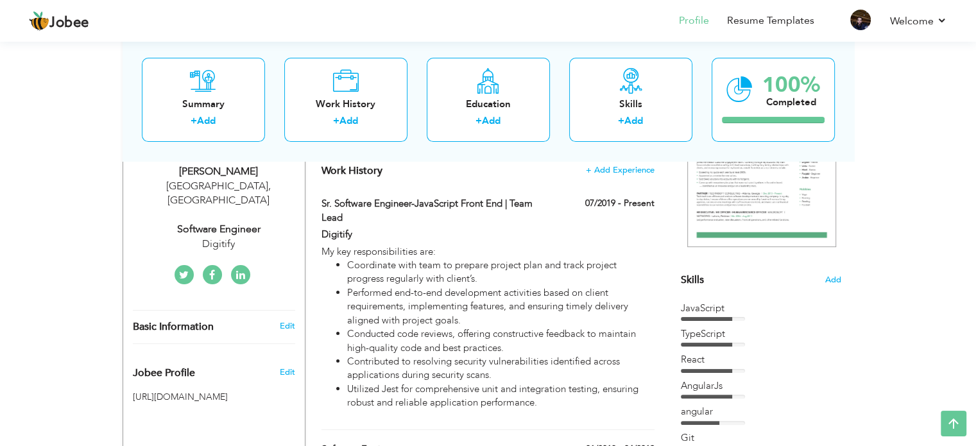
scroll to position [193, 0]
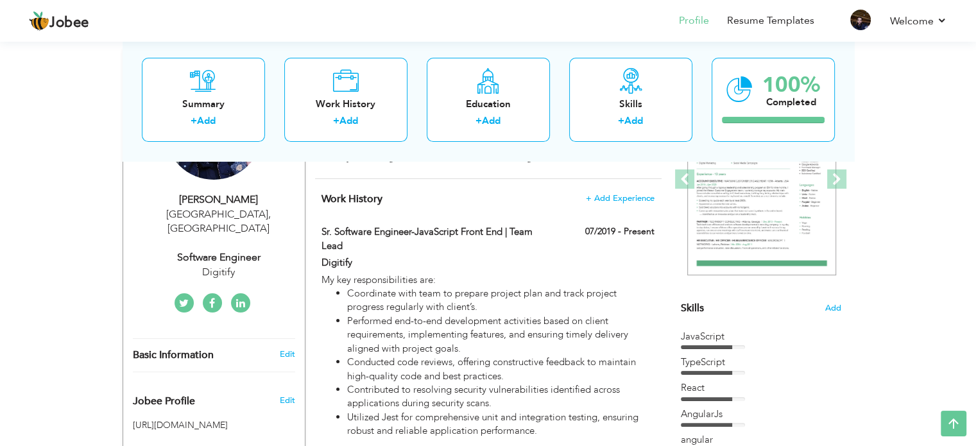
click at [743, 359] on div "TypeScript" at bounding box center [761, 362] width 160 height 13
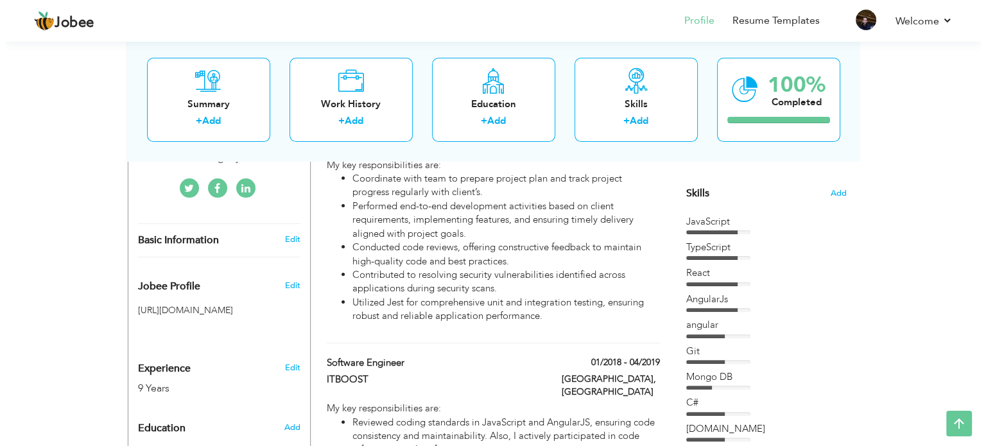
scroll to position [257, 0]
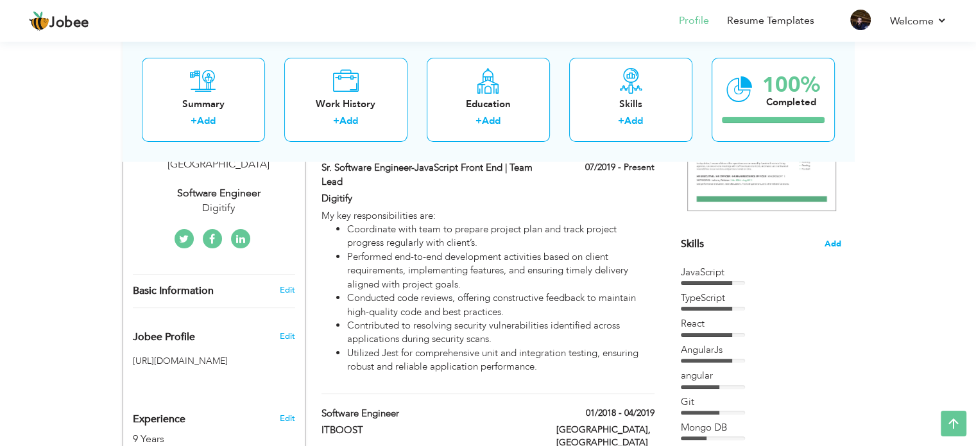
click at [836, 245] on span "Add" at bounding box center [833, 244] width 17 height 12
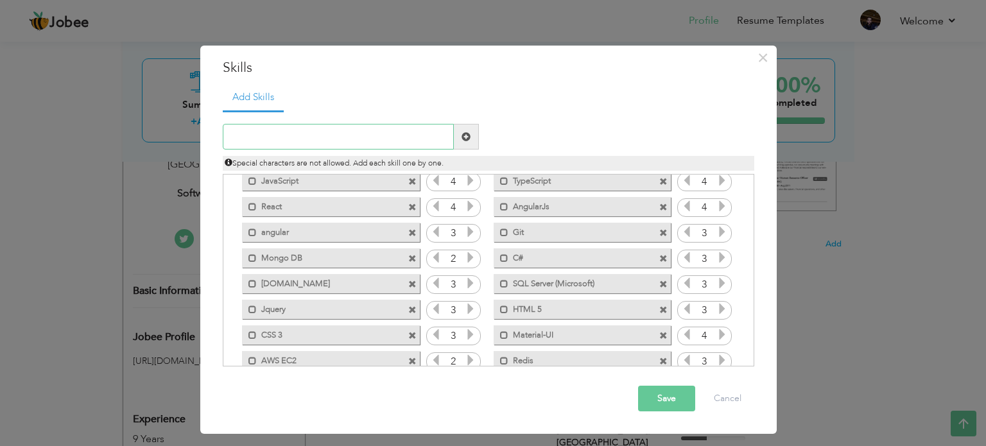
scroll to position [80, 0]
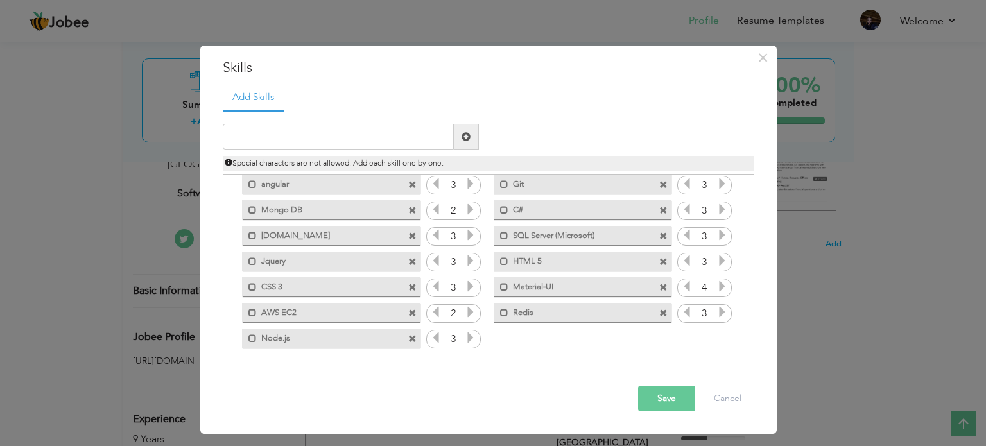
drag, startPoint x: 313, startPoint y: 336, endPoint x: 332, endPoint y: 256, distance: 81.9
click at [332, 256] on div "Click on , to mark skill as primary. Mark as primary skill. JavaScript 4 TypeSc…" at bounding box center [487, 222] width 517 height 255
click at [435, 336] on icon at bounding box center [436, 338] width 12 height 12
click at [467, 340] on icon at bounding box center [471, 338] width 12 height 12
click at [253, 336] on span at bounding box center [252, 338] width 8 height 8
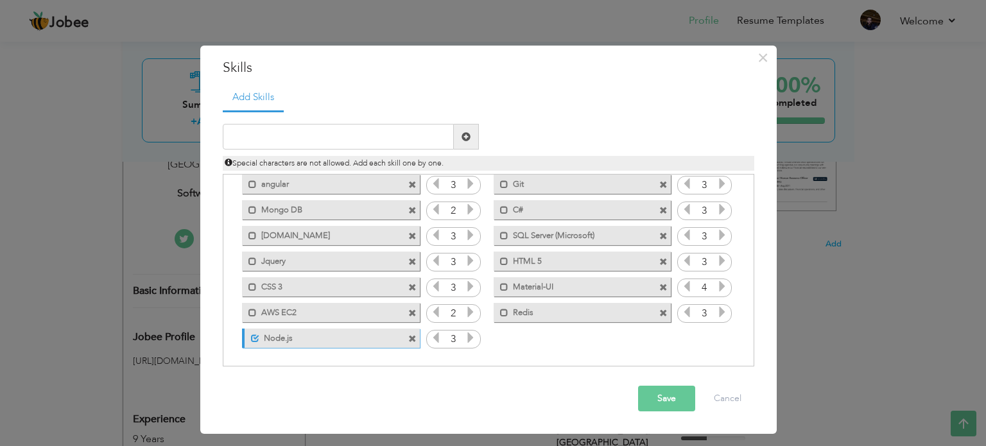
drag, startPoint x: 316, startPoint y: 340, endPoint x: 321, endPoint y: 287, distance: 52.9
click at [321, 287] on div "Click on , to mark skill as primary. Mark as primary skill. JavaScript 4 TypeSc…" at bounding box center [487, 222] width 517 height 255
click at [257, 337] on span at bounding box center [255, 338] width 8 height 8
drag, startPoint x: 300, startPoint y: 337, endPoint x: 320, endPoint y: 246, distance: 93.2
click at [320, 246] on div "Click on , to mark skill as primary. Mark as primary skill. JavaScript 4 TypeSc…" at bounding box center [487, 222] width 517 height 255
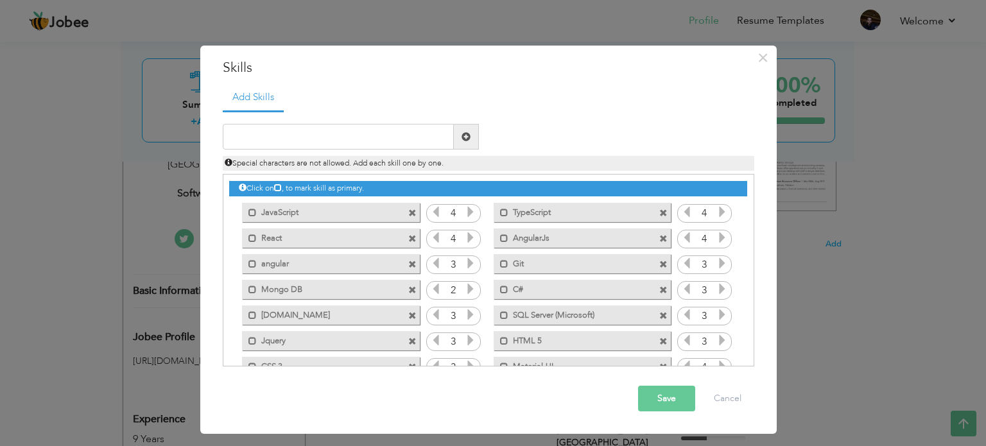
scroll to position [0, 0]
click at [251, 213] on span at bounding box center [252, 213] width 8 height 8
click at [253, 236] on span at bounding box center [252, 238] width 8 height 8
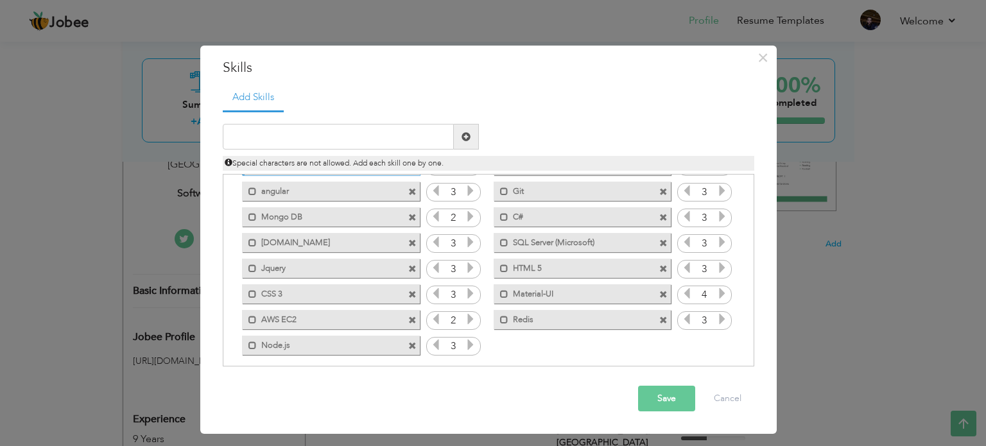
scroll to position [80, 0]
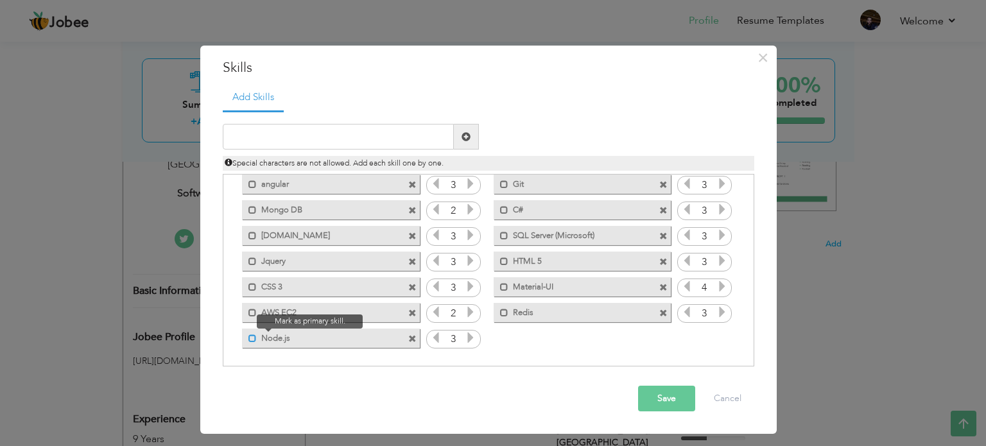
click at [253, 336] on span at bounding box center [252, 338] width 8 height 8
click at [645, 399] on button "Save" at bounding box center [666, 399] width 57 height 26
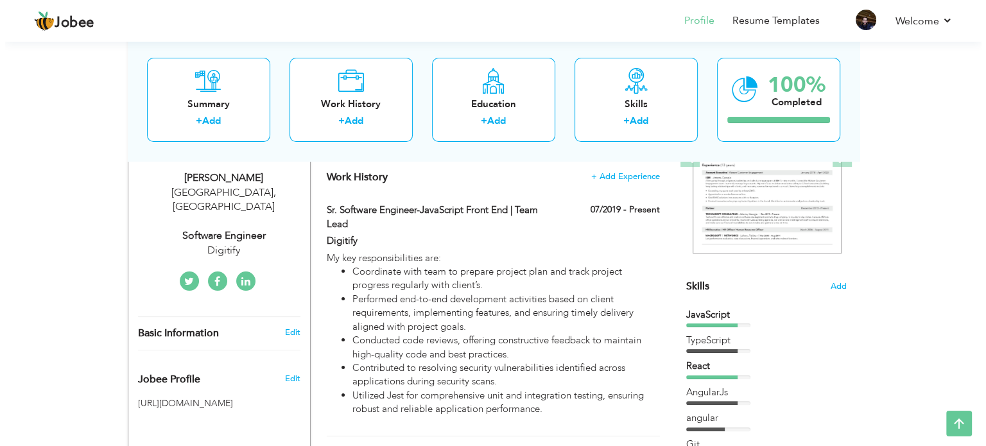
scroll to position [193, 0]
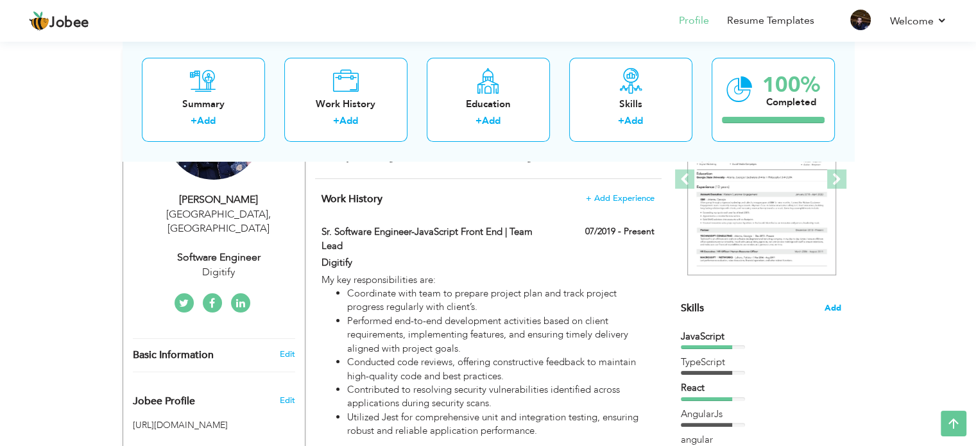
click at [832, 311] on span "Add" at bounding box center [833, 308] width 17 height 12
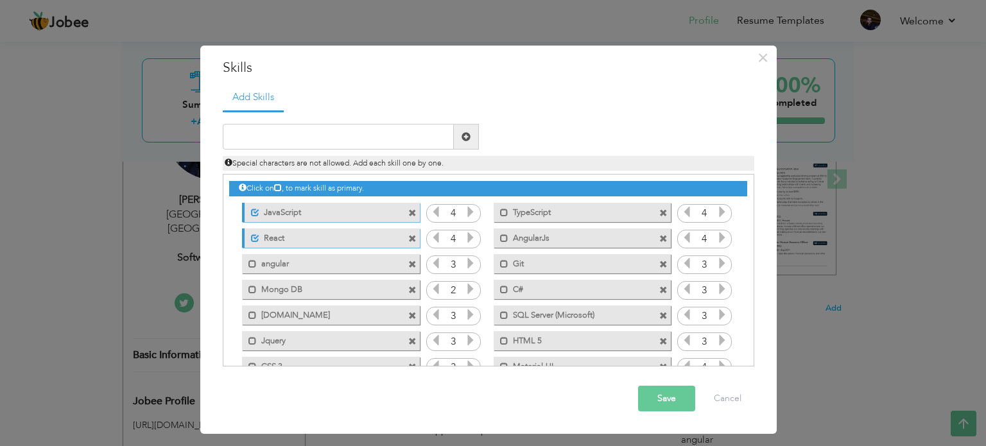
scroll to position [0, 0]
drag, startPoint x: 242, startPoint y: 161, endPoint x: 406, endPoint y: 161, distance: 164.3
click at [404, 161] on span "Special characters are not allowed. Add each skill one by one." at bounding box center [334, 163] width 219 height 10
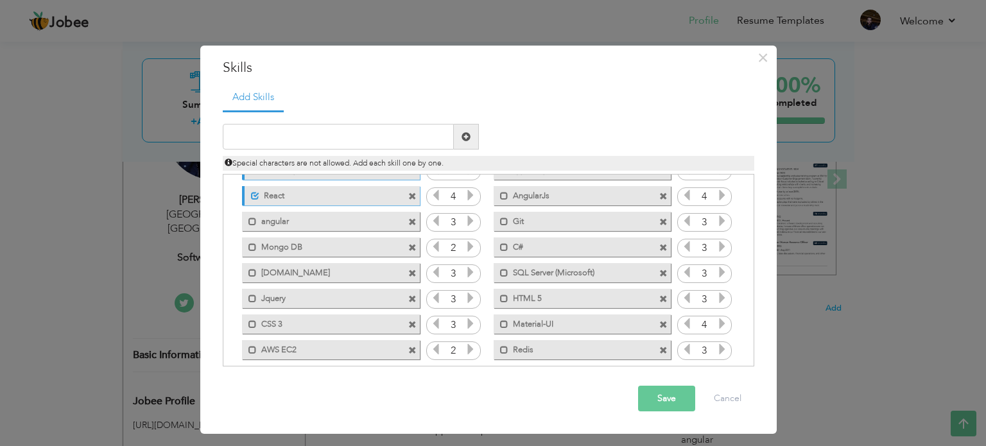
scroll to position [80, 0]
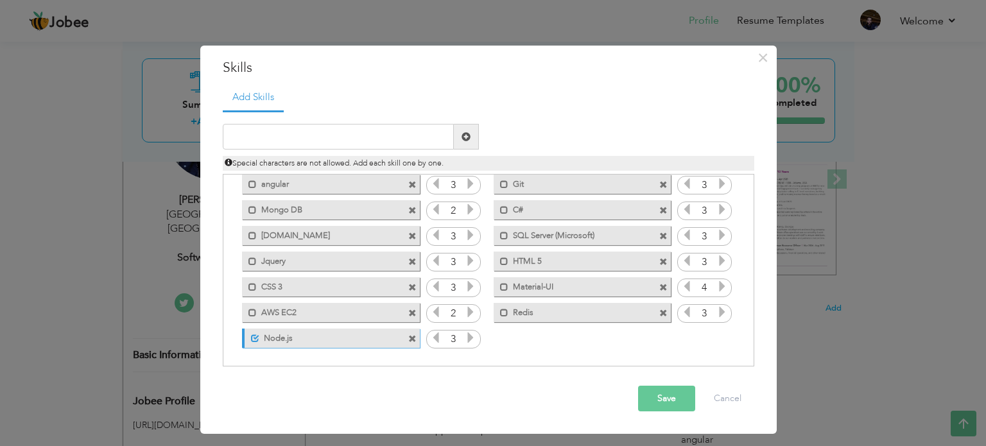
drag, startPoint x: 315, startPoint y: 340, endPoint x: 313, endPoint y: 220, distance: 120.0
click at [313, 220] on div "Click on , to mark skill as primary. Unmark as primary skill. JavaScript 4 Type…" at bounding box center [487, 222] width 517 height 255
click at [725, 398] on button "Cancel" at bounding box center [727, 399] width 53 height 26
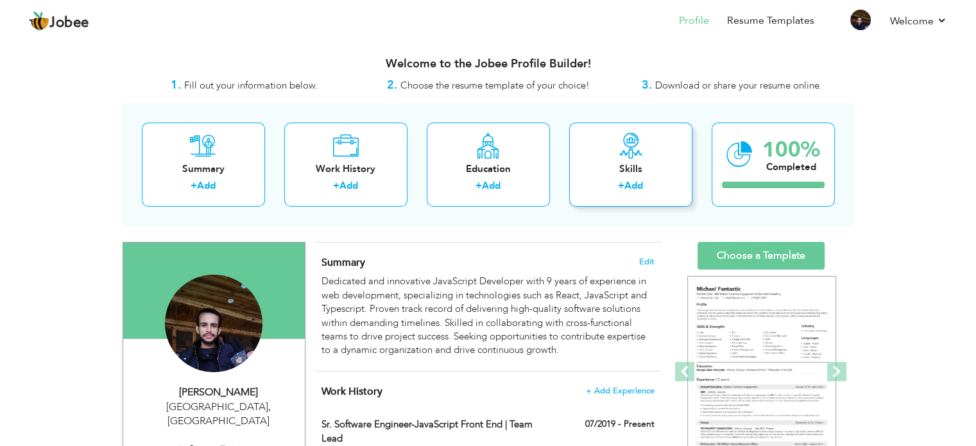
click at [626, 164] on div "Skills" at bounding box center [631, 168] width 103 height 13
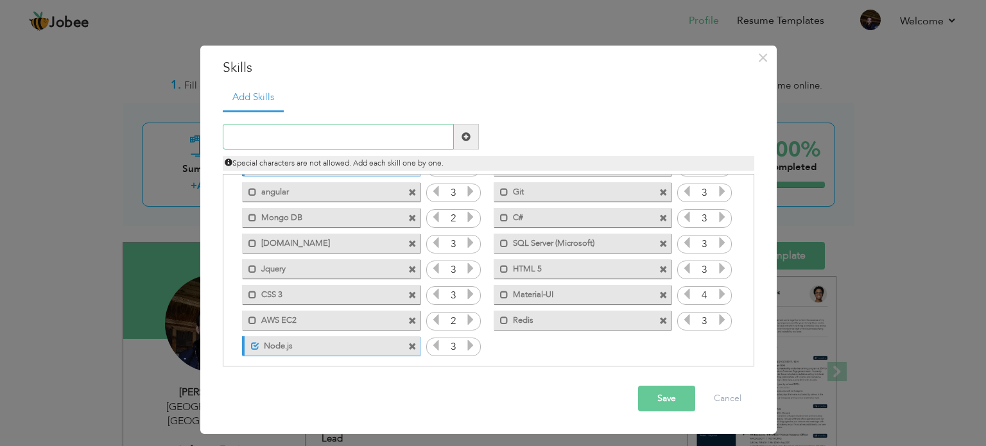
scroll to position [80, 0]
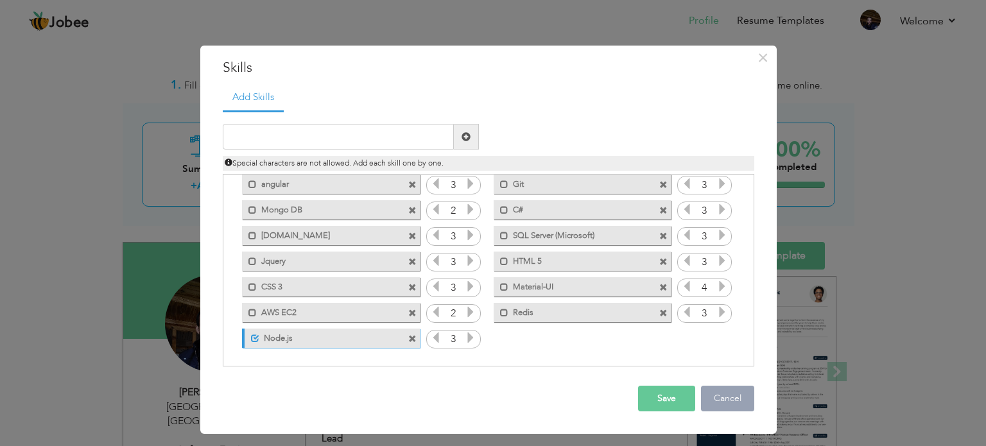
click at [730, 404] on button "Cancel" at bounding box center [727, 399] width 53 height 26
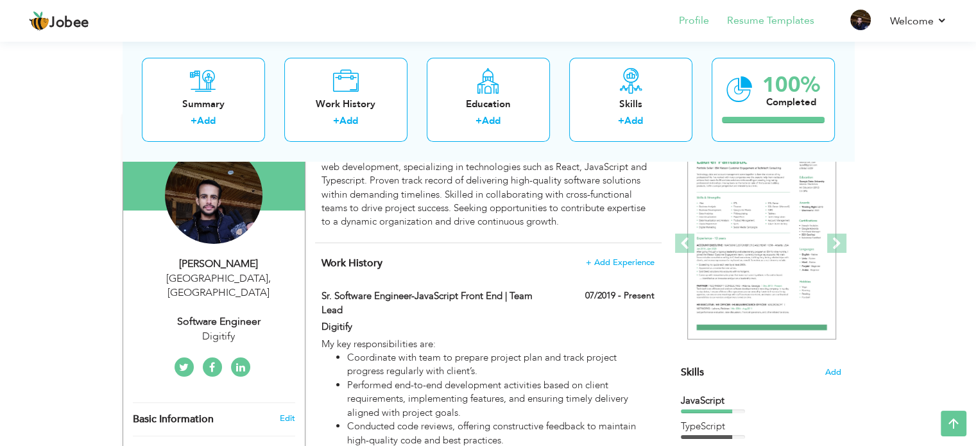
scroll to position [128, 0]
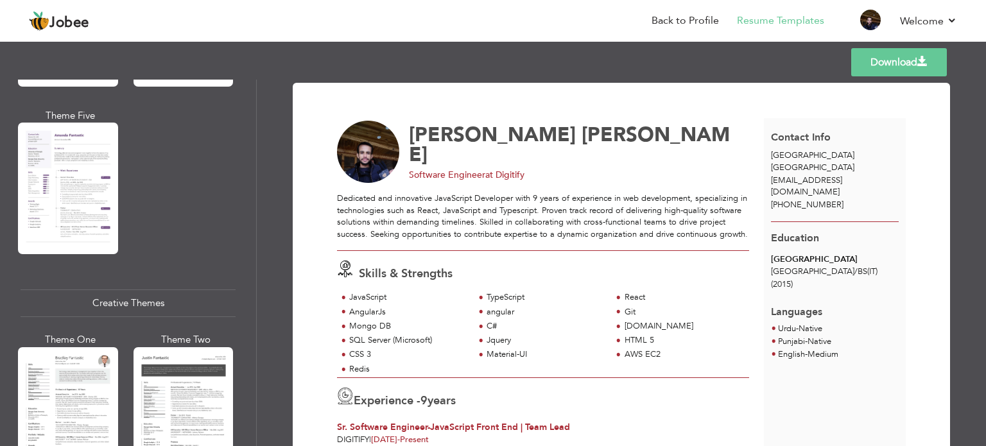
scroll to position [1348, 0]
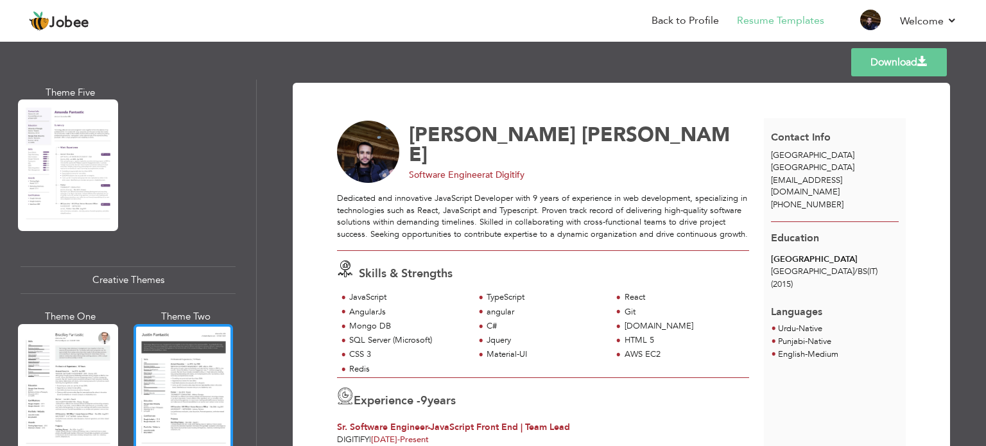
click at [175, 358] on div at bounding box center [184, 390] width 100 height 132
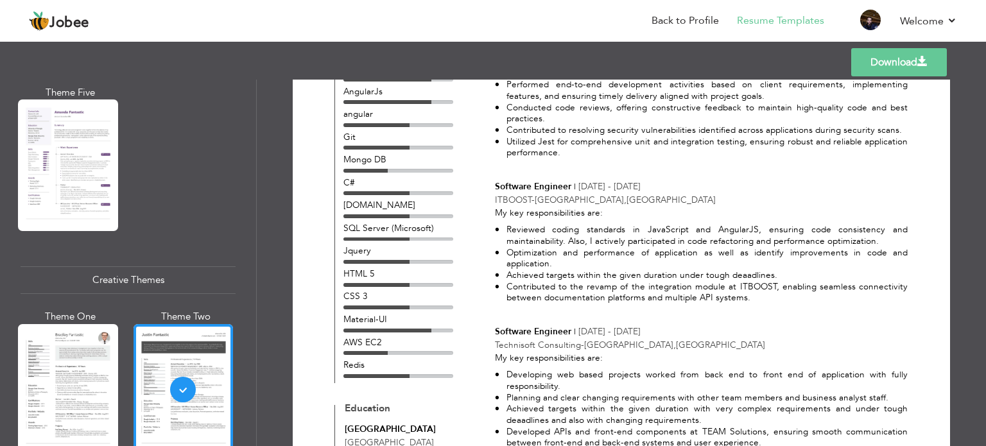
scroll to position [193, 0]
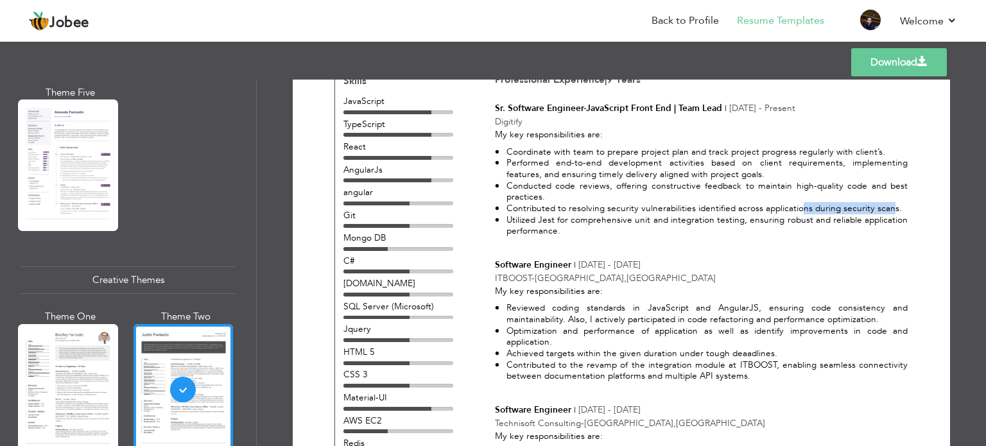
drag, startPoint x: 793, startPoint y: 209, endPoint x: 880, endPoint y: 210, distance: 87.3
click at [880, 210] on li "Contributed to resolving security vulnerabilities identified across application…" at bounding box center [701, 209] width 413 height 12
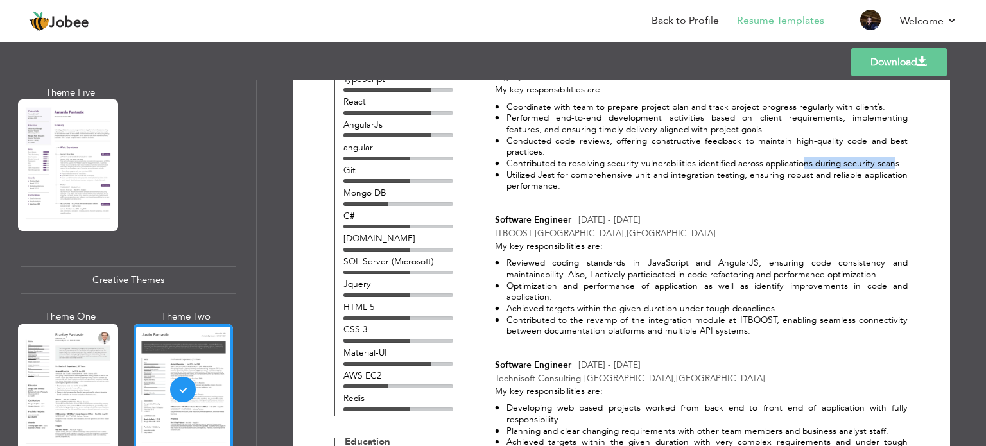
scroll to position [0, 0]
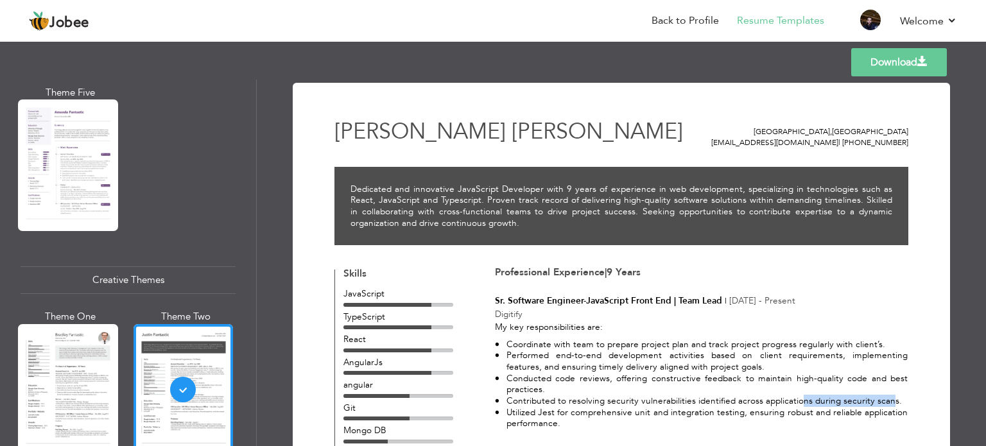
click at [914, 58] on link "Download" at bounding box center [899, 62] width 96 height 28
